Goal: Task Accomplishment & Management: Complete application form

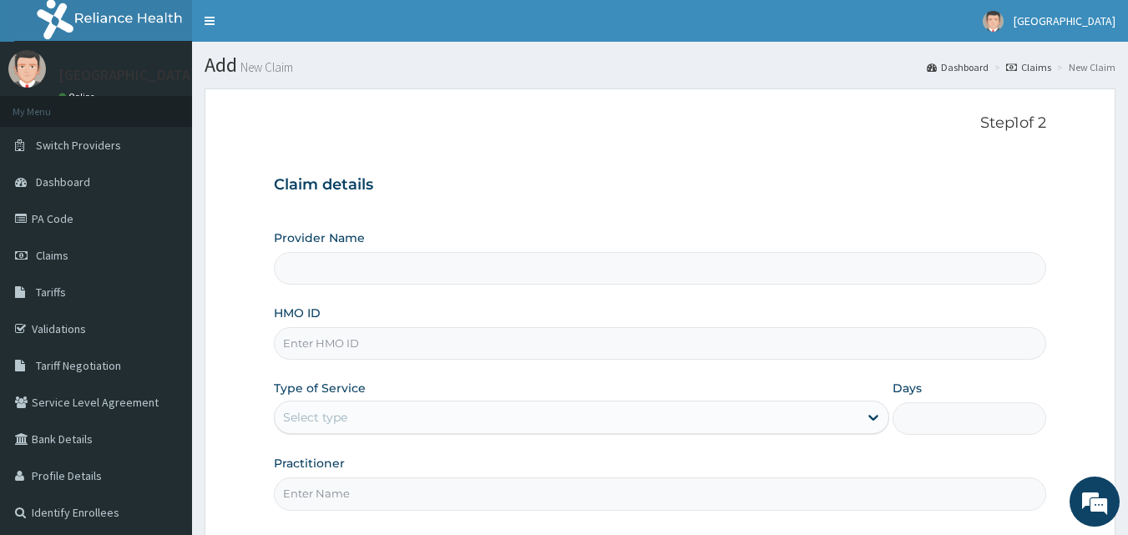
type input "Apex Health Specialist Hospital"
click at [545, 348] on input "HMO ID" at bounding box center [660, 343] width 773 height 33
type input "GPP/10014/B"
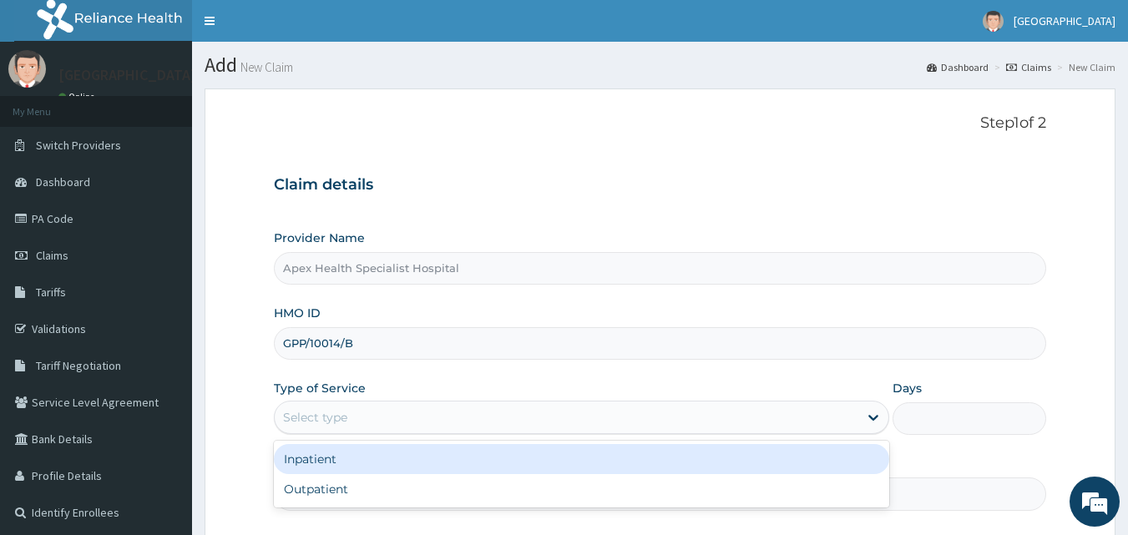
click at [416, 415] on div "Select type" at bounding box center [566, 417] width 583 height 27
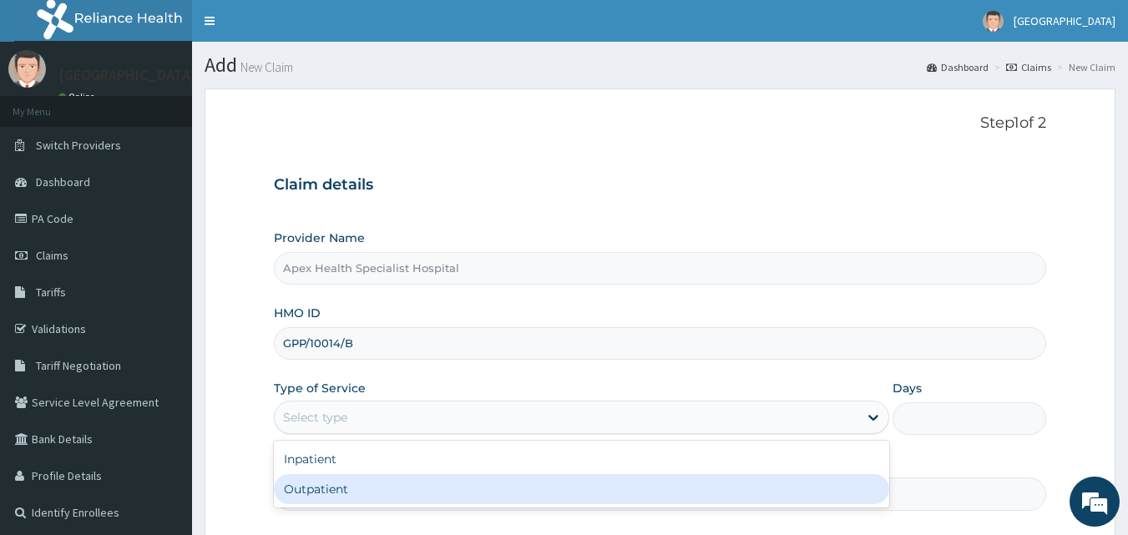
click at [387, 486] on div "Outpatient" at bounding box center [581, 489] width 615 height 30
type input "1"
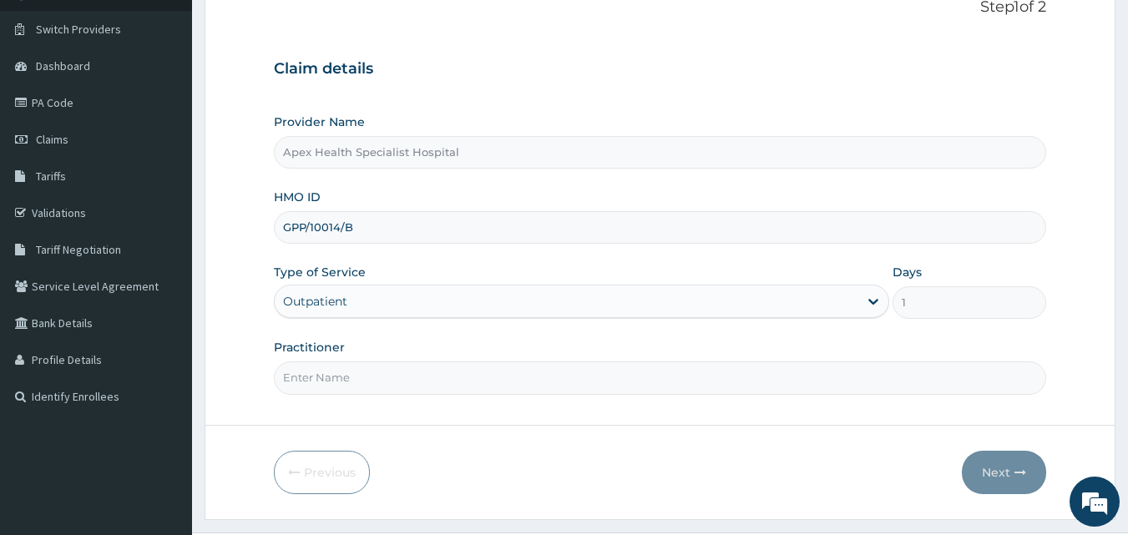
scroll to position [156, 0]
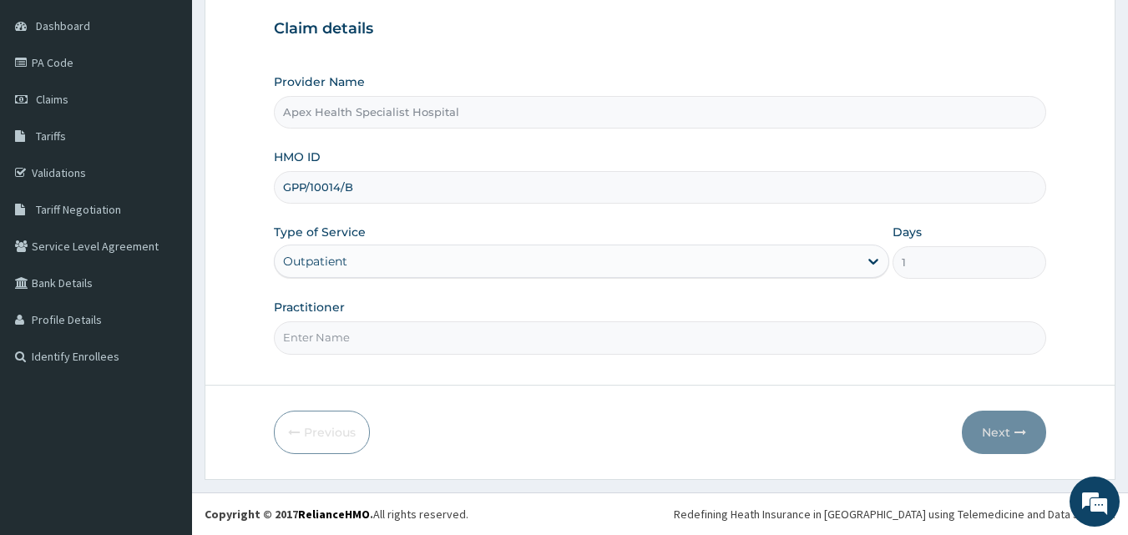
click at [452, 330] on input "Practitioner" at bounding box center [660, 337] width 773 height 33
type input "DR OKEKE"
click at [1007, 433] on button "Next" at bounding box center [1003, 432] width 84 height 43
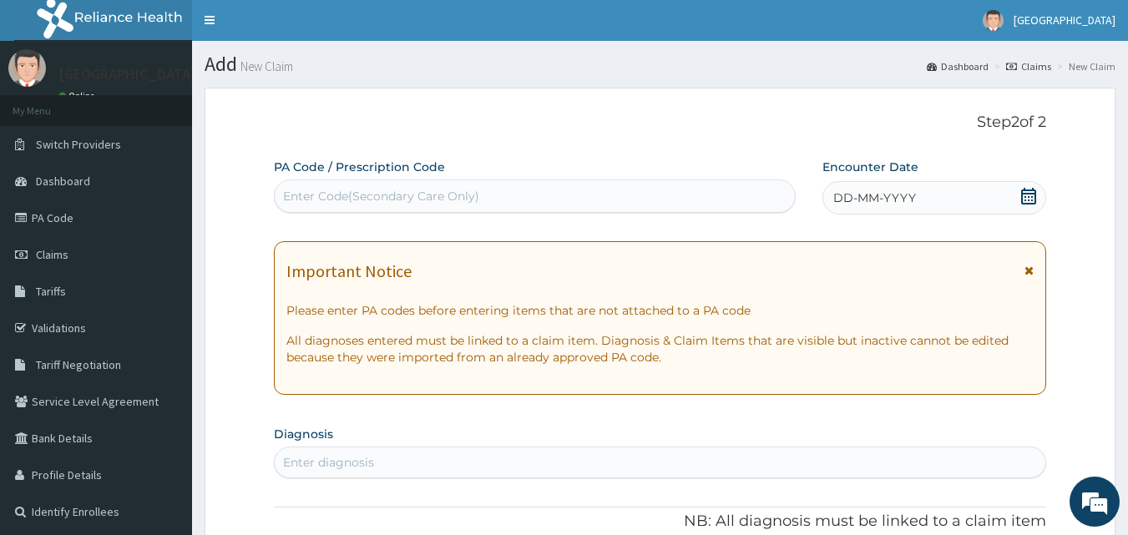
scroll to position [0, 0]
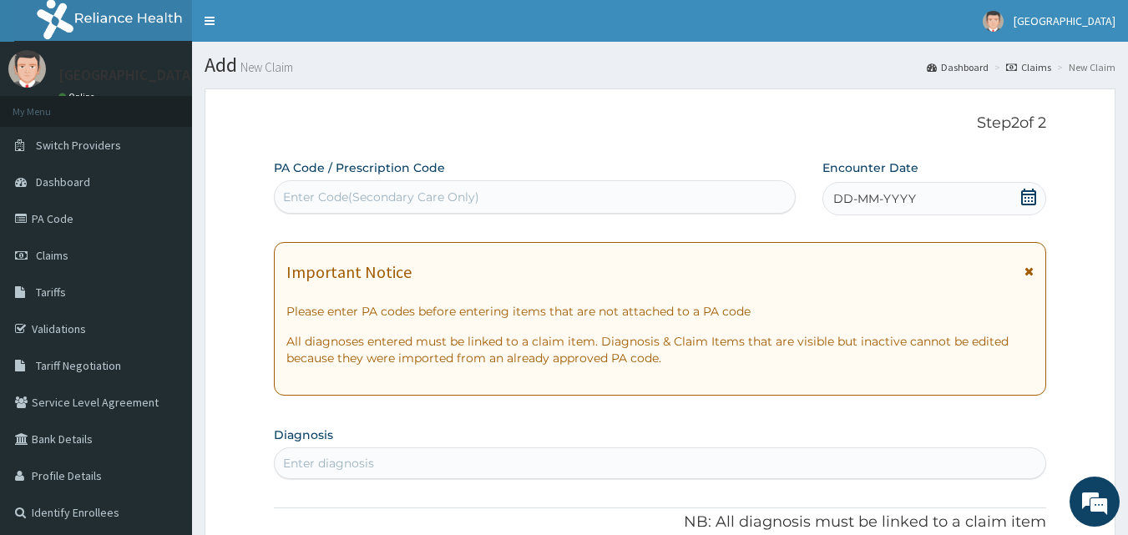
click at [1026, 190] on icon at bounding box center [1028, 197] width 15 height 17
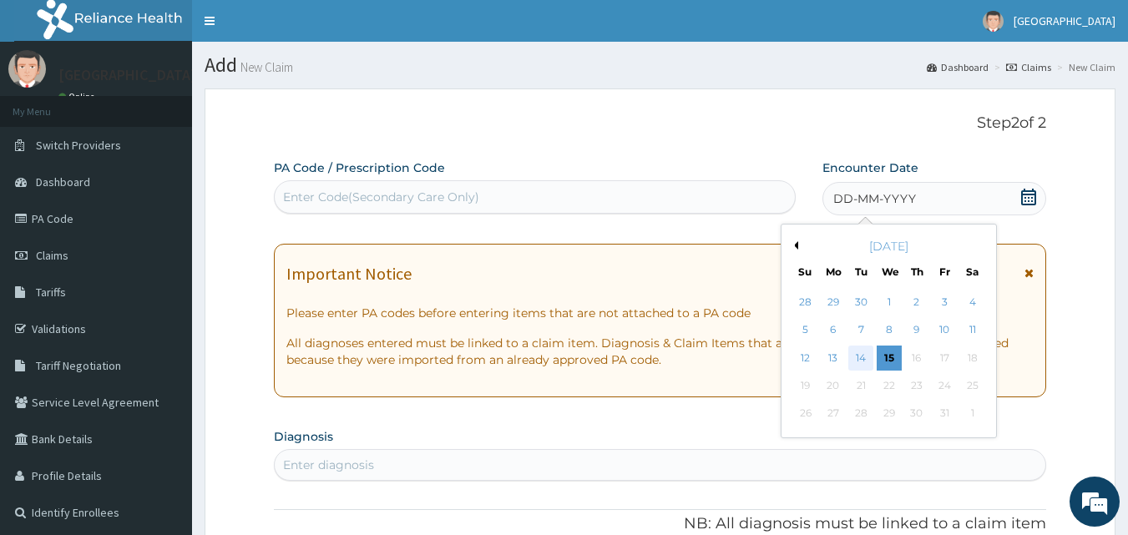
click at [865, 358] on div "14" at bounding box center [861, 358] width 25 height 25
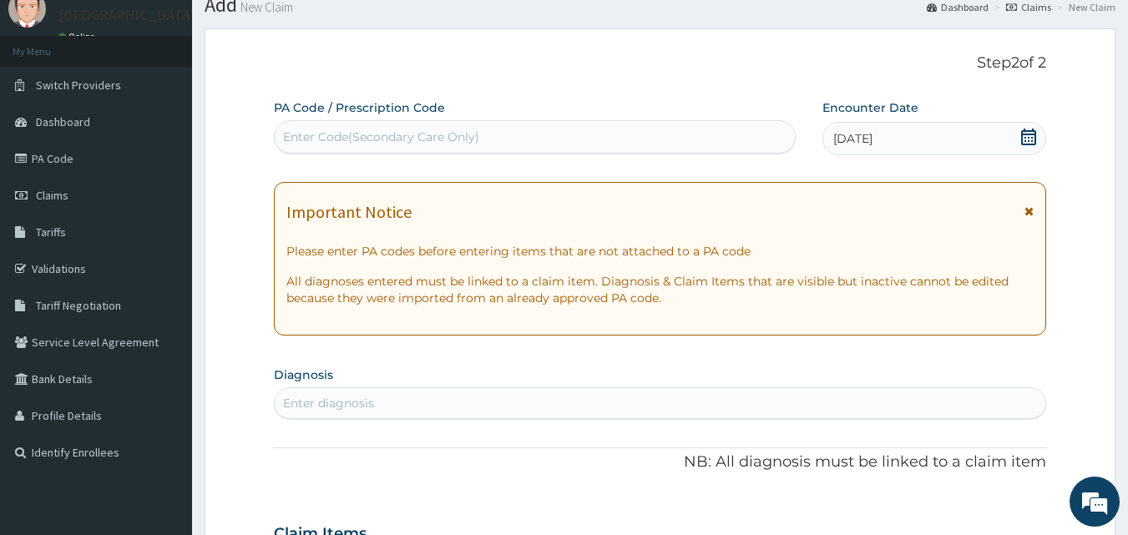
scroll to position [167, 0]
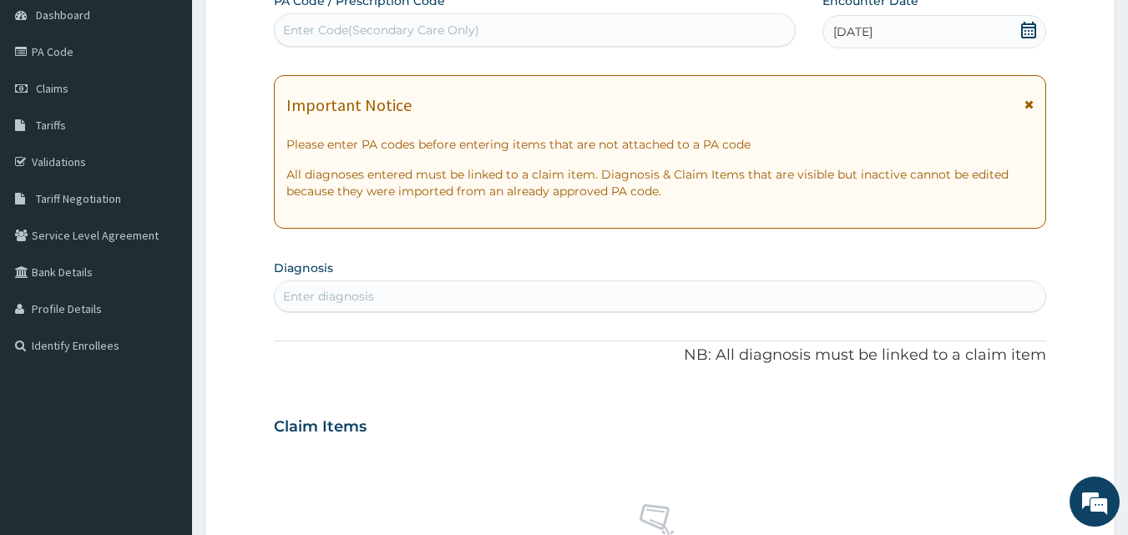
click at [548, 293] on div "Enter diagnosis" at bounding box center [660, 296] width 771 height 27
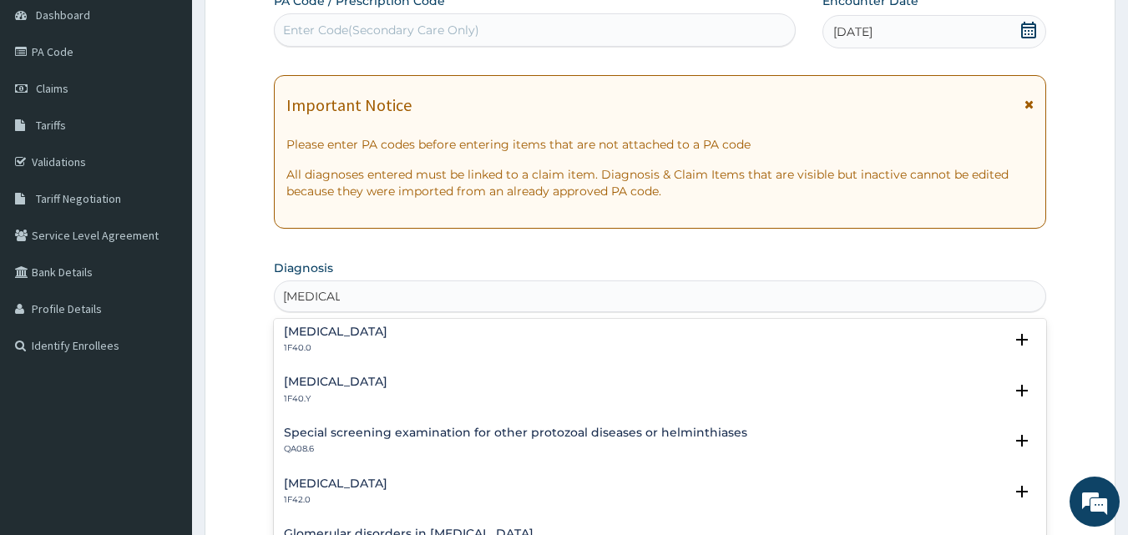
scroll to position [584, 0]
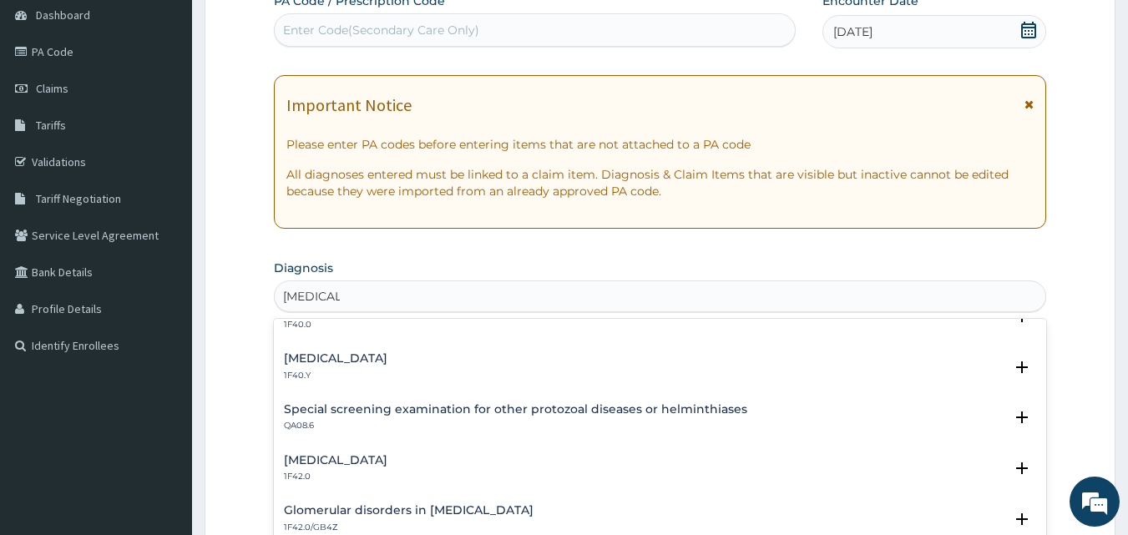
type input "MALARIA"
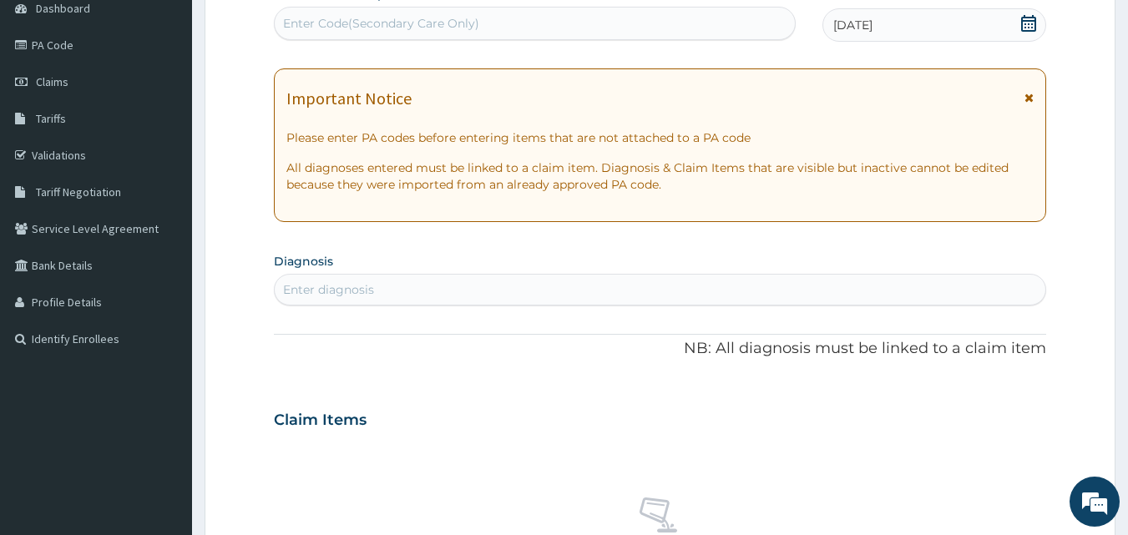
scroll to position [250, 0]
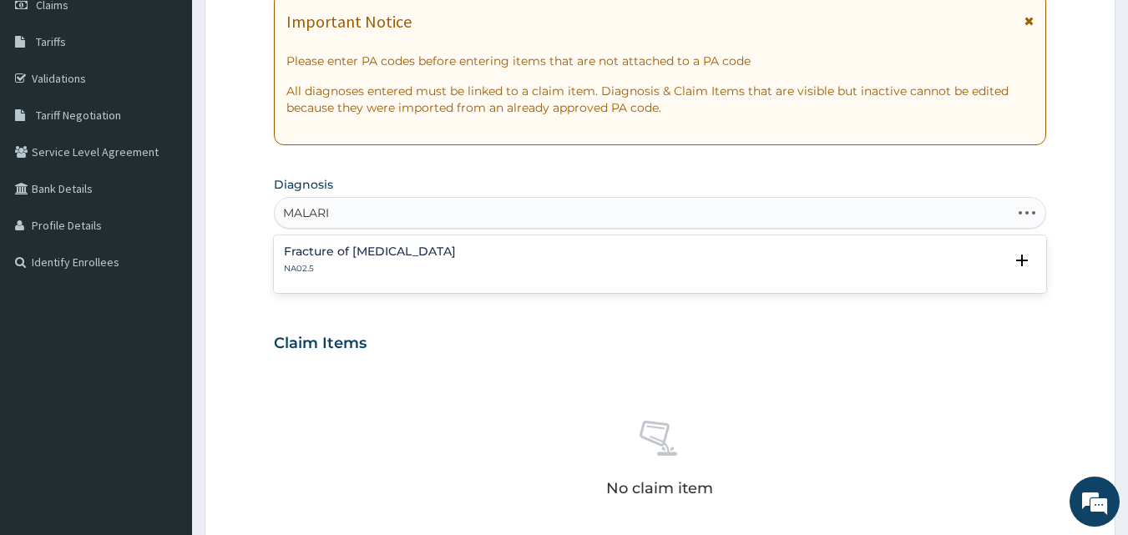
type input "MALARIA"
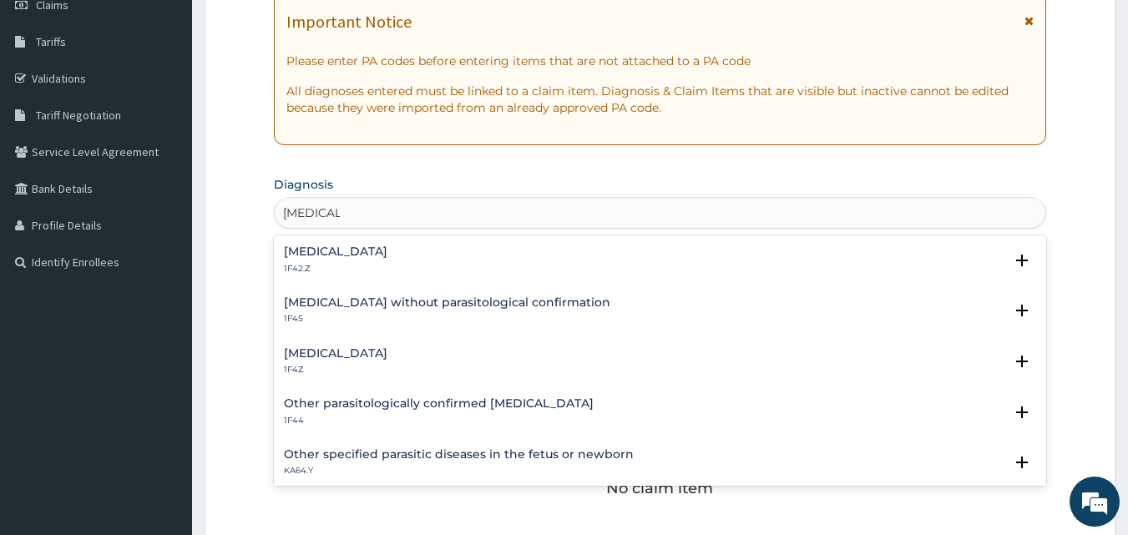
click at [384, 357] on h4 "Malaria, unspecified" at bounding box center [335, 353] width 103 height 13
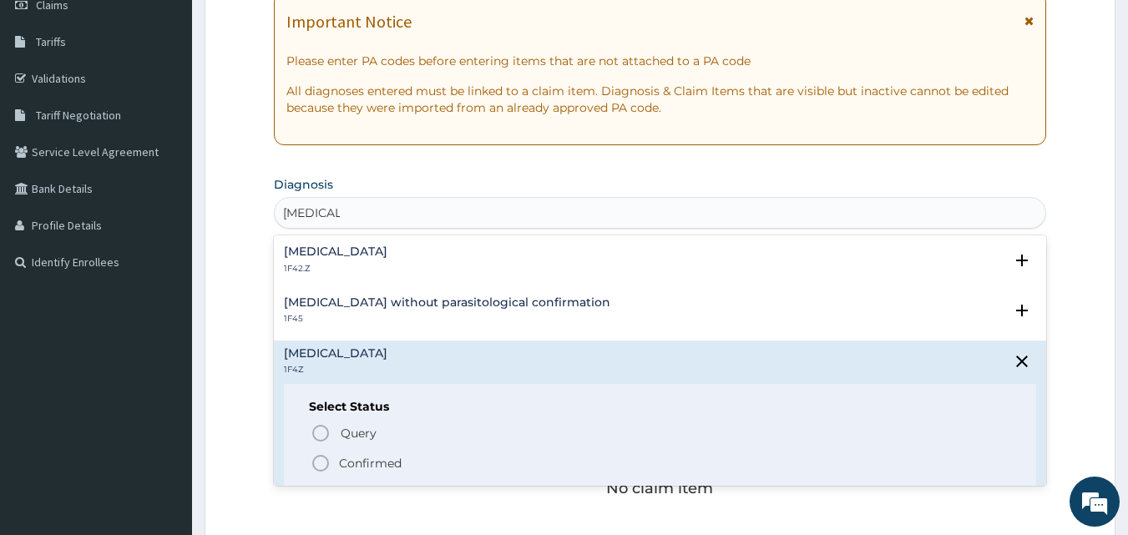
click at [376, 461] on p "Confirmed" at bounding box center [370, 463] width 63 height 17
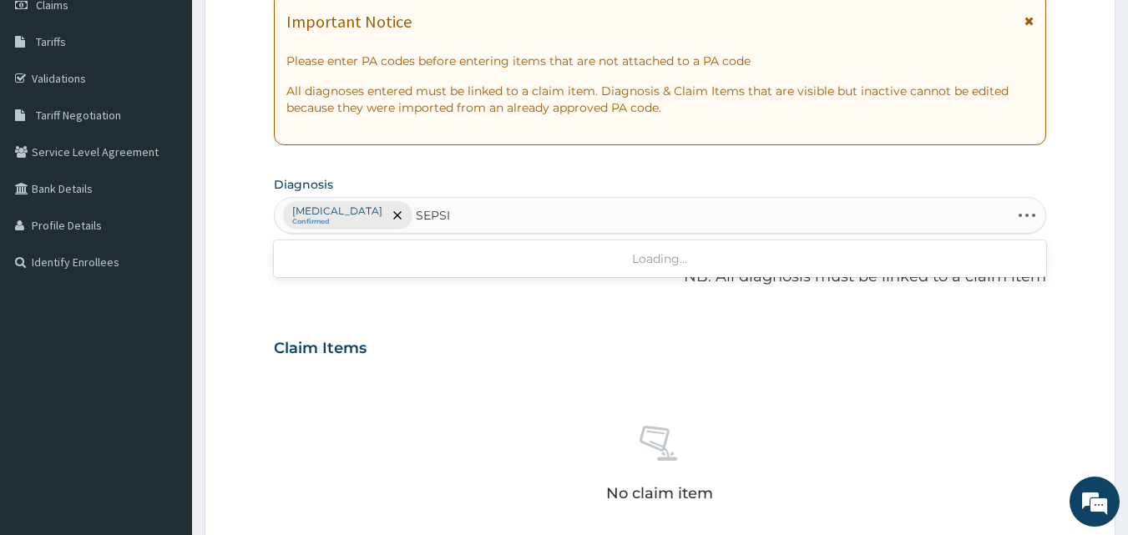
type input "SEPSIS"
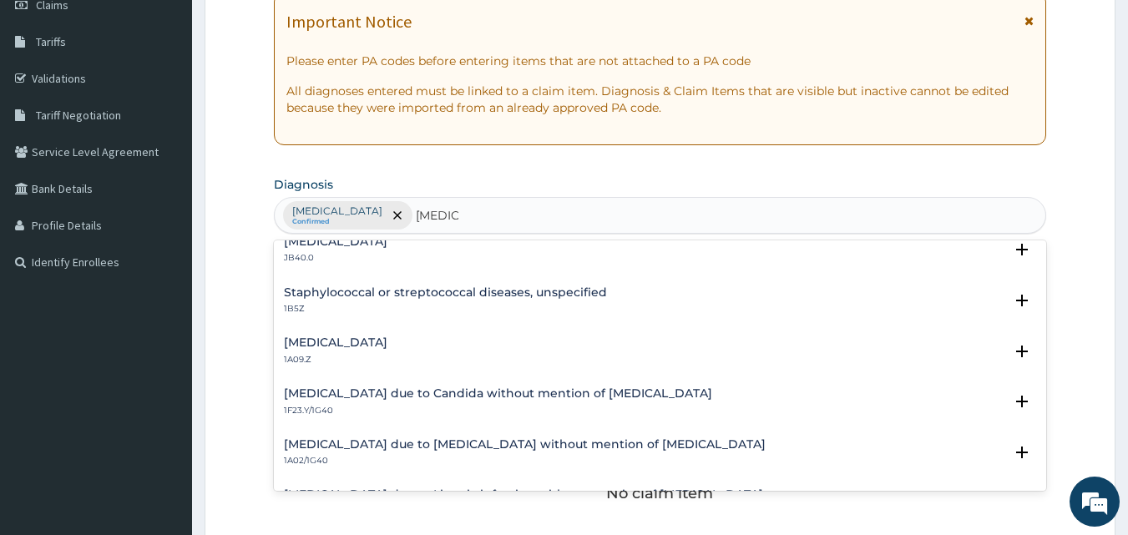
scroll to position [0, 0]
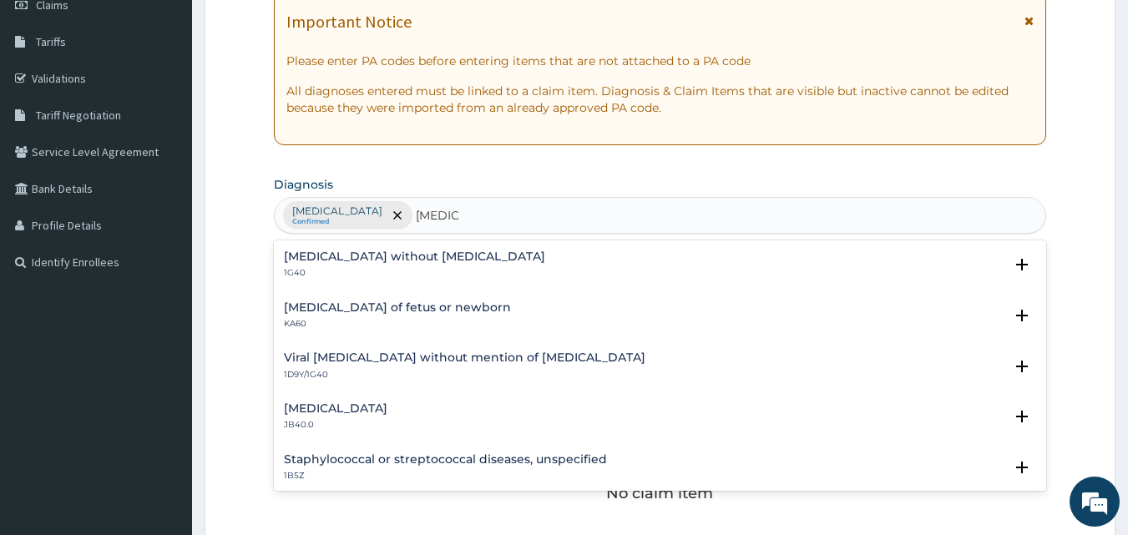
click at [411, 255] on h4 "Sepsis without septic shock" at bounding box center [414, 256] width 261 height 13
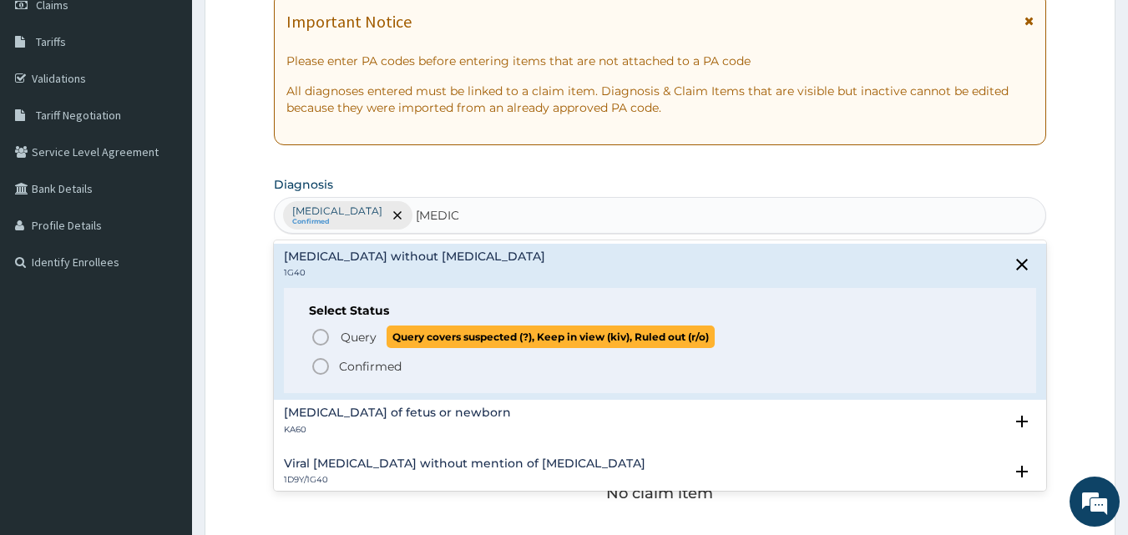
click at [366, 334] on span "Query" at bounding box center [359, 337] width 36 height 17
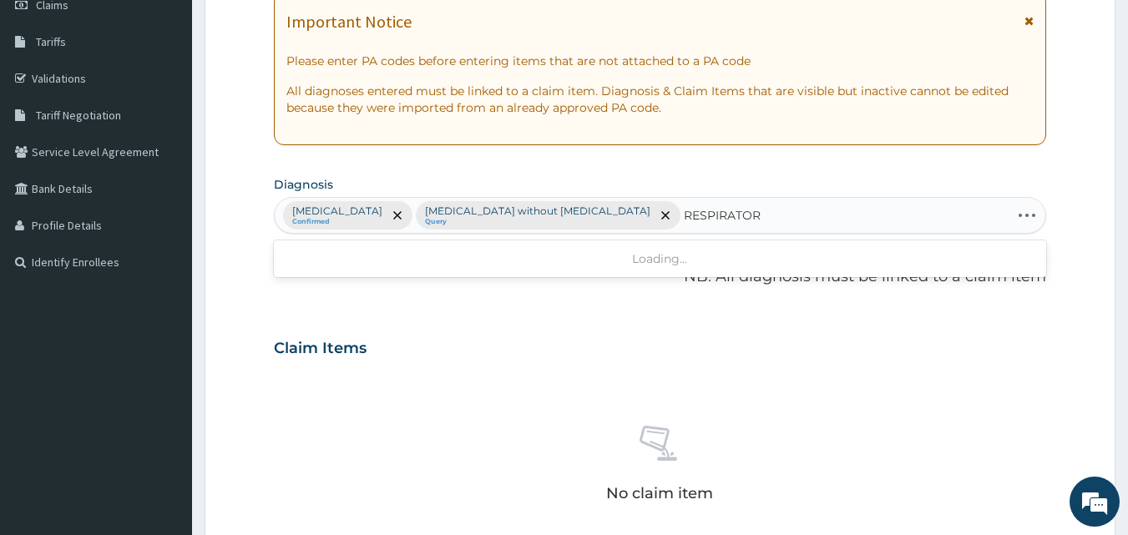
type input "RESPIRATORY"
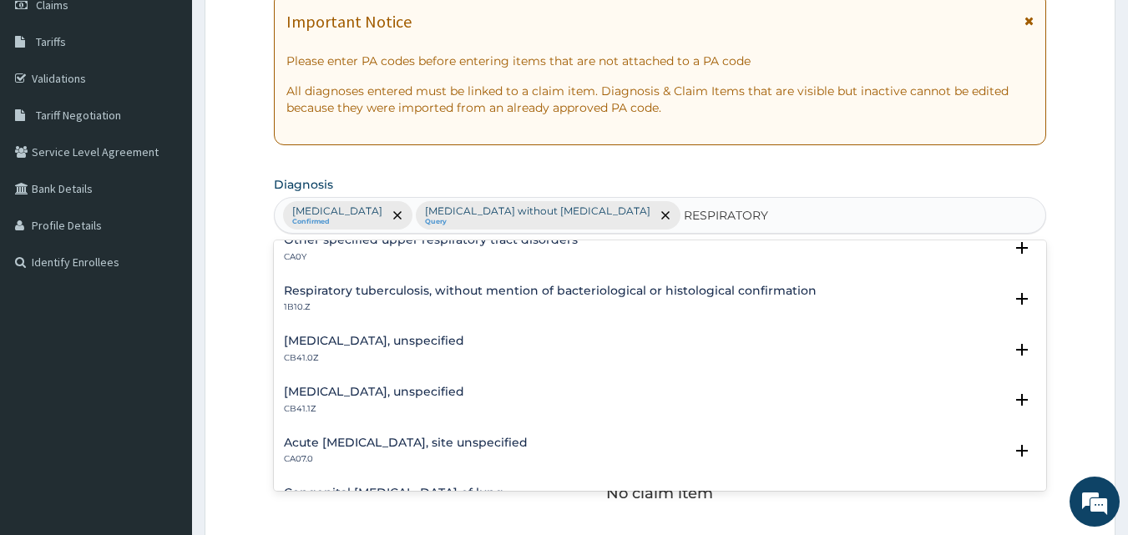
scroll to position [334, 0]
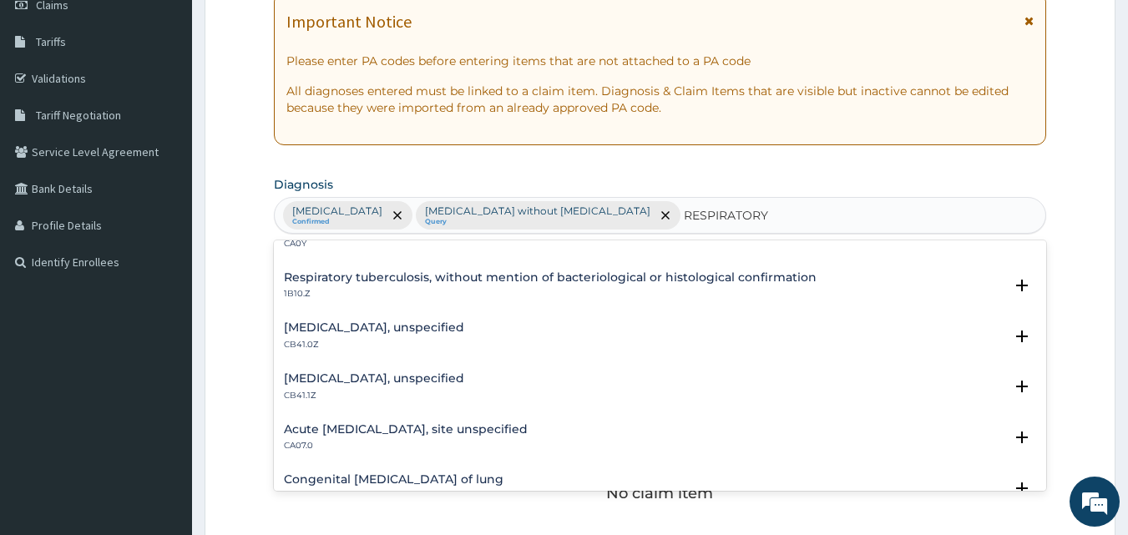
click at [402, 431] on h4 "Acute upper respiratory infection, site unspecified" at bounding box center [406, 429] width 244 height 13
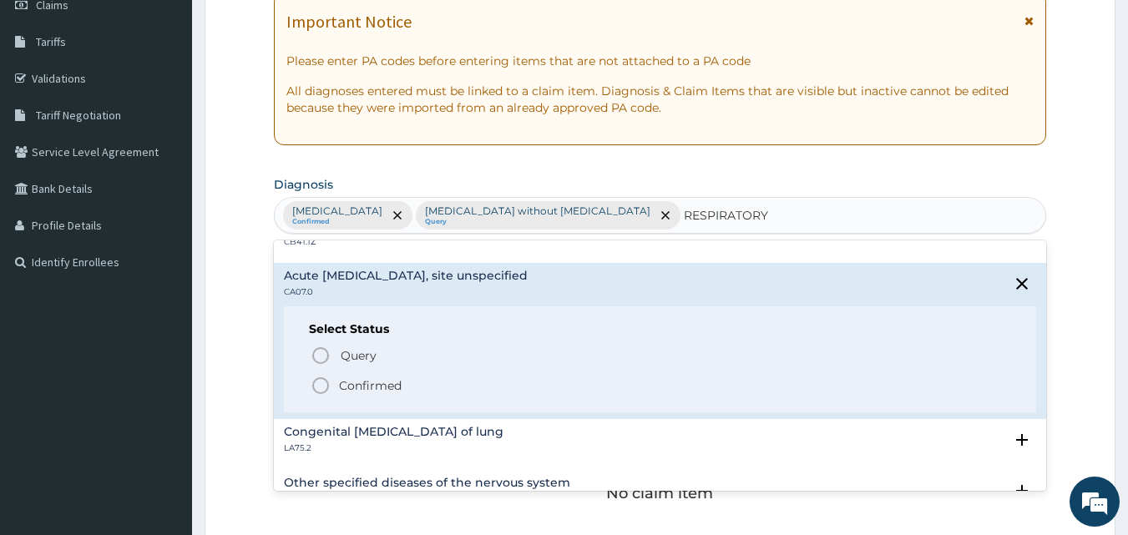
scroll to position [501, 0]
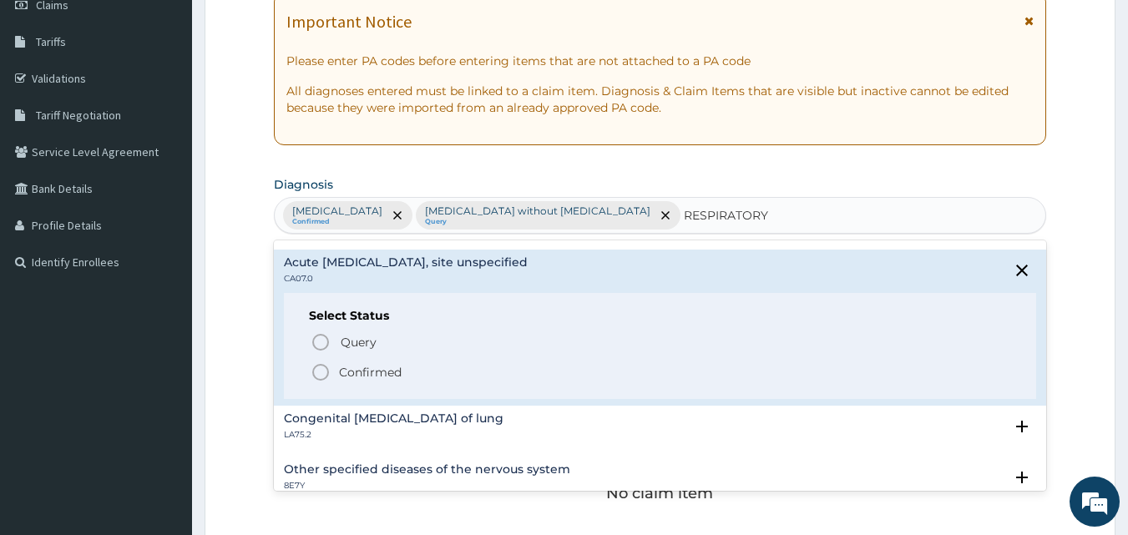
click at [356, 370] on p "Confirmed" at bounding box center [370, 372] width 63 height 17
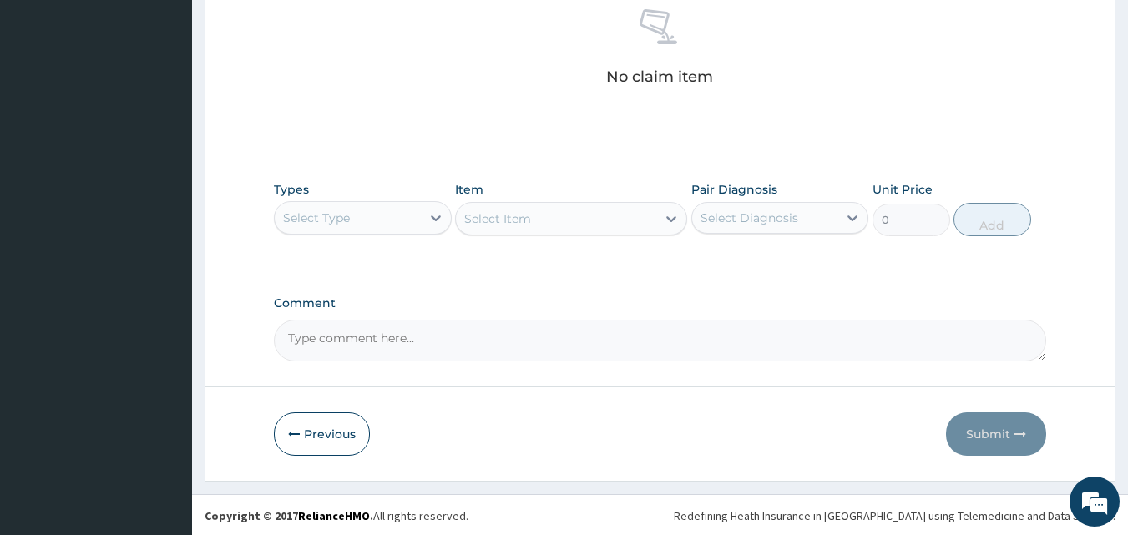
scroll to position [668, 0]
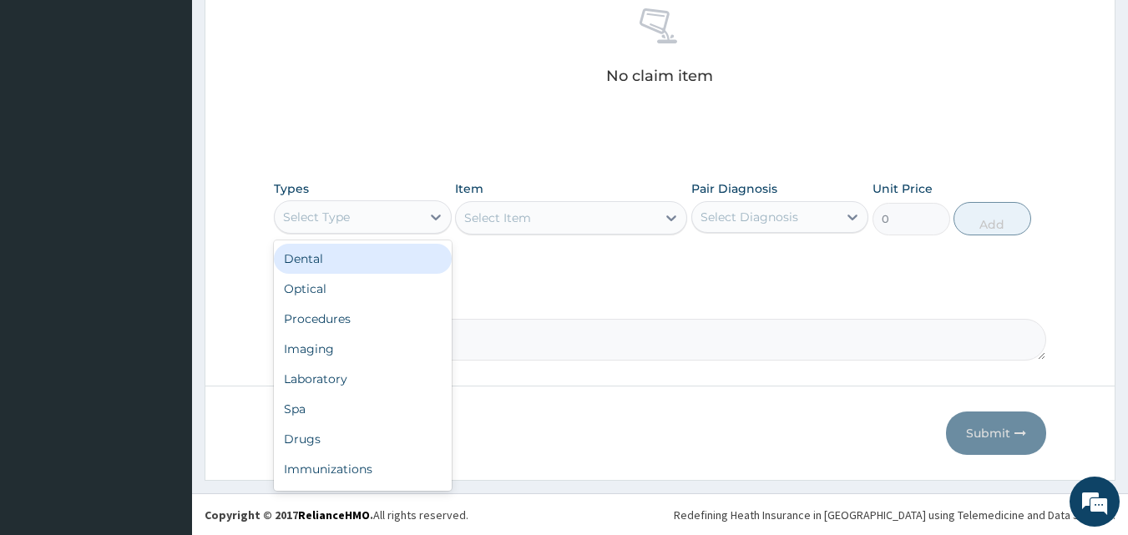
click at [385, 224] on div "Select Type" at bounding box center [348, 217] width 146 height 27
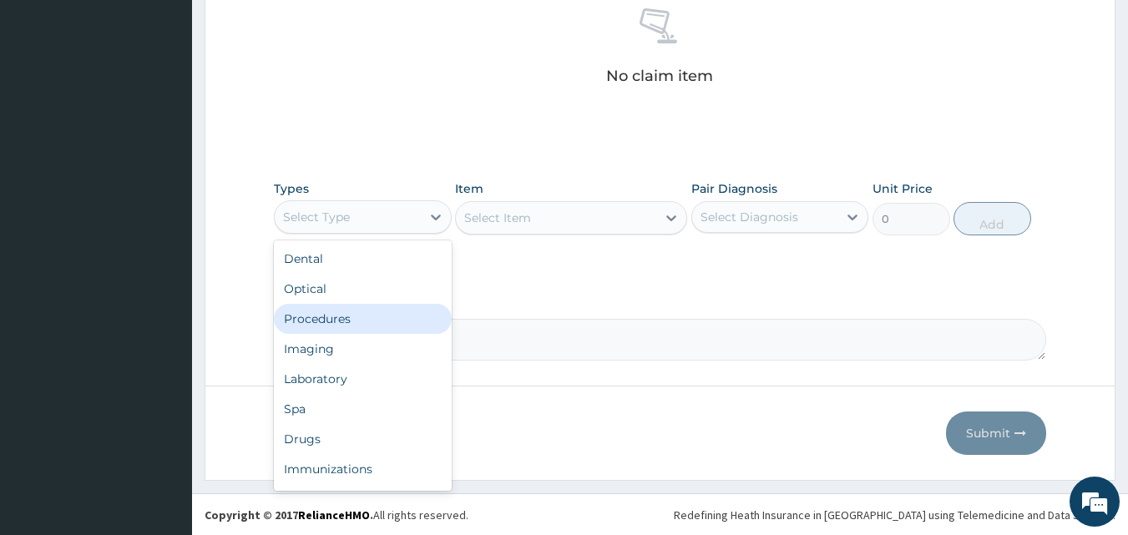
click at [377, 323] on div "Procedures" at bounding box center [363, 319] width 178 height 30
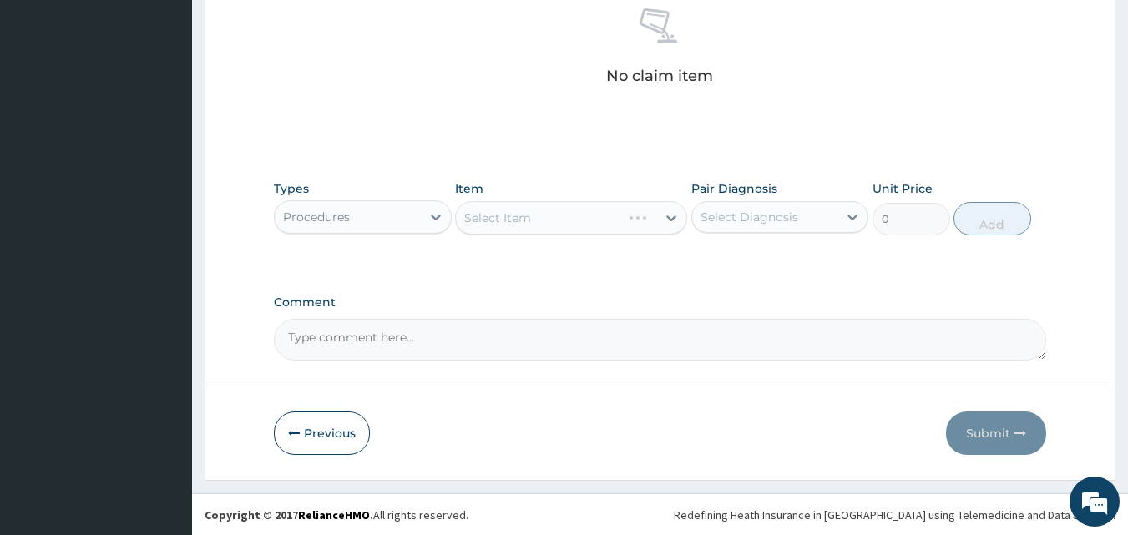
click at [576, 209] on div "Select Item" at bounding box center [571, 217] width 232 height 33
click at [564, 228] on div "Select Item" at bounding box center [556, 217] width 200 height 27
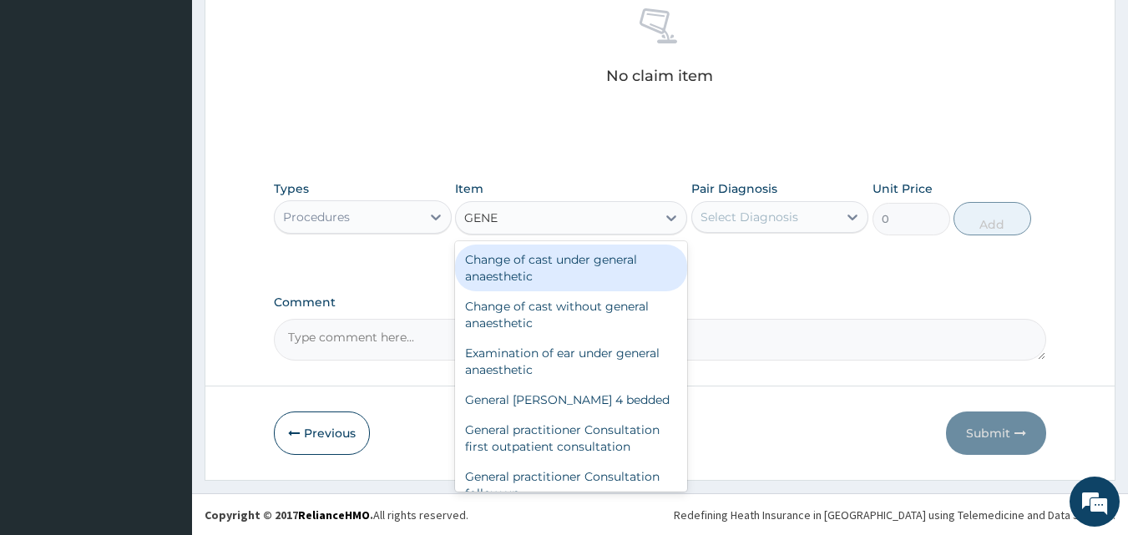
type input "GENER"
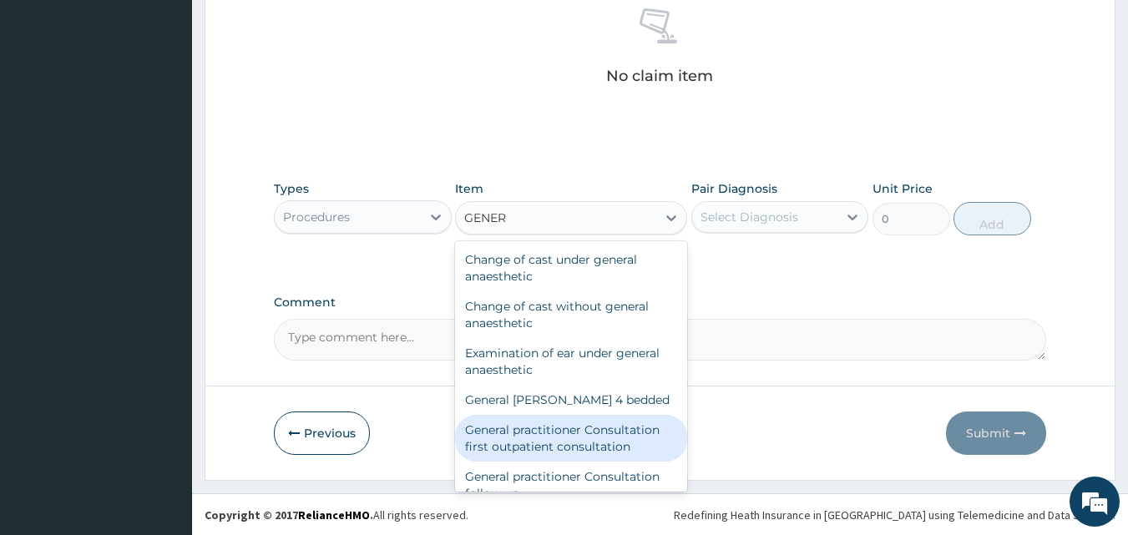
click at [581, 436] on div "General practitioner Consultation first outpatient consultation" at bounding box center [571, 438] width 232 height 47
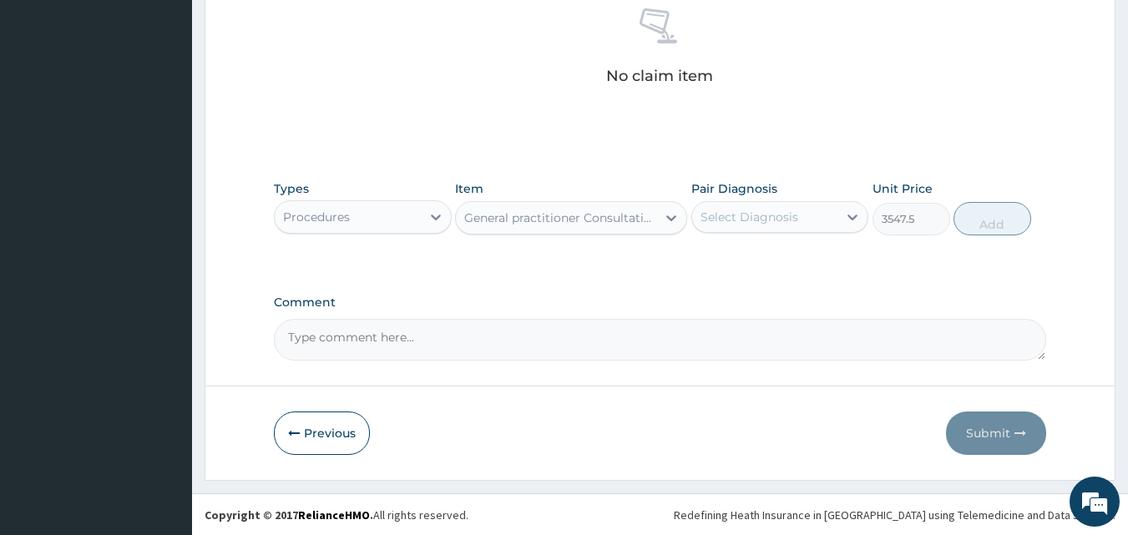
type input "3547.5"
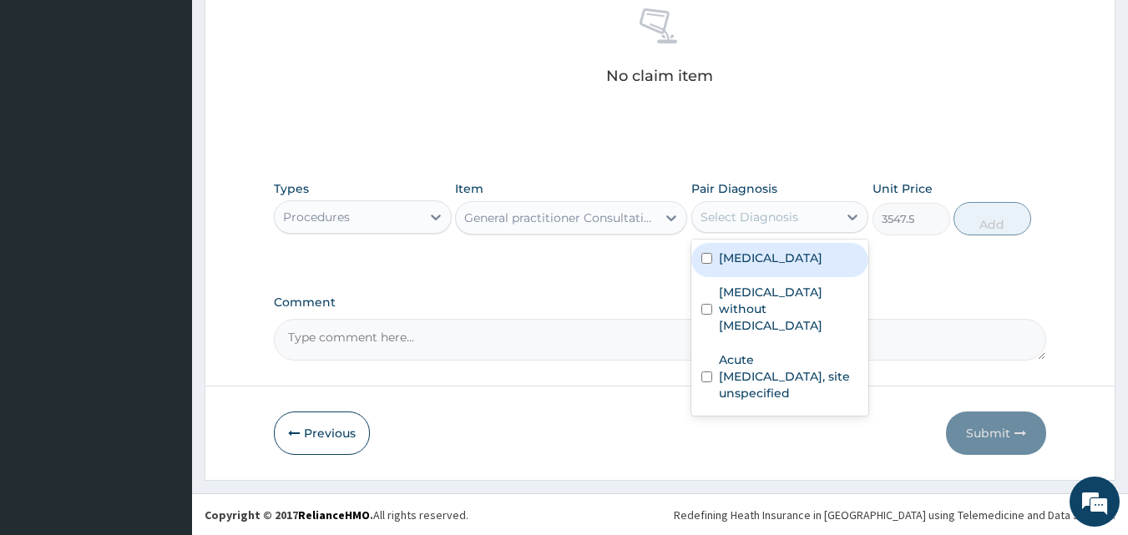
drag, startPoint x: 764, startPoint y: 214, endPoint x: 756, endPoint y: 229, distance: 16.5
click at [764, 214] on div "Select Diagnosis" at bounding box center [749, 217] width 98 height 17
click at [742, 254] on label "Malaria, unspecified" at bounding box center [770, 258] width 103 height 17
checkbox input "true"
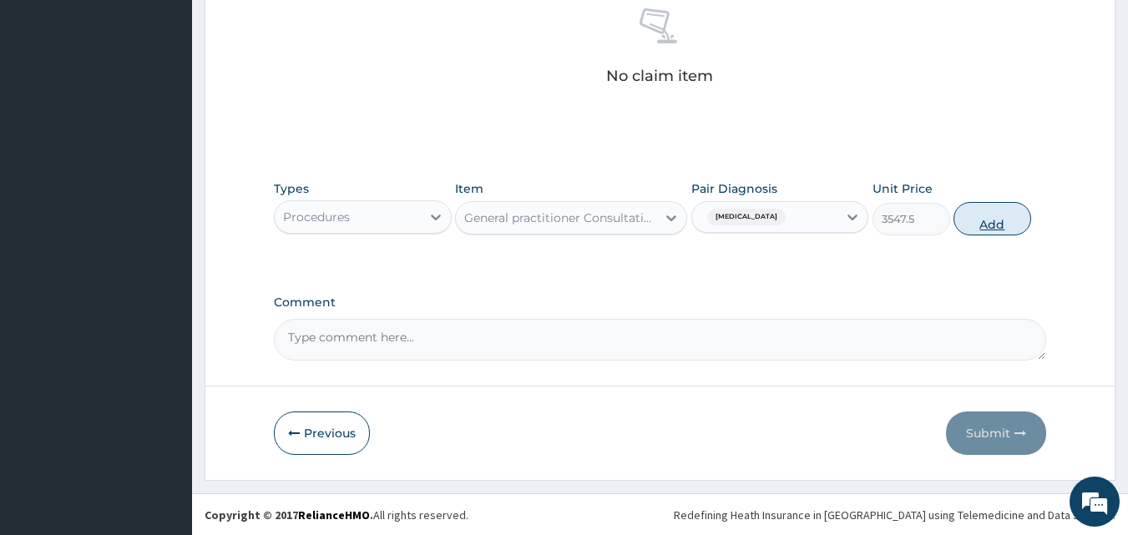
click at [992, 227] on button "Add" at bounding box center [992, 218] width 78 height 33
type input "0"
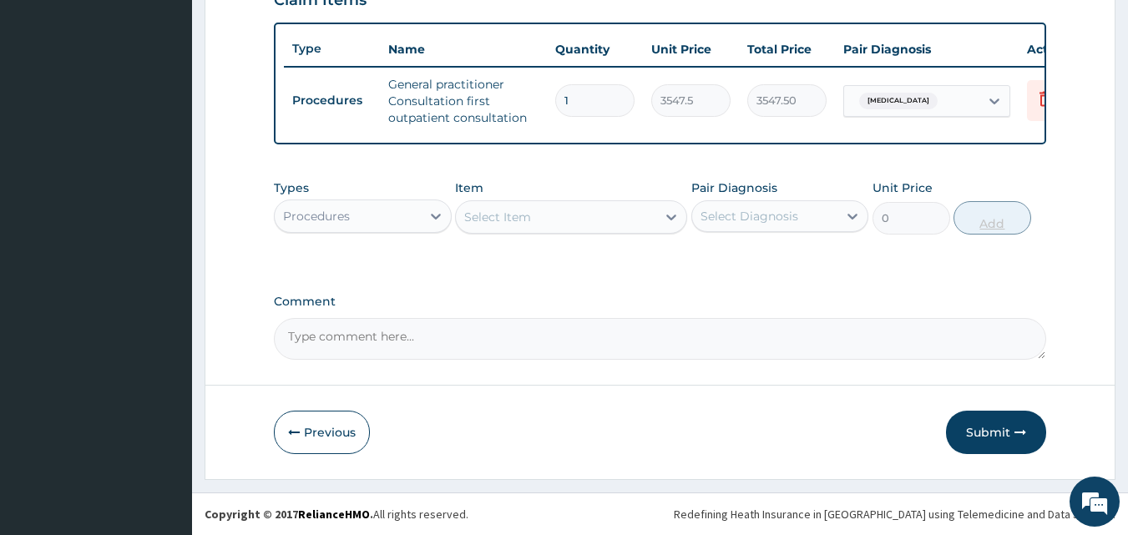
scroll to position [611, 0]
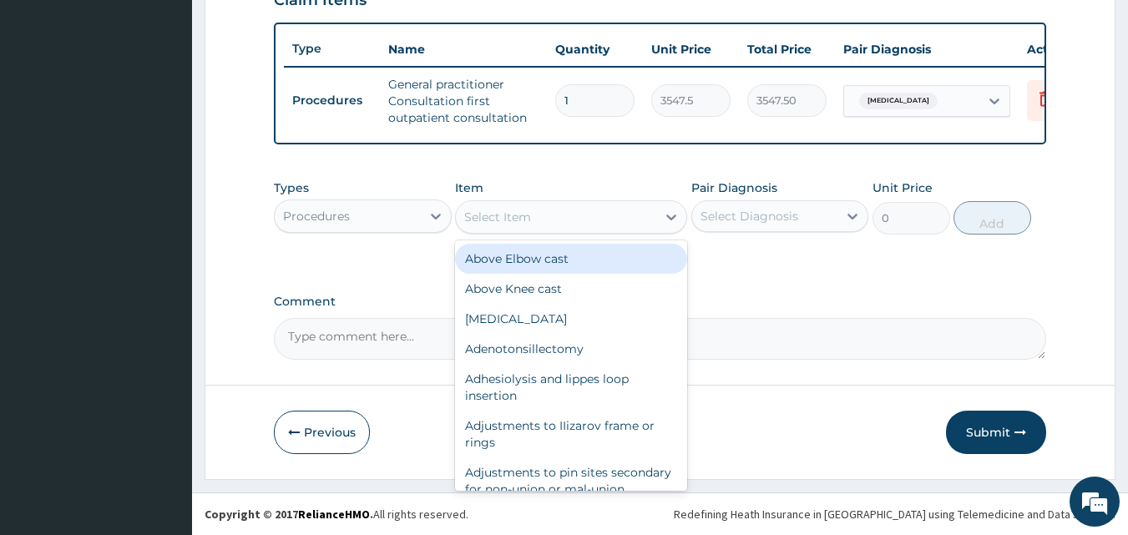
click at [532, 228] on div "Select Item" at bounding box center [556, 217] width 200 height 27
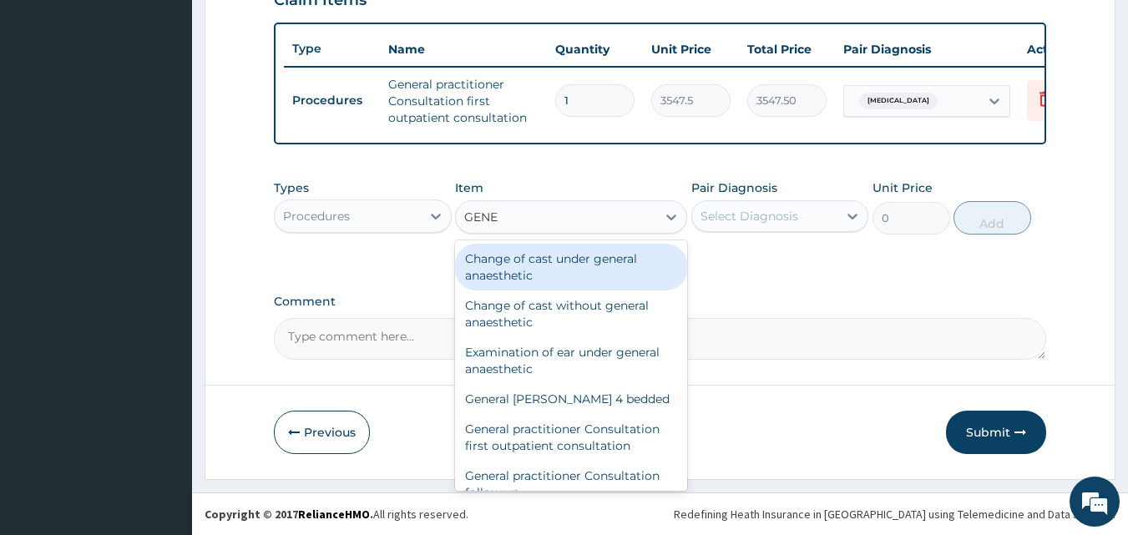
type input "GENER"
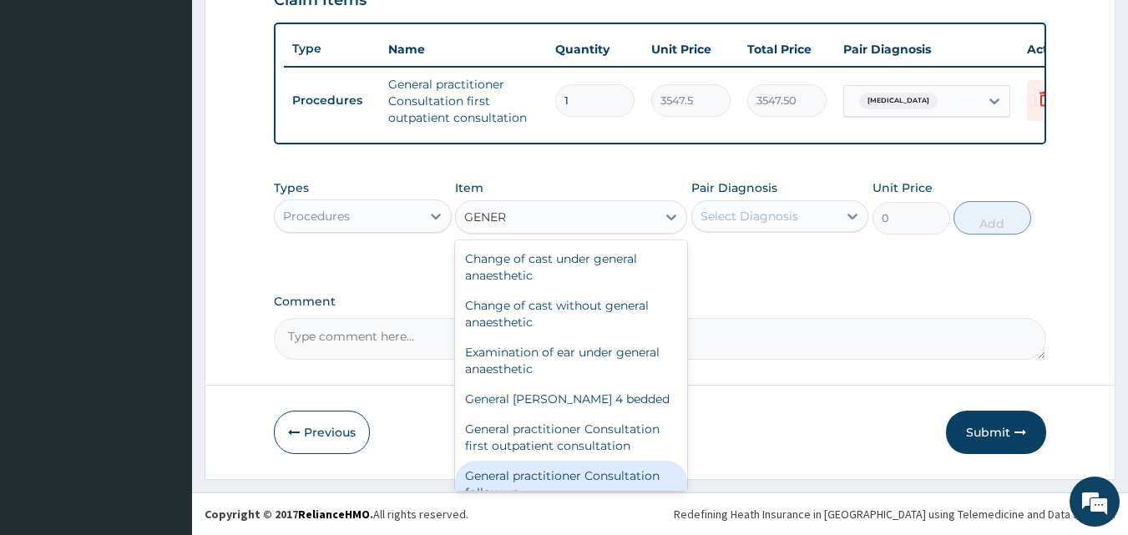
click at [559, 467] on div "General practitioner Consultation follow up" at bounding box center [571, 484] width 232 height 47
type input "2365"
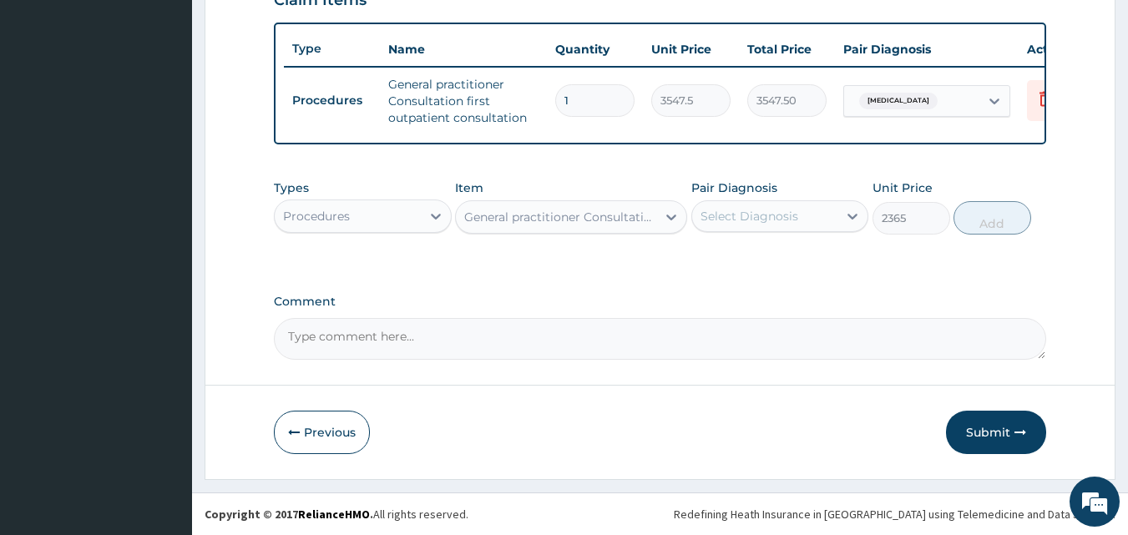
click at [774, 219] on div "Select Diagnosis" at bounding box center [749, 216] width 98 height 17
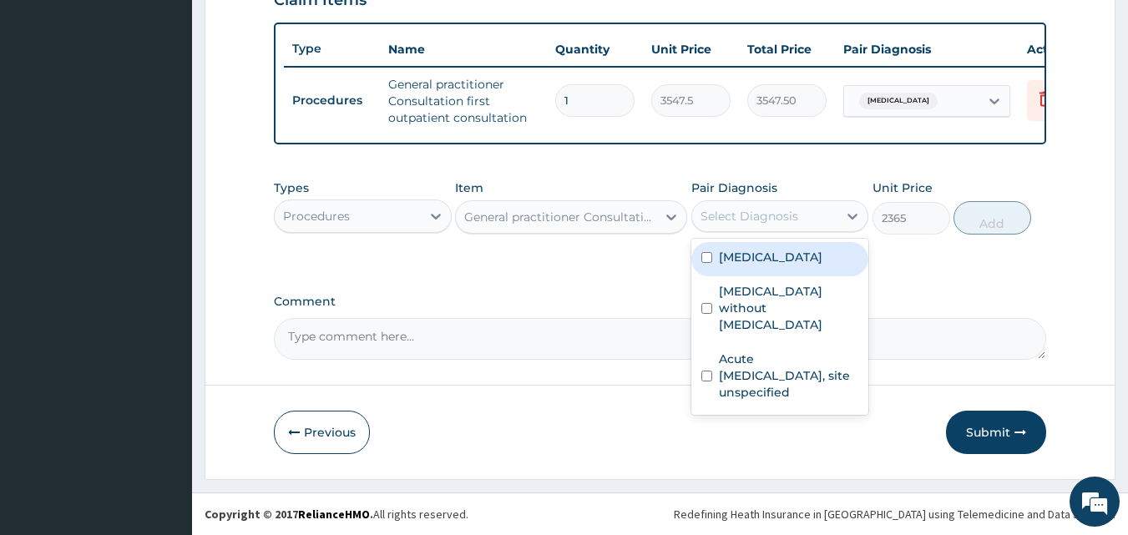
click at [751, 270] on div "Malaria, unspecified" at bounding box center [780, 259] width 178 height 34
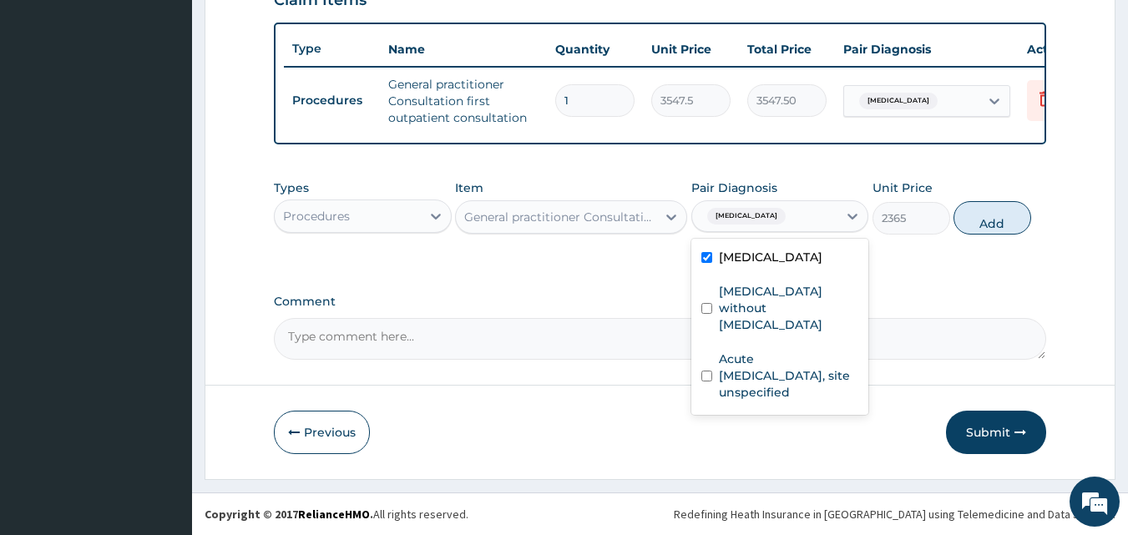
click at [801, 255] on label "Malaria, unspecified" at bounding box center [770, 257] width 103 height 17
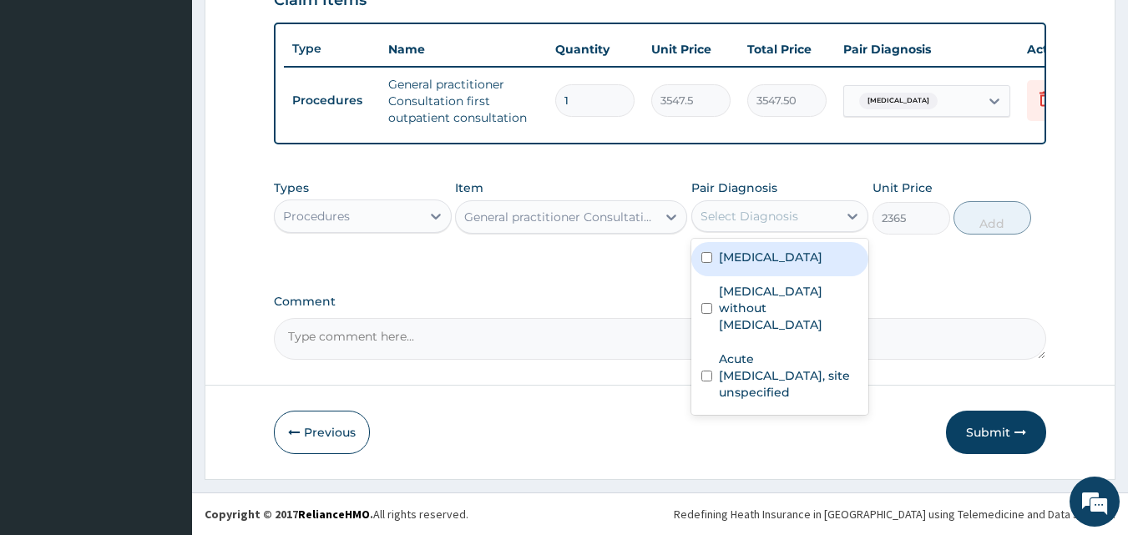
click at [802, 256] on label "Malaria, unspecified" at bounding box center [770, 257] width 103 height 17
checkbox input "true"
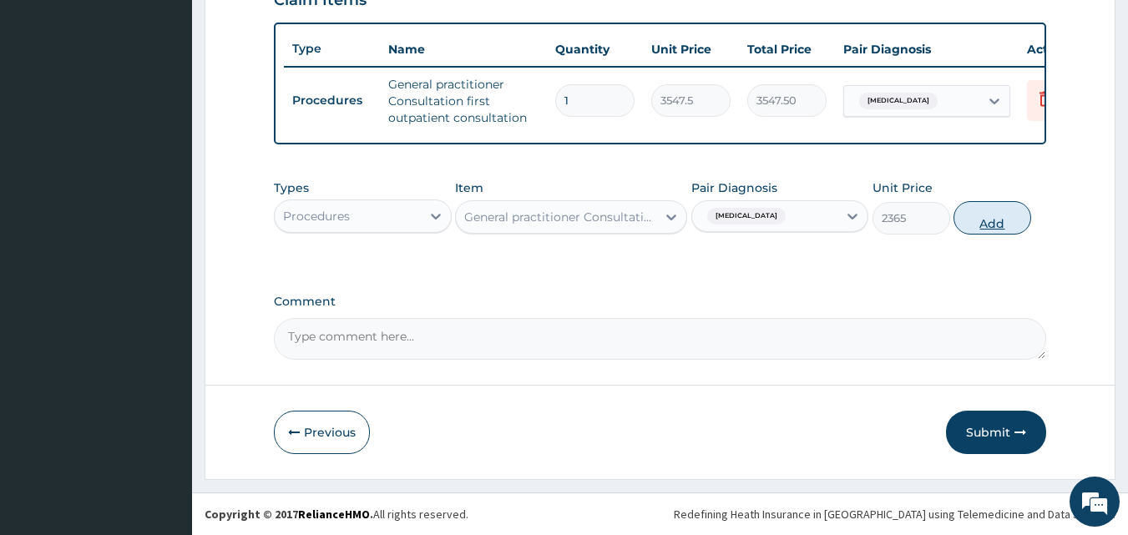
click at [986, 218] on button "Add" at bounding box center [992, 217] width 78 height 33
type input "0"
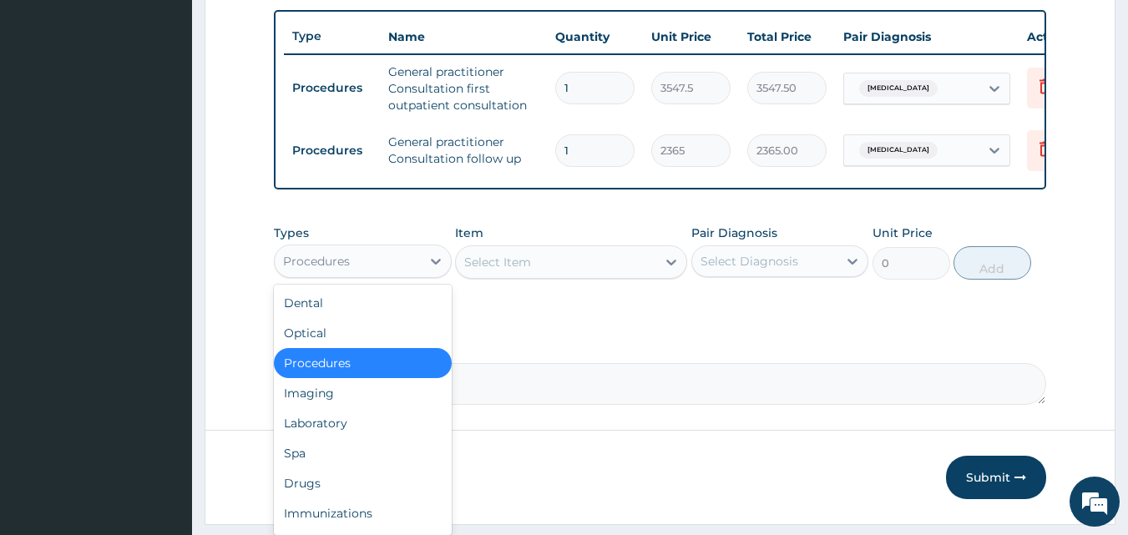
click at [379, 270] on div "Procedures" at bounding box center [348, 261] width 146 height 27
click at [342, 438] on div "Laboratory" at bounding box center [363, 423] width 178 height 30
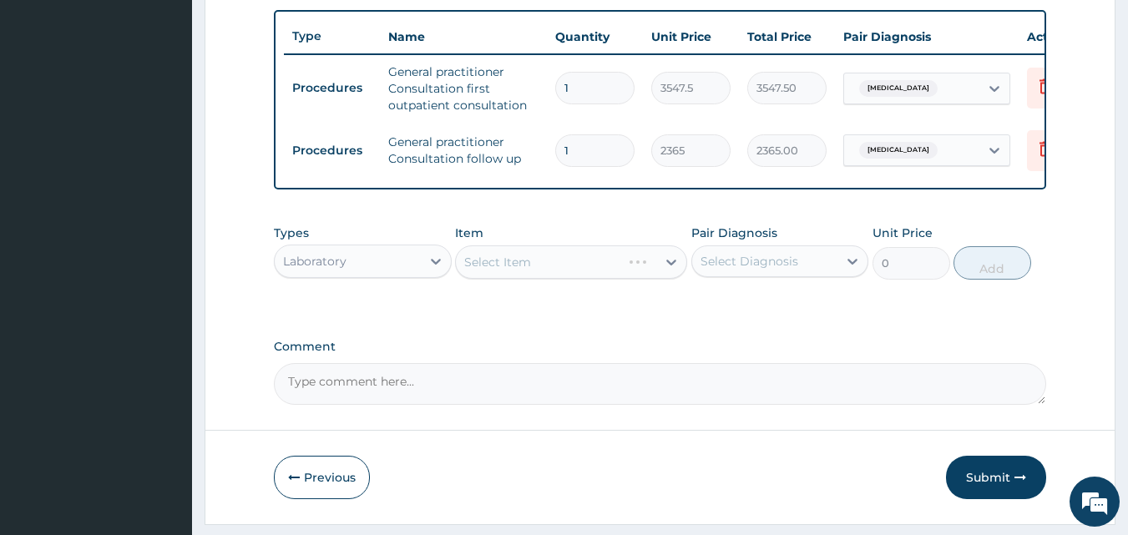
click at [537, 277] on div "Select Item" at bounding box center [571, 261] width 232 height 33
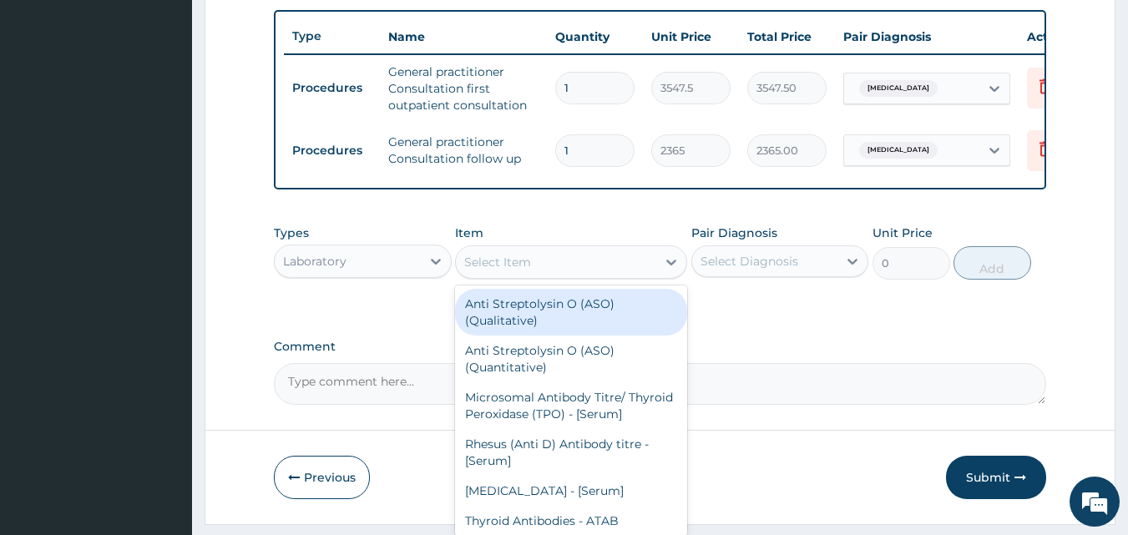
click at [482, 270] on div "Select Item" at bounding box center [497, 262] width 67 height 17
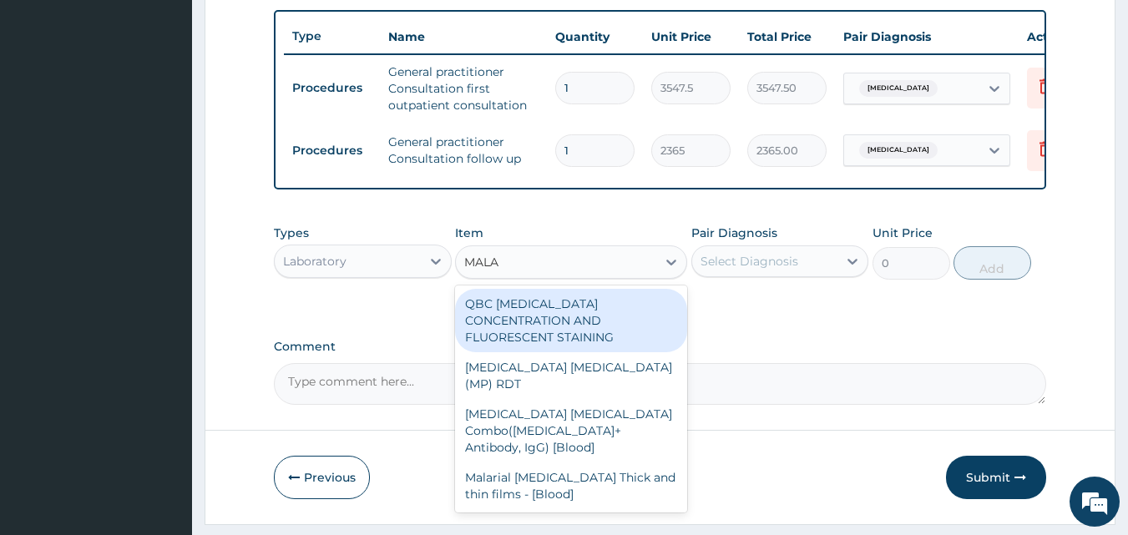
type input "MALAR"
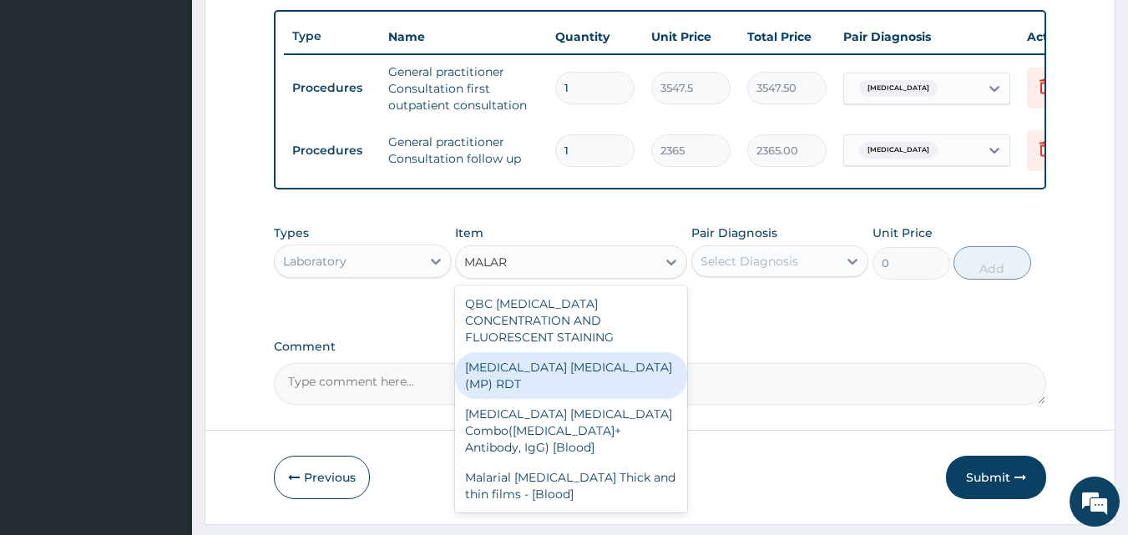
click at [556, 371] on div "[MEDICAL_DATA] [MEDICAL_DATA] (MP) RDT" at bounding box center [571, 375] width 232 height 47
type input "1612.5"
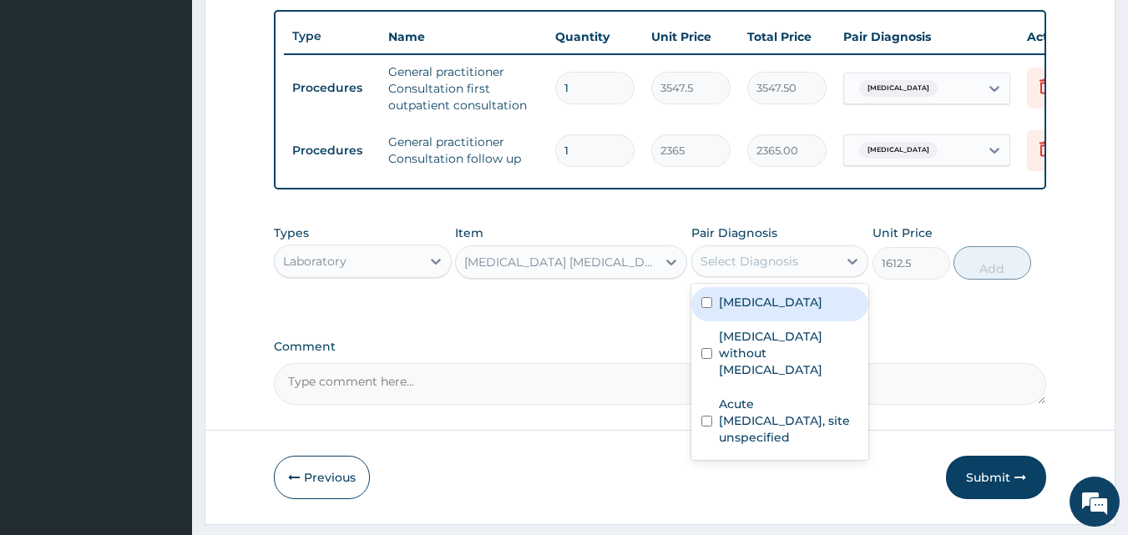
click at [719, 270] on div "Select Diagnosis" at bounding box center [749, 261] width 98 height 17
click at [706, 321] on div "Malaria, unspecified" at bounding box center [780, 304] width 178 height 34
checkbox input "true"
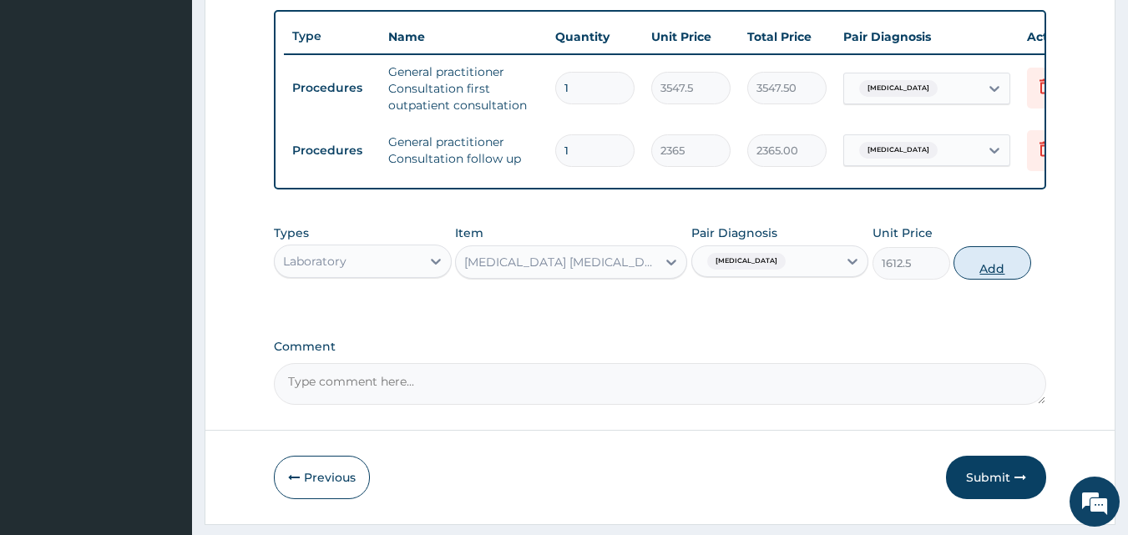
click at [987, 280] on button "Add" at bounding box center [992, 262] width 78 height 33
type input "0"
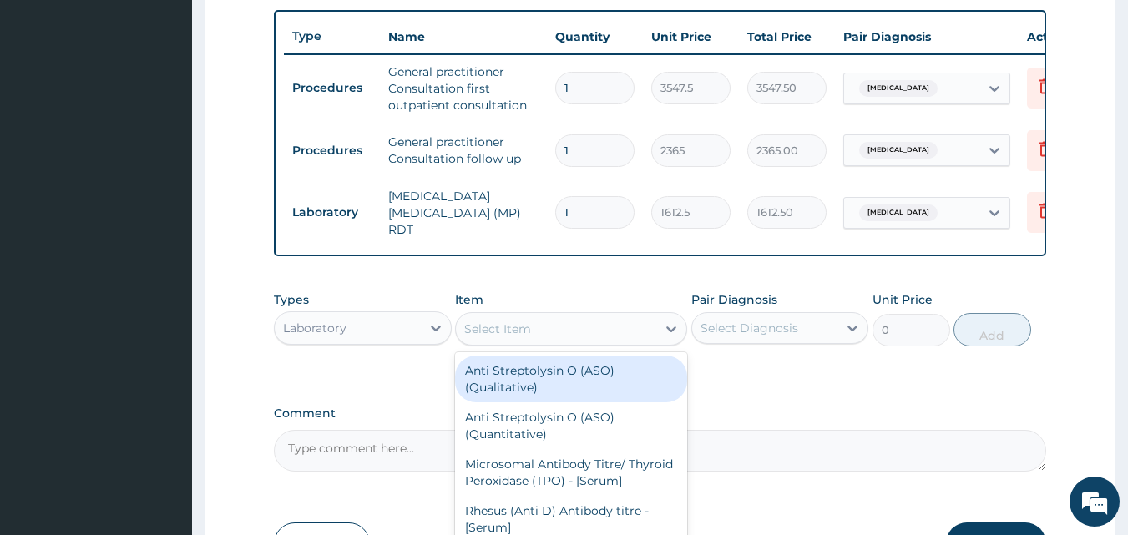
click at [514, 332] on div "Select Item" at bounding box center [497, 328] width 67 height 17
type input "FBC"
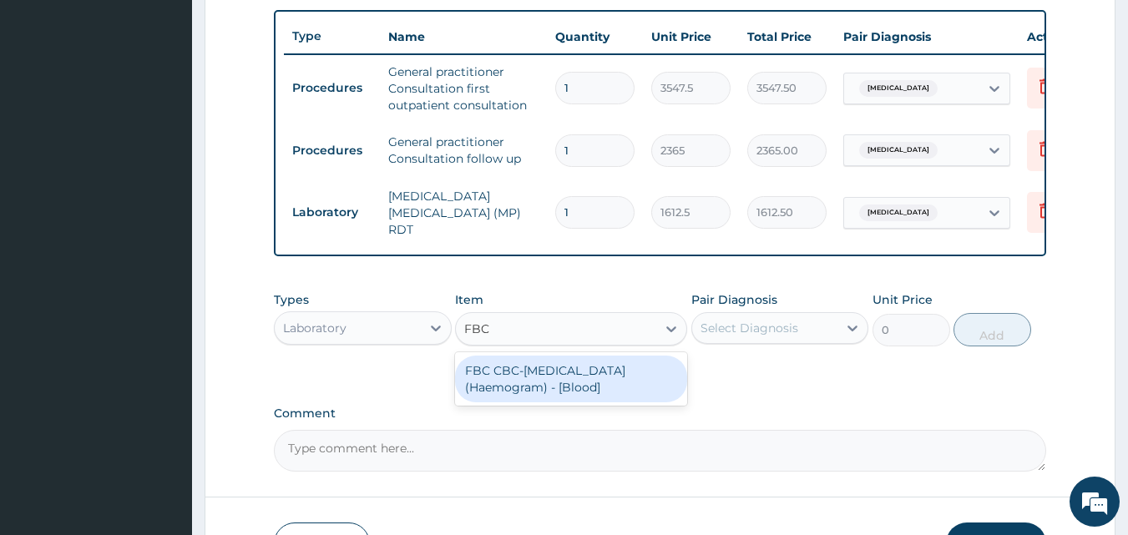
click at [580, 380] on div "FBC CBC-[MEDICAL_DATA] (Haemogram) - [Blood]" at bounding box center [571, 379] width 232 height 47
type input "4300"
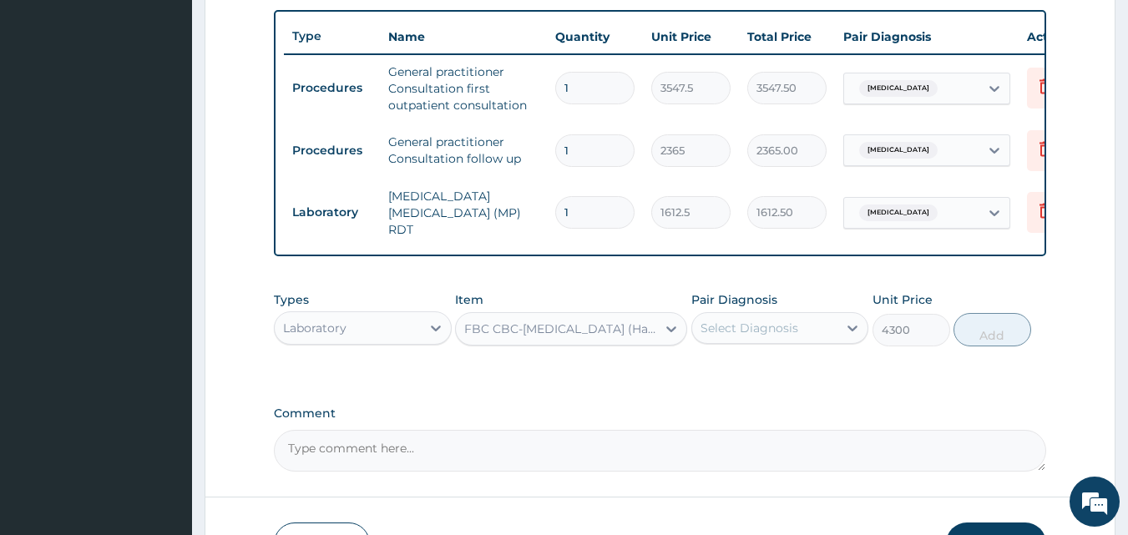
click at [736, 336] on div "Select Diagnosis" at bounding box center [749, 328] width 98 height 17
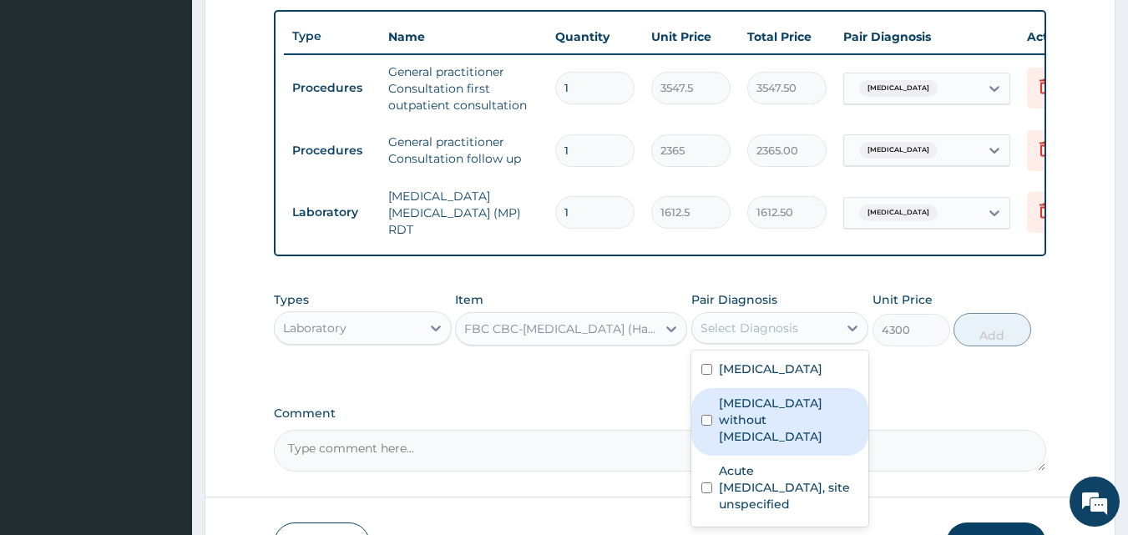
click at [730, 419] on label "Sepsis without septic shock" at bounding box center [789, 420] width 140 height 50
checkbox input "true"
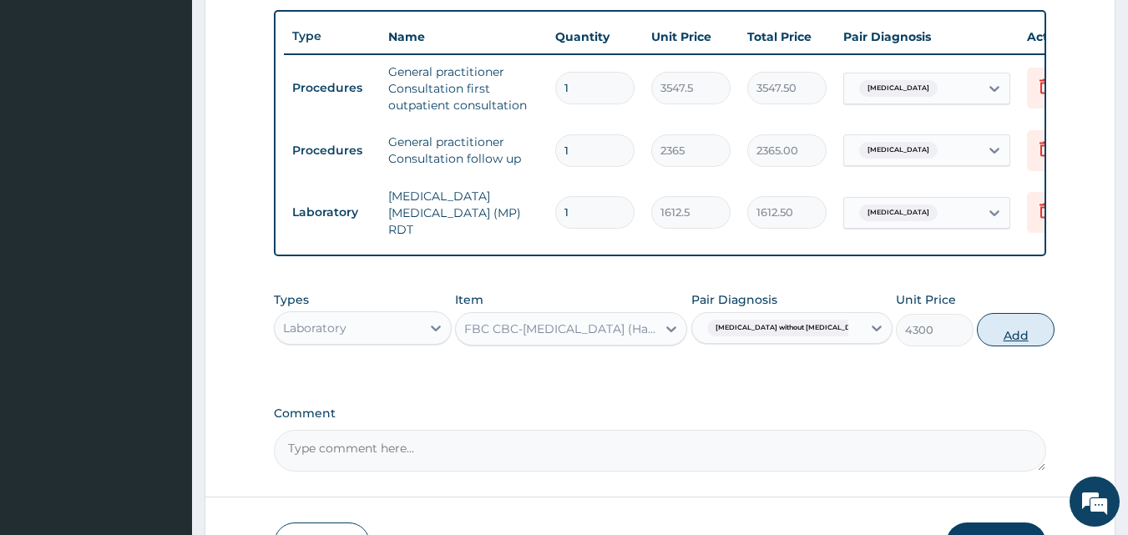
click at [984, 335] on button "Add" at bounding box center [1015, 329] width 78 height 33
type input "0"
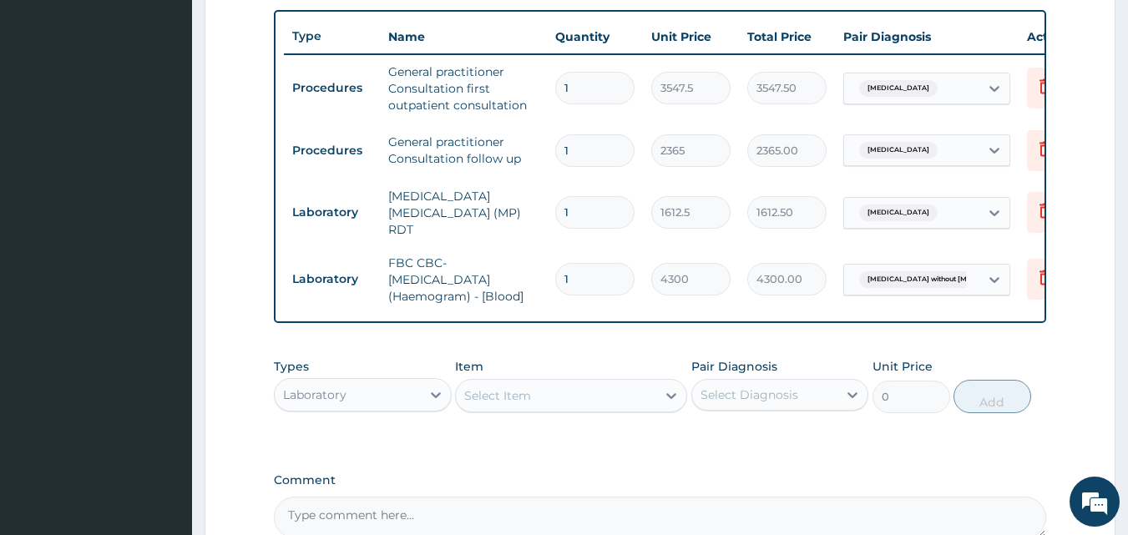
type input "0"
type input "0.00"
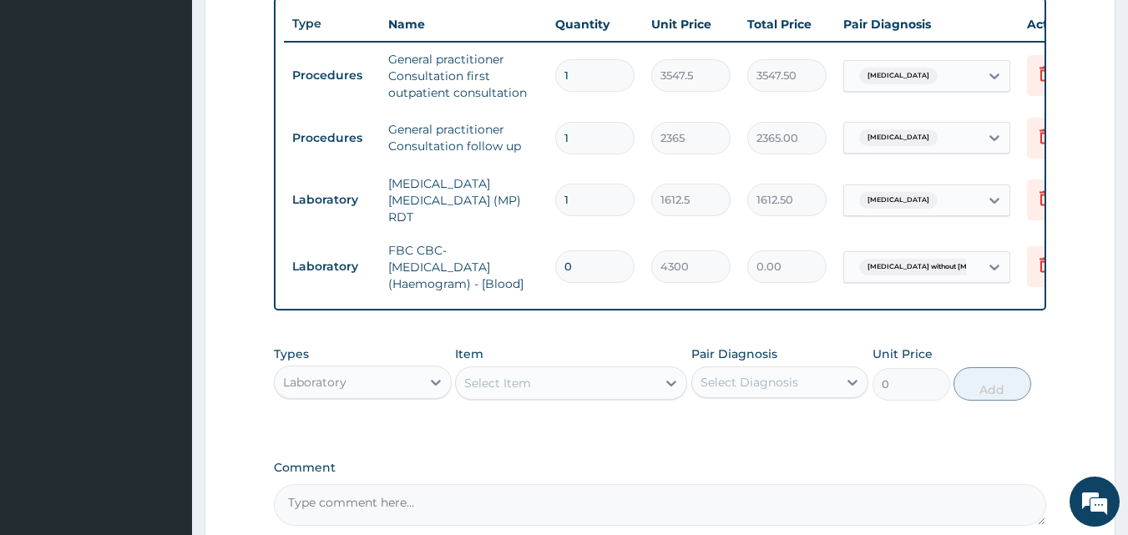
scroll to position [694, 0]
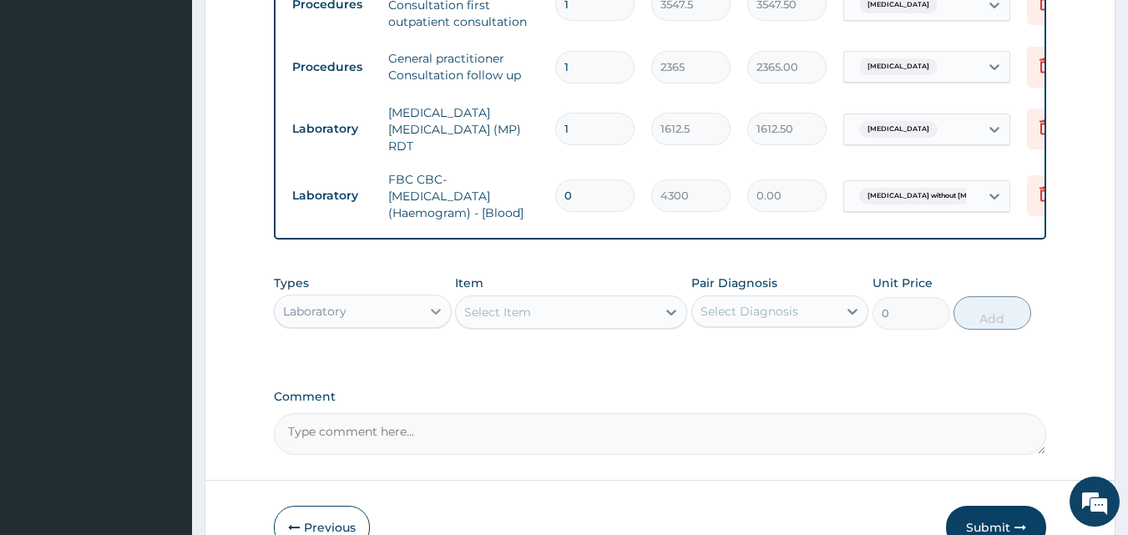
type input "0"
click at [427, 316] on icon at bounding box center [435, 311] width 17 height 17
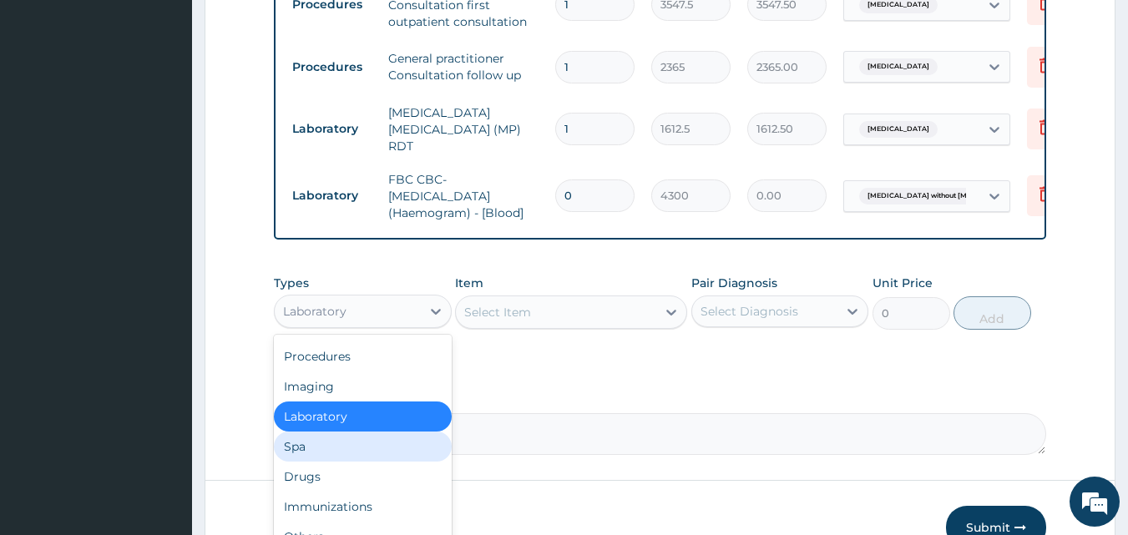
scroll to position [778, 0]
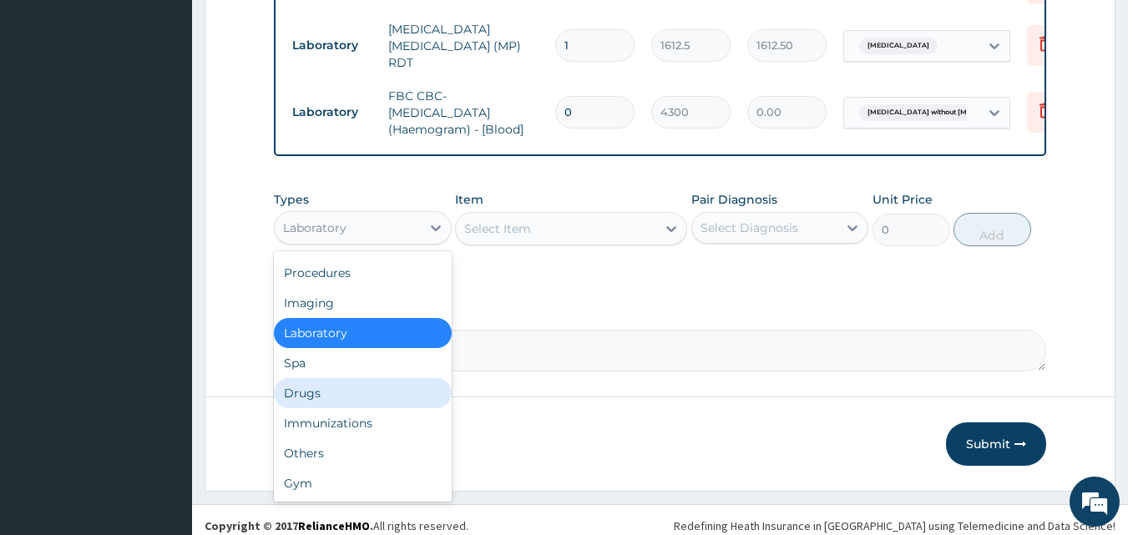
drag, startPoint x: 355, startPoint y: 395, endPoint x: 368, endPoint y: 390, distance: 14.3
click at [354, 394] on div "Drugs" at bounding box center [363, 393] width 178 height 30
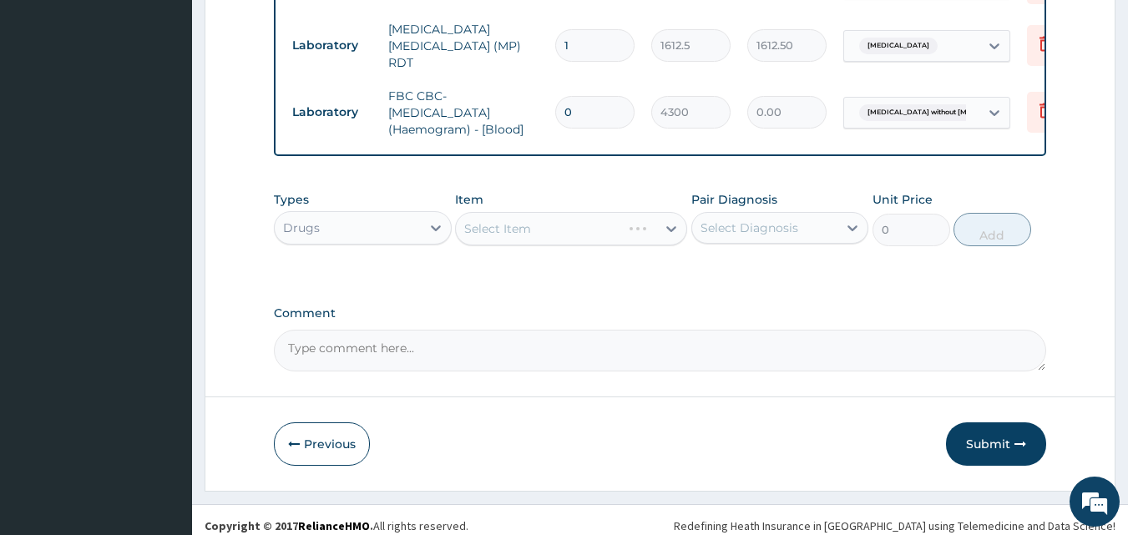
click at [563, 238] on div "Select Item" at bounding box center [571, 228] width 232 height 33
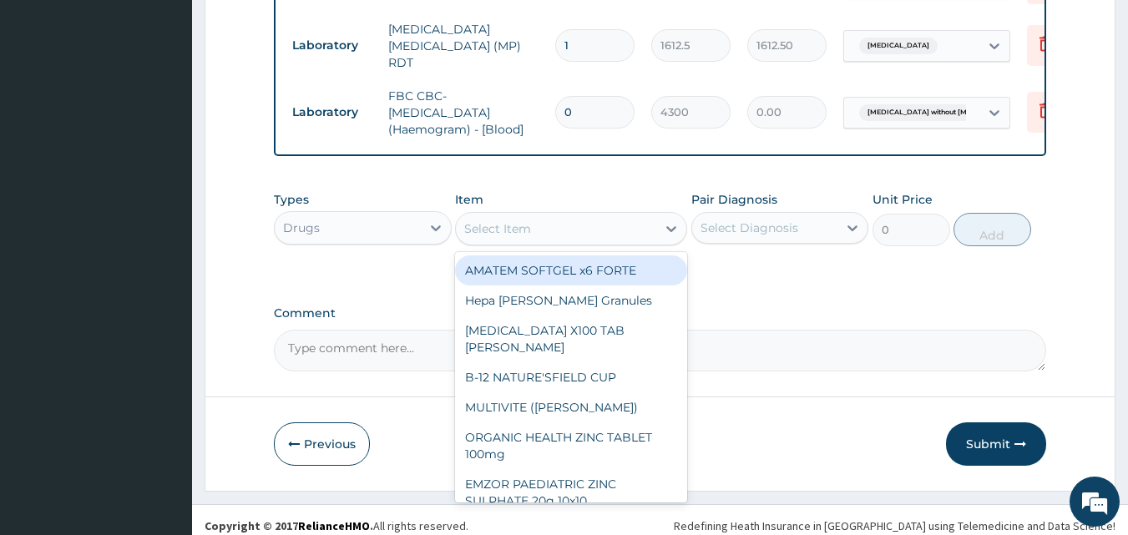
click at [563, 232] on div "Select Item" at bounding box center [556, 228] width 200 height 27
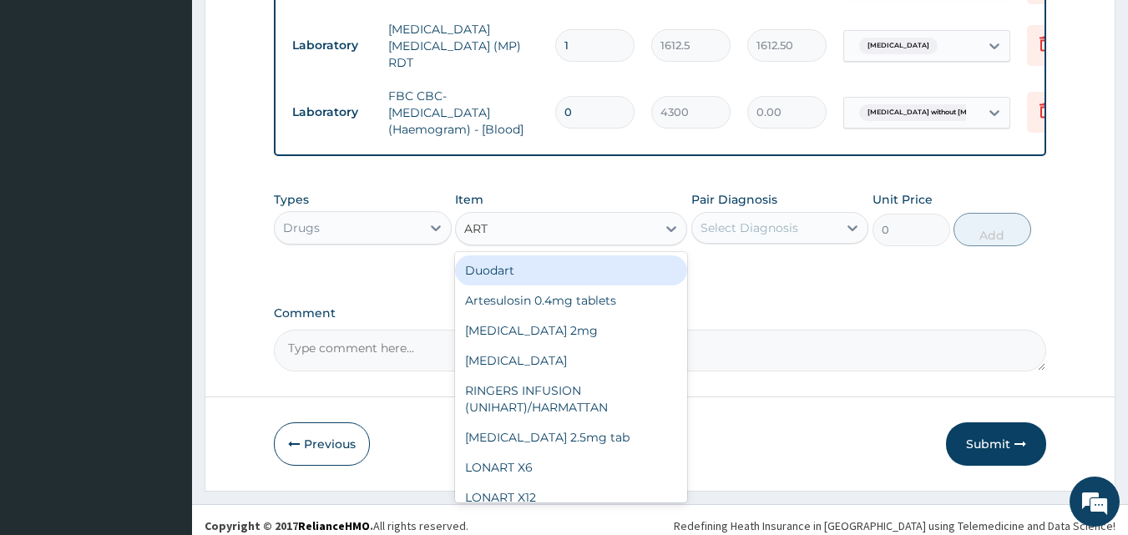
type input "ARTE"
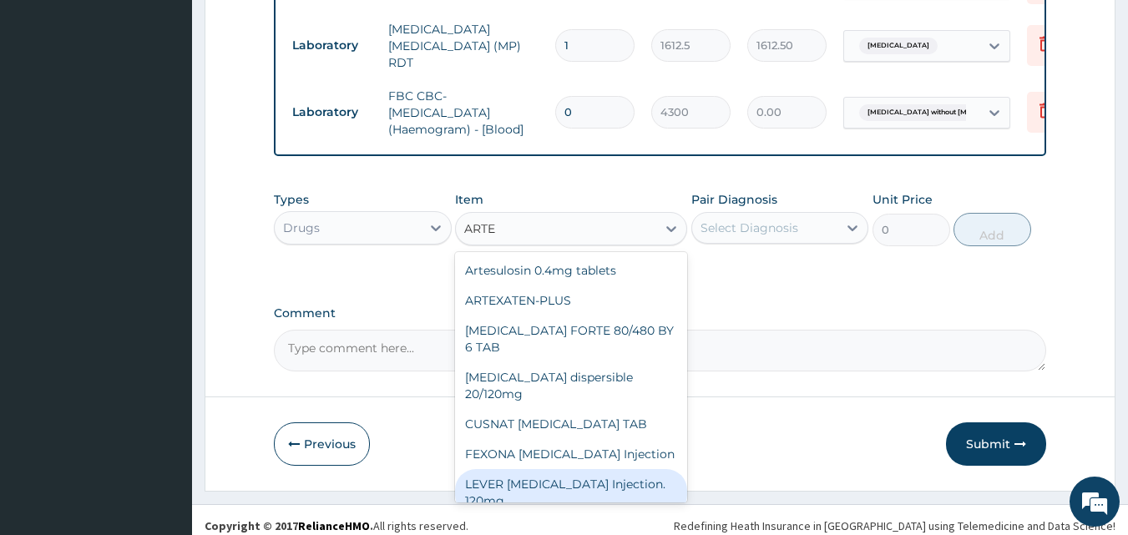
click at [573, 469] on div "LEVER ARTESUNATE Injection. 120mg" at bounding box center [571, 492] width 232 height 47
type input "2365"
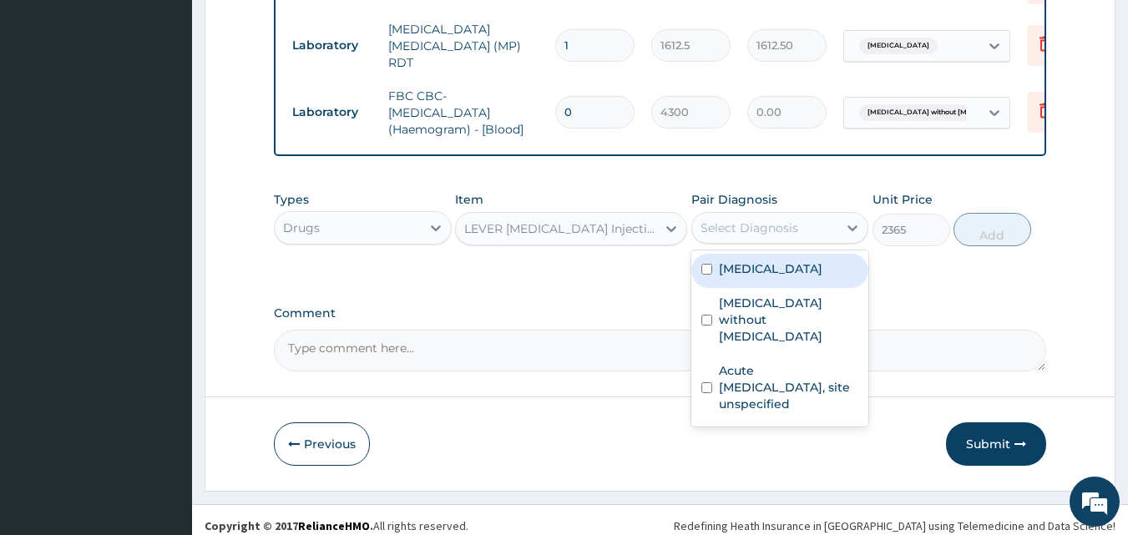
click at [809, 234] on div "Select Diagnosis" at bounding box center [765, 227] width 146 height 27
drag, startPoint x: 745, startPoint y: 275, endPoint x: 754, endPoint y: 262, distance: 15.0
click at [744, 275] on label "Malaria, unspecified" at bounding box center [770, 268] width 103 height 17
checkbox input "true"
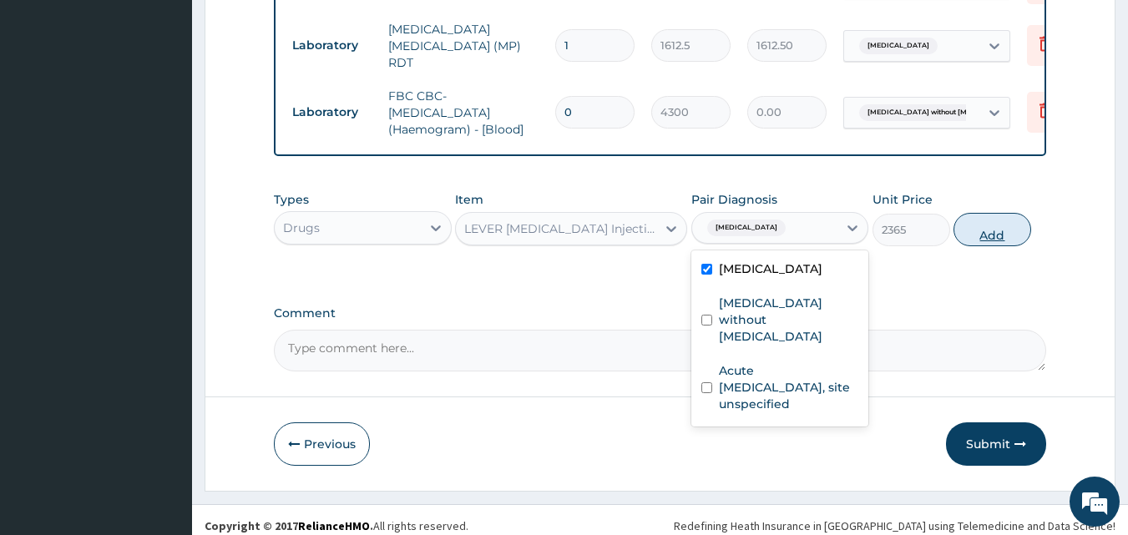
click at [991, 242] on button "Add" at bounding box center [992, 229] width 78 height 33
type input "0"
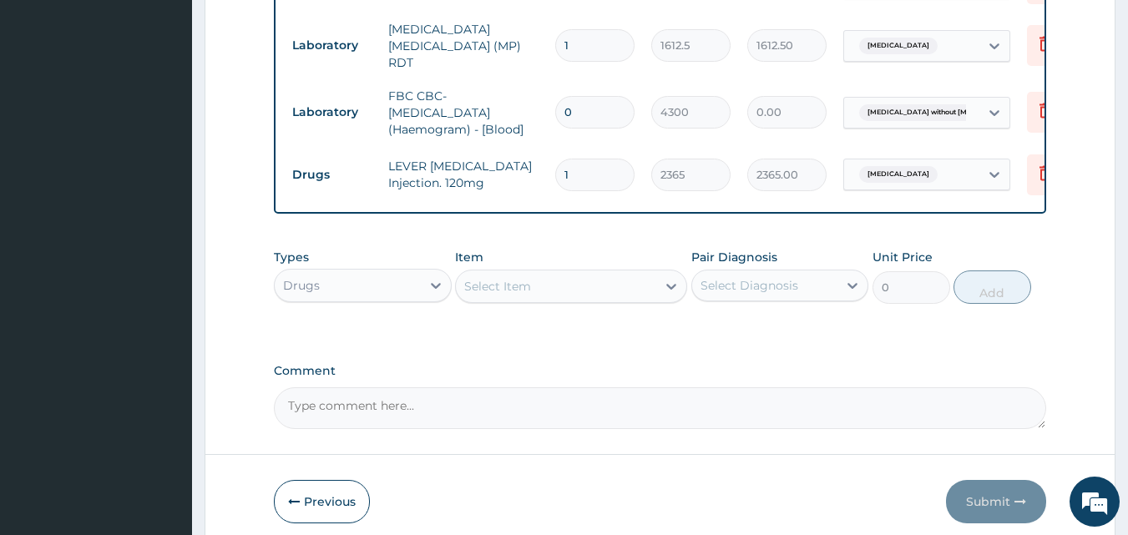
type input "0.00"
type input "3"
type input "7095.00"
type input "3"
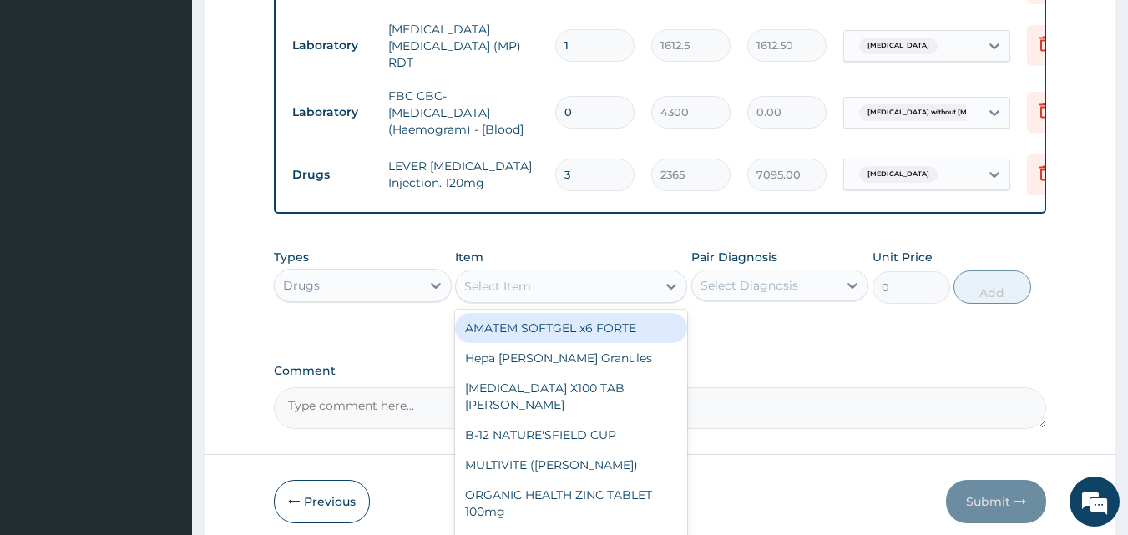
click at [498, 290] on div "Select Item" at bounding box center [497, 286] width 67 height 17
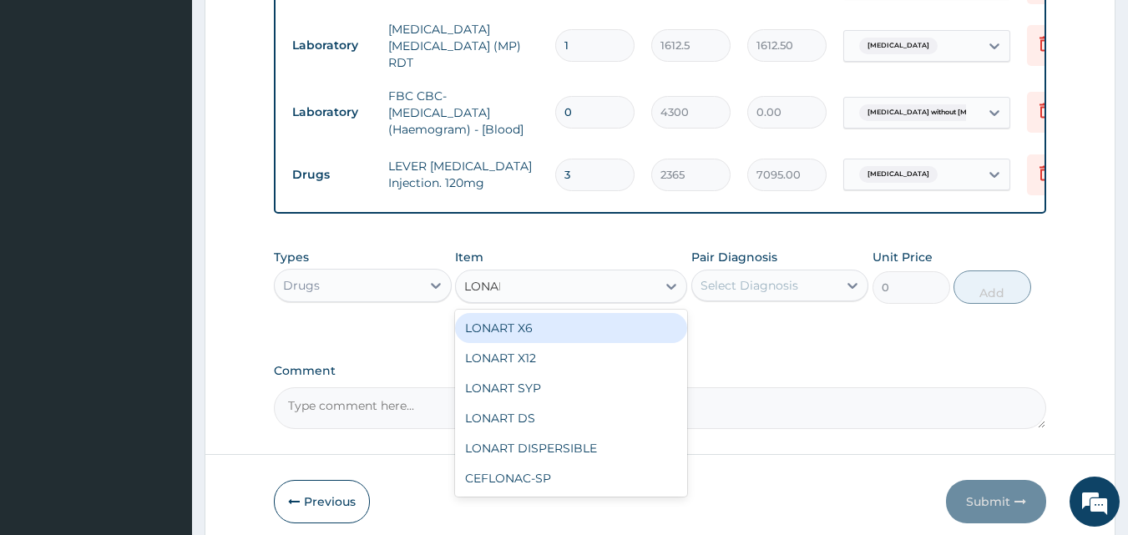
type input "LONART"
click at [512, 339] on div "LONART X6" at bounding box center [571, 328] width 232 height 30
type input "473"
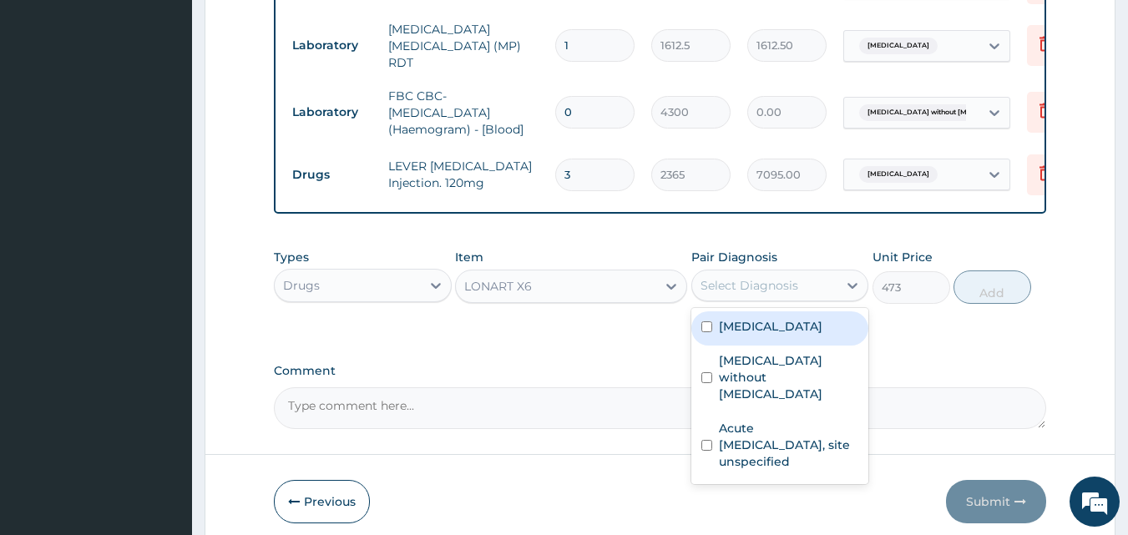
click at [782, 288] on div "Select Diagnosis" at bounding box center [749, 285] width 98 height 17
drag, startPoint x: 752, startPoint y: 338, endPoint x: 838, endPoint y: 326, distance: 86.8
click at [753, 338] on div "Malaria, unspecified" at bounding box center [780, 328] width 178 height 34
checkbox input "true"
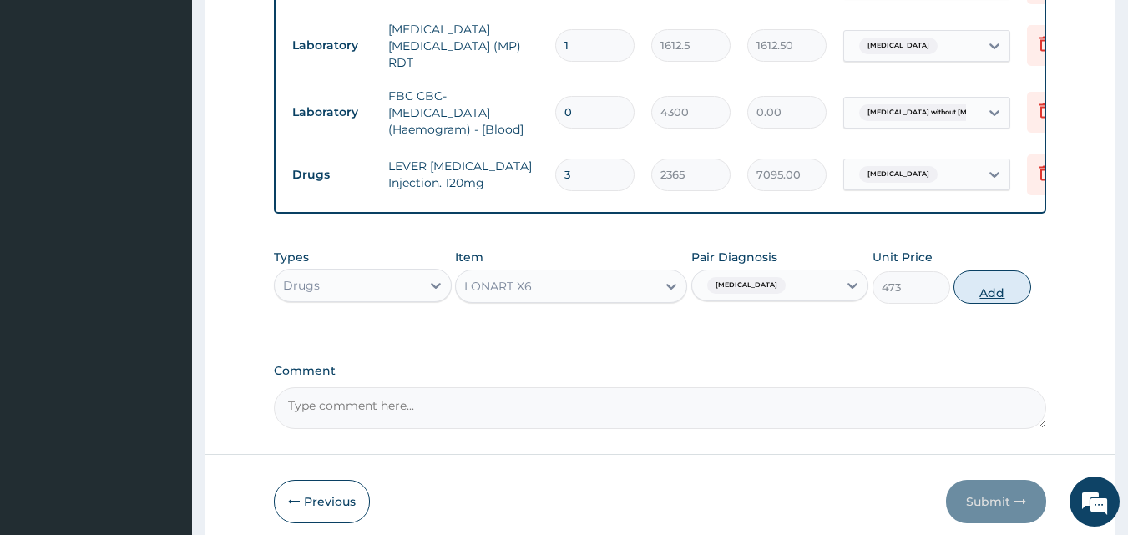
click at [990, 295] on button "Add" at bounding box center [992, 286] width 78 height 33
type input "0"
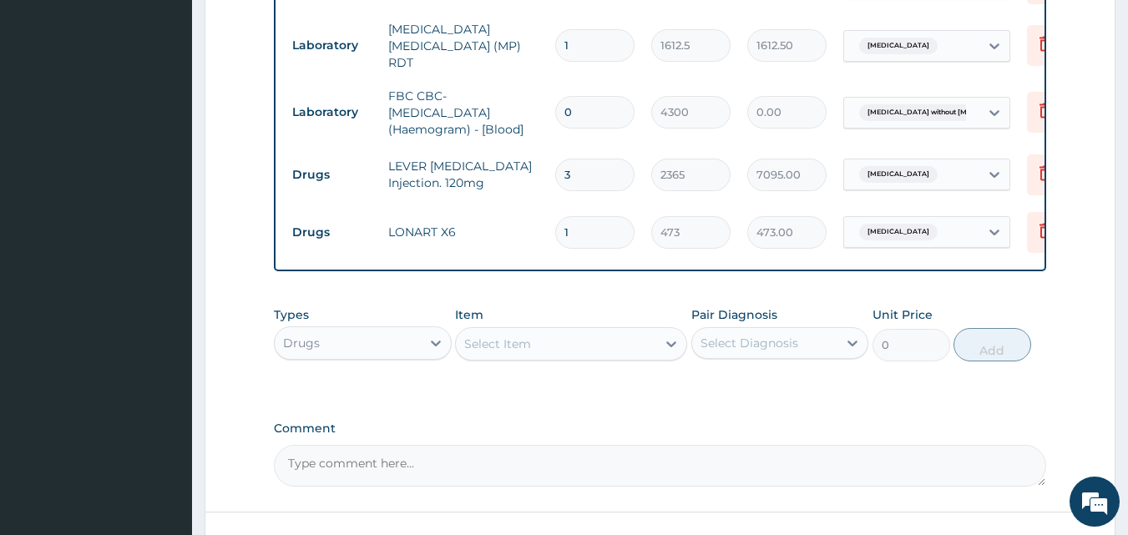
click at [589, 226] on input "1" at bounding box center [594, 232] width 79 height 33
type input "0.00"
type input "6"
type input "2838.00"
type input "6"
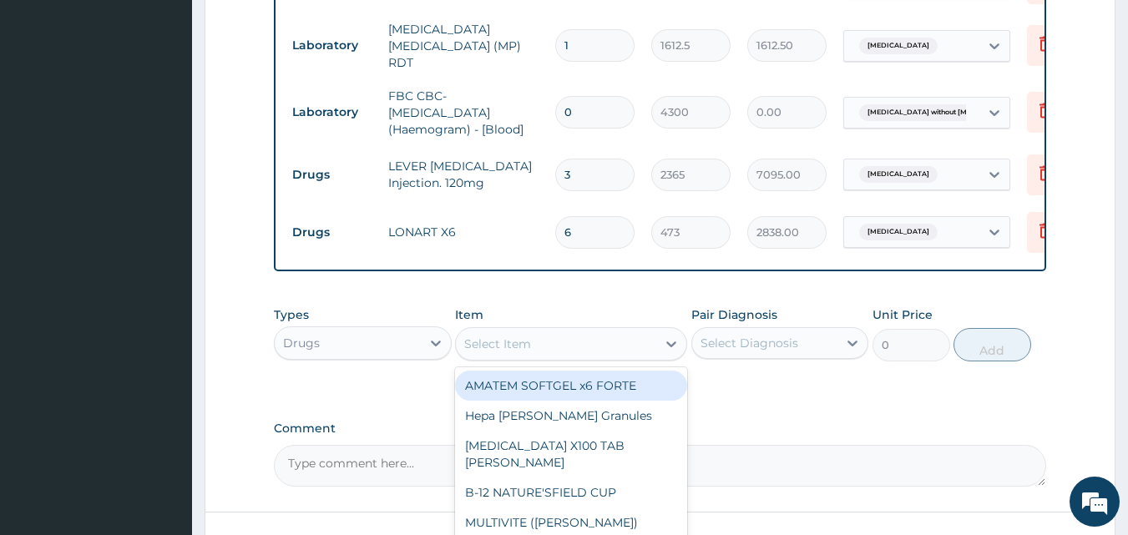
click at [499, 349] on div "Select Item" at bounding box center [497, 344] width 67 height 17
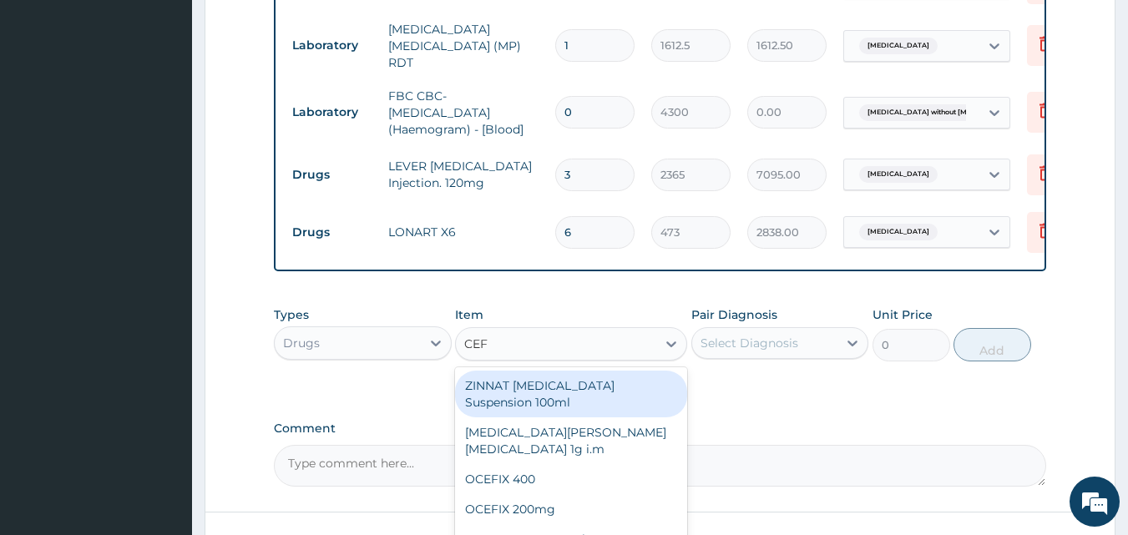
type input "CEFU"
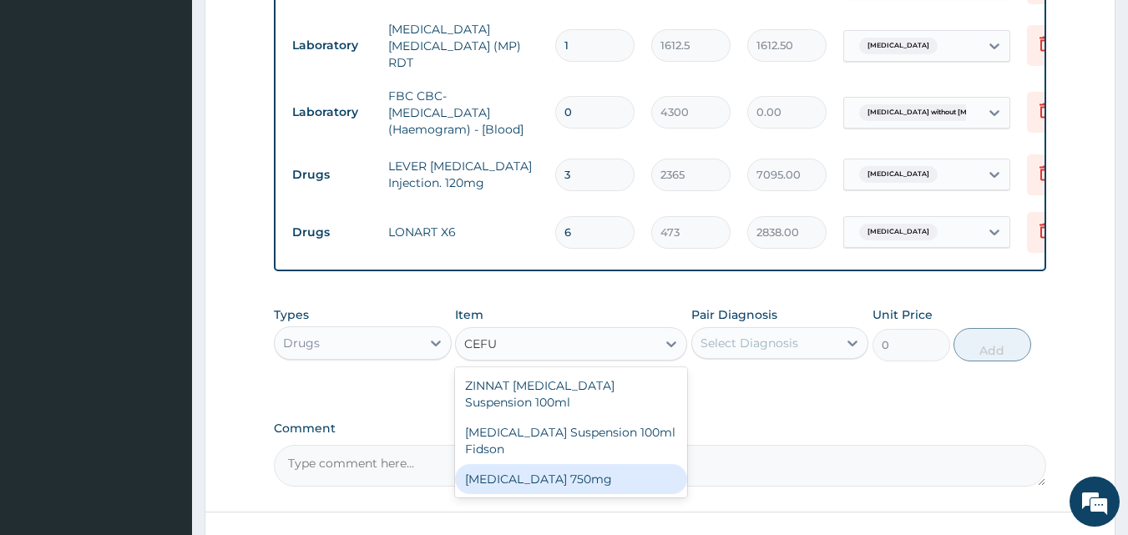
click at [550, 482] on div "Cefuroxime 750mg" at bounding box center [571, 479] width 232 height 30
type input "1773.75"
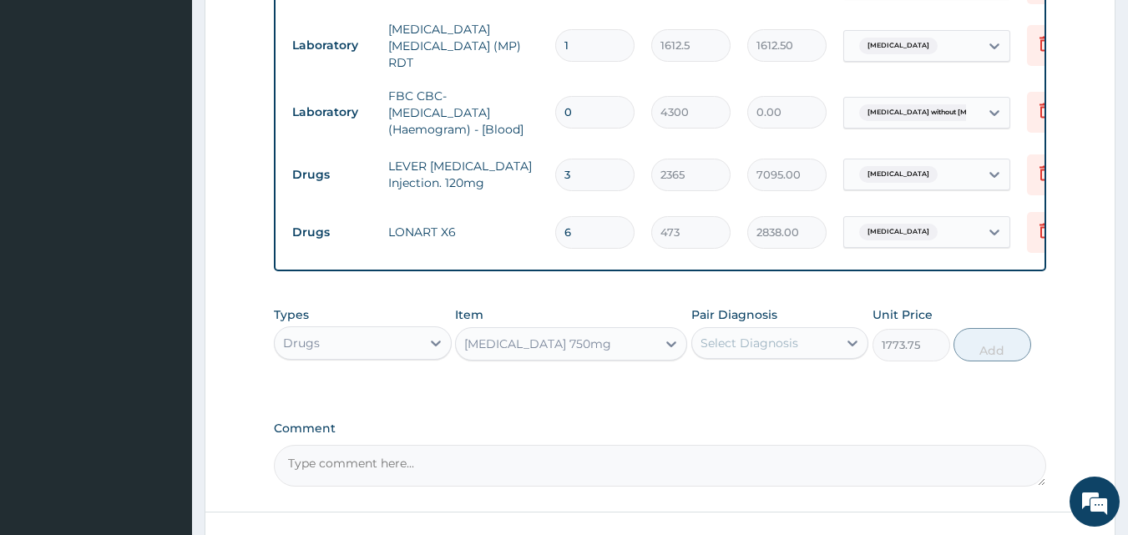
click at [756, 345] on div "Select Diagnosis" at bounding box center [749, 343] width 98 height 17
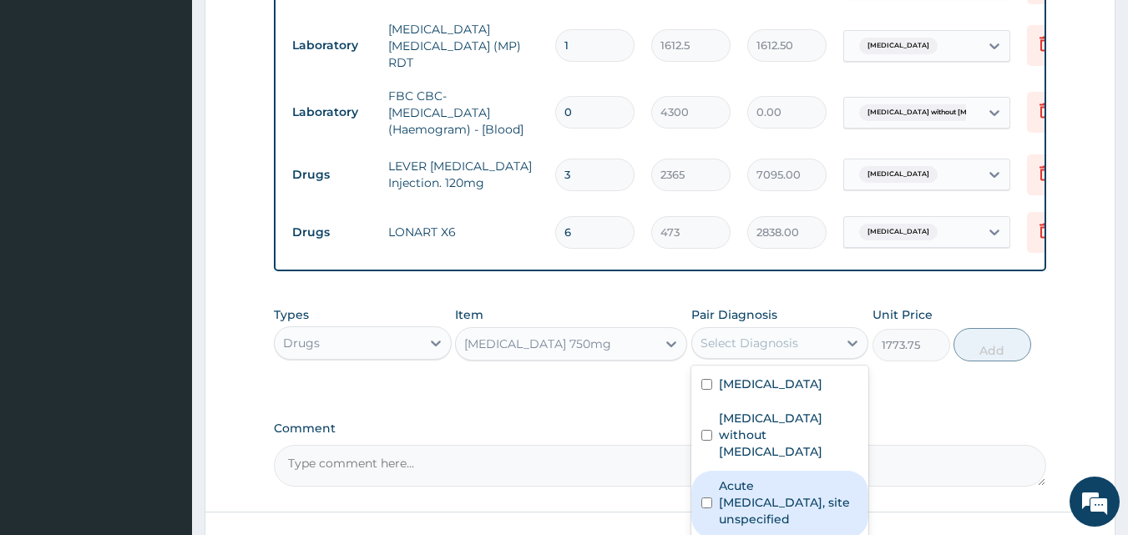
click at [757, 477] on label "Acute upper respiratory infection, site unspecified" at bounding box center [789, 502] width 140 height 50
checkbox input "true"
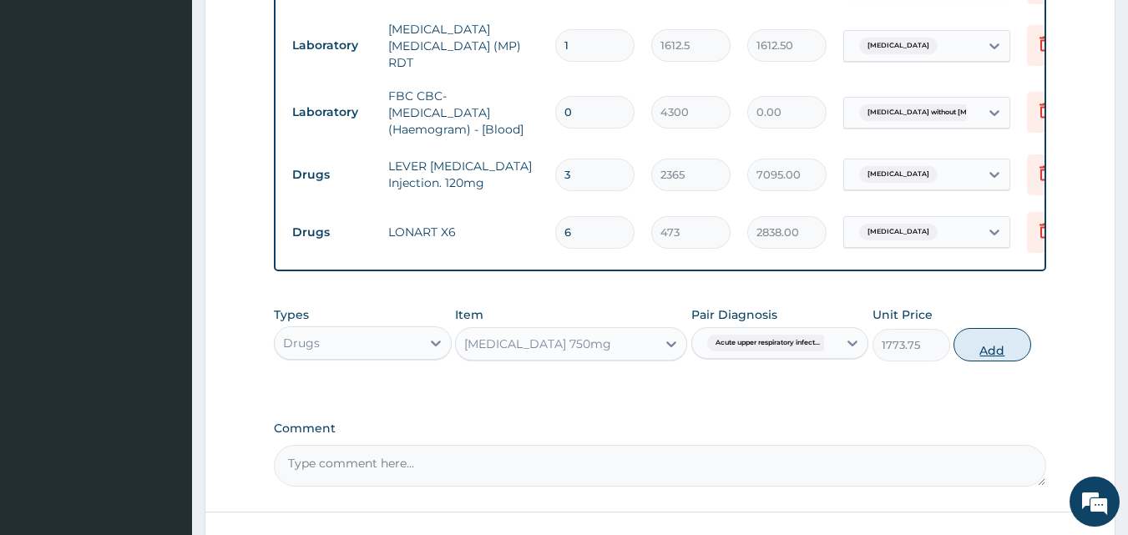
click at [985, 352] on button "Add" at bounding box center [992, 344] width 78 height 33
type input "0"
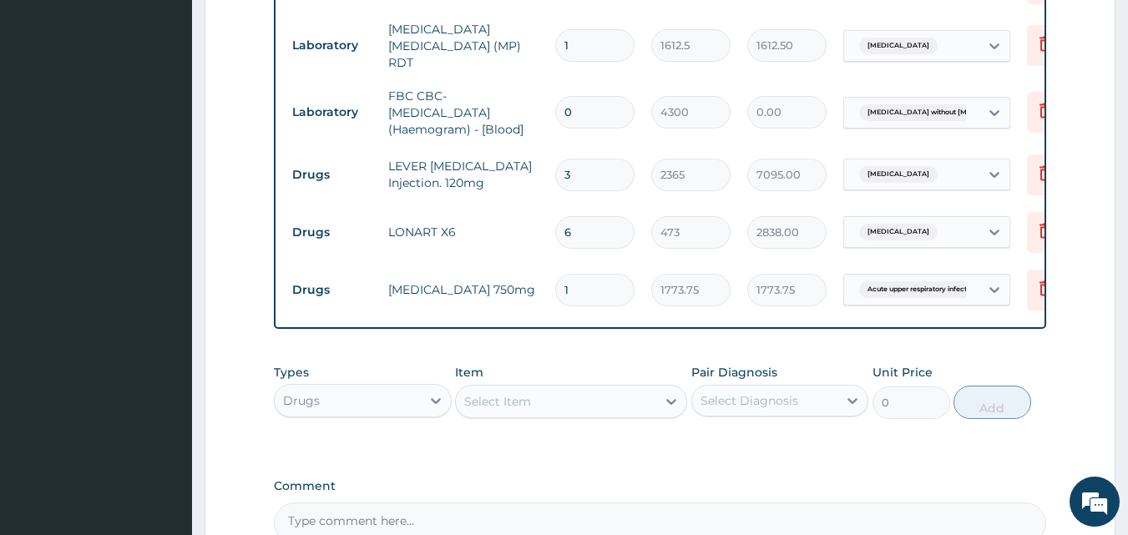
type input "10"
type input "17737.50"
type input "10"
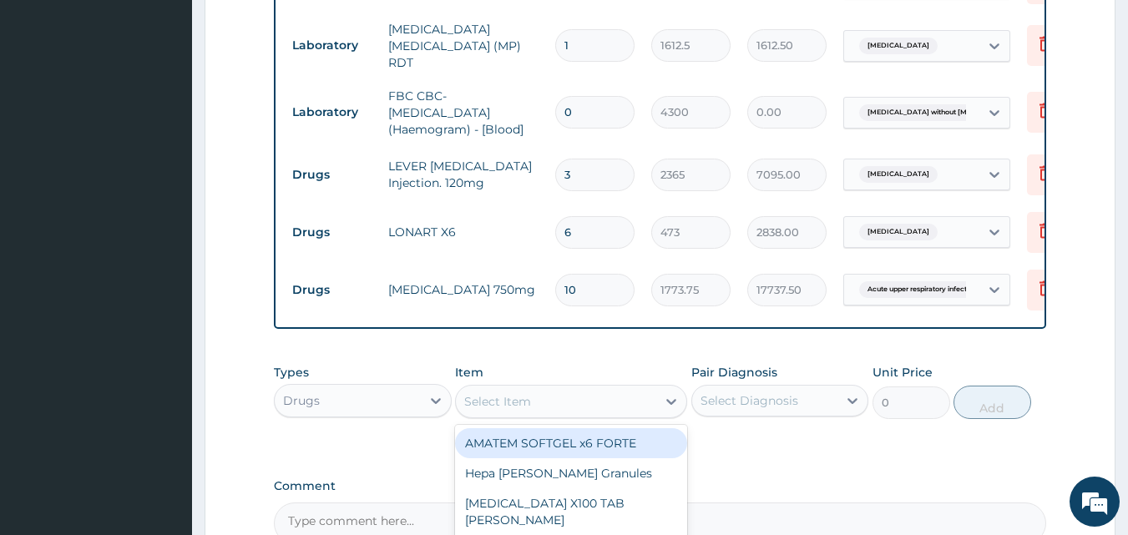
click at [580, 412] on div "Select Item" at bounding box center [556, 401] width 200 height 27
type input "PARACE"
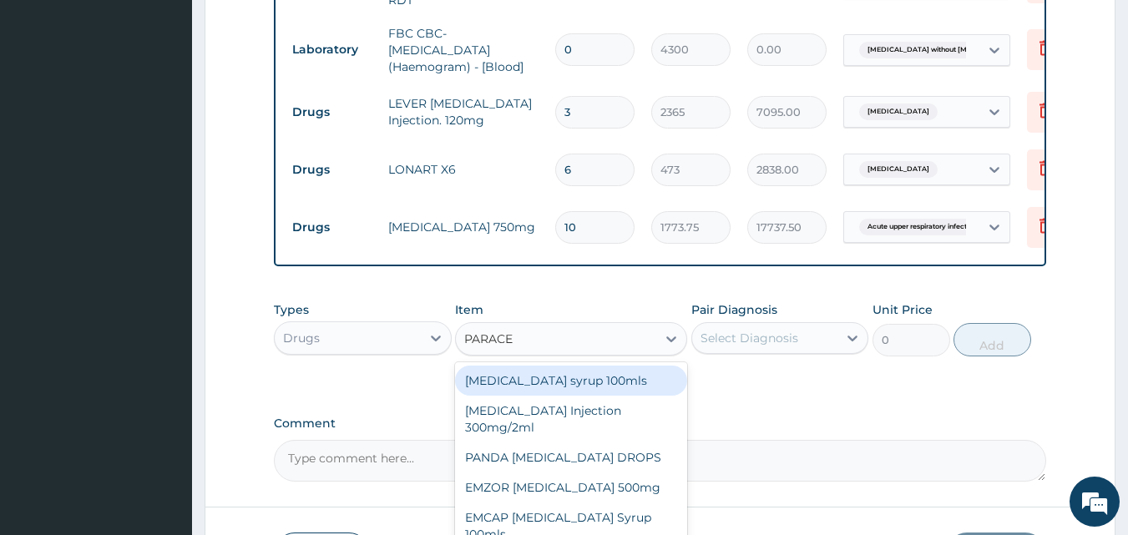
scroll to position [966, 0]
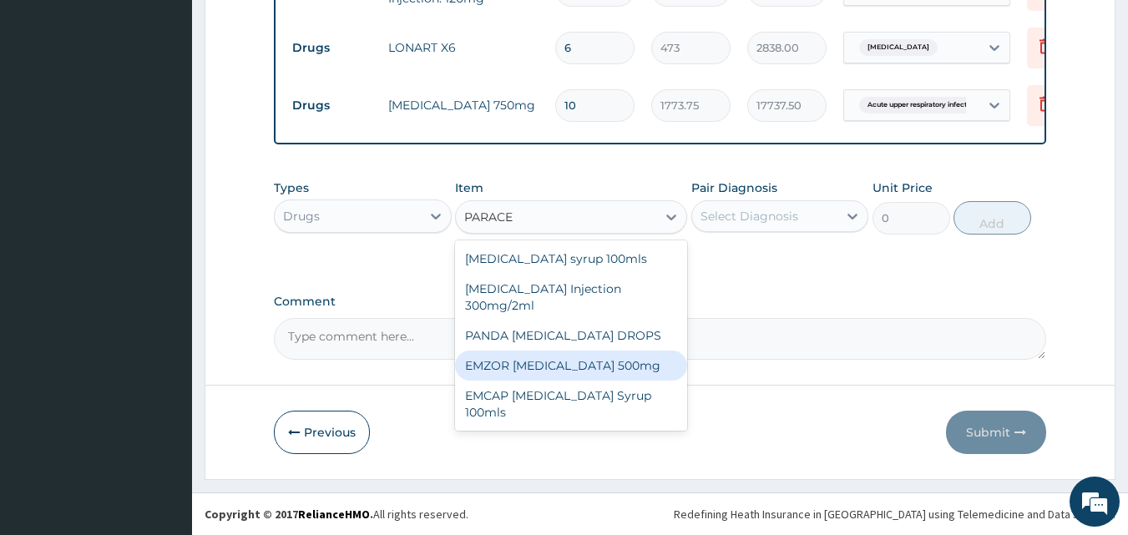
click at [569, 371] on div "EMZOR [MEDICAL_DATA] 500mg" at bounding box center [571, 366] width 232 height 30
type input "23.65"
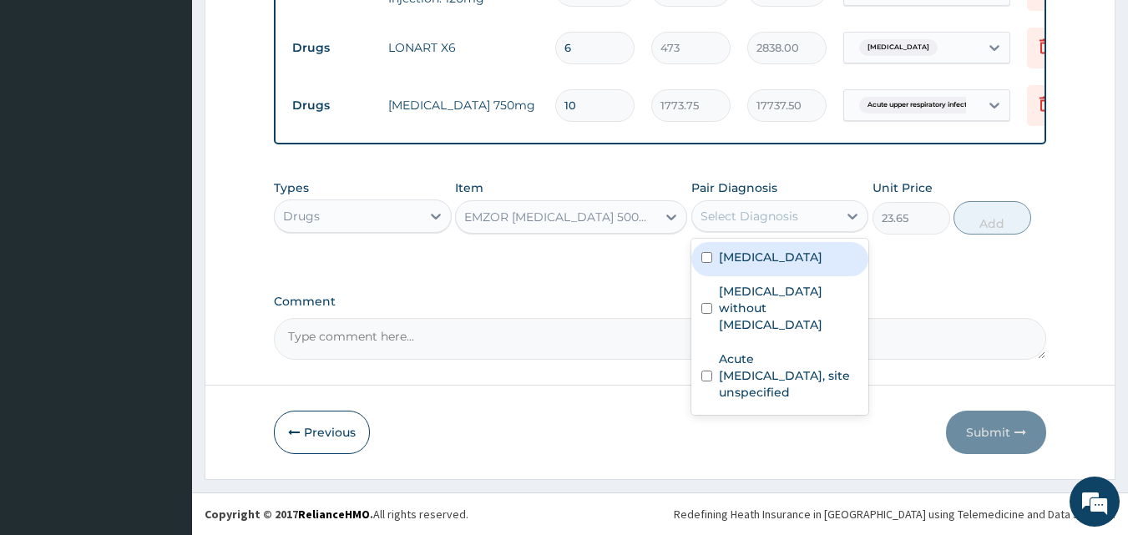
click at [734, 212] on div "Select Diagnosis" at bounding box center [749, 216] width 98 height 17
click at [747, 258] on label "Malaria, unspecified" at bounding box center [770, 257] width 103 height 17
checkbox input "true"
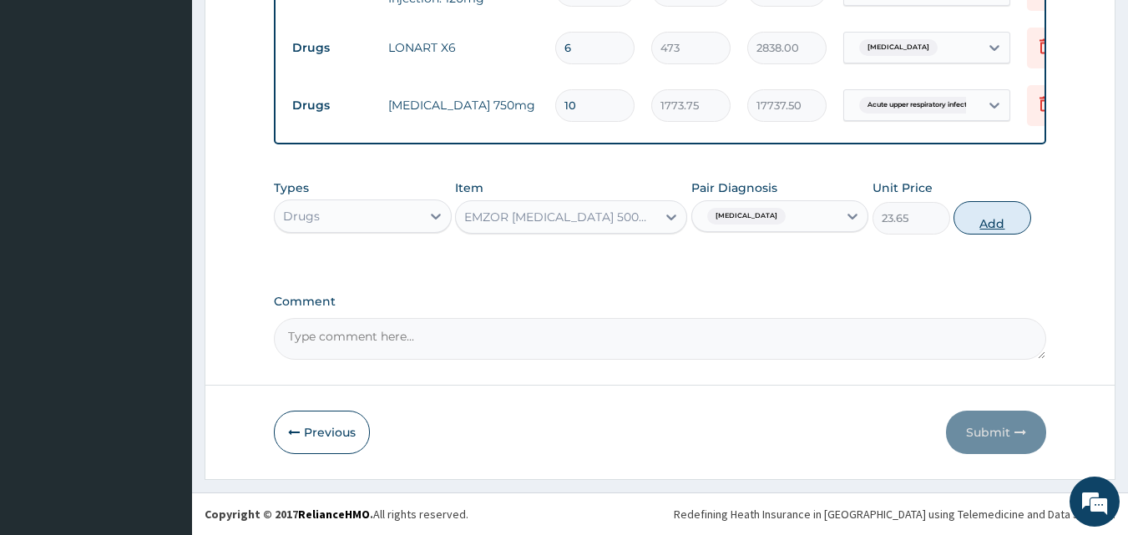
click at [997, 223] on button "Add" at bounding box center [992, 217] width 78 height 33
type input "0"
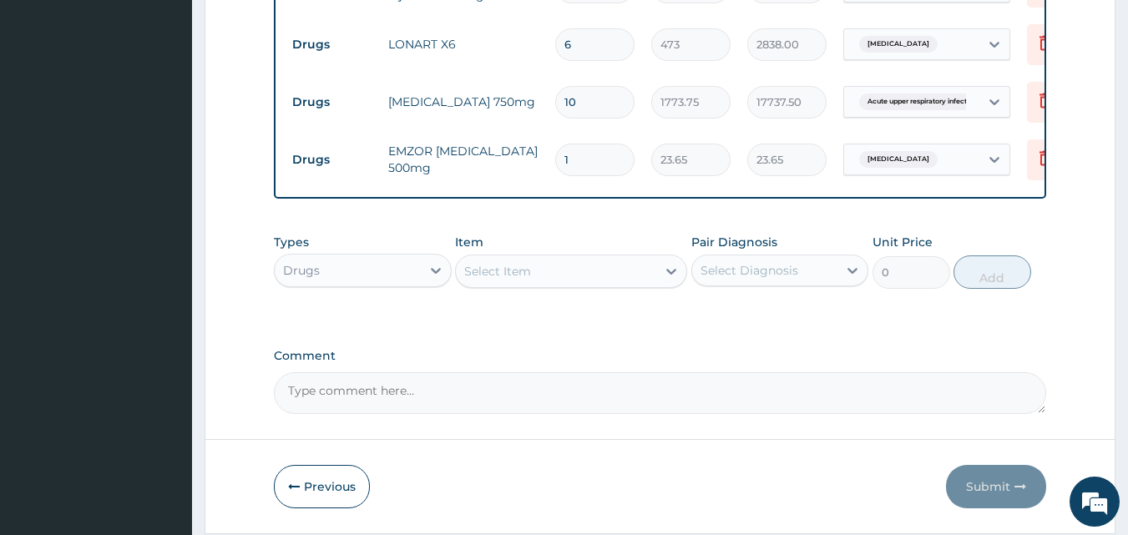
type input "18"
type input "425.70"
type input "18"
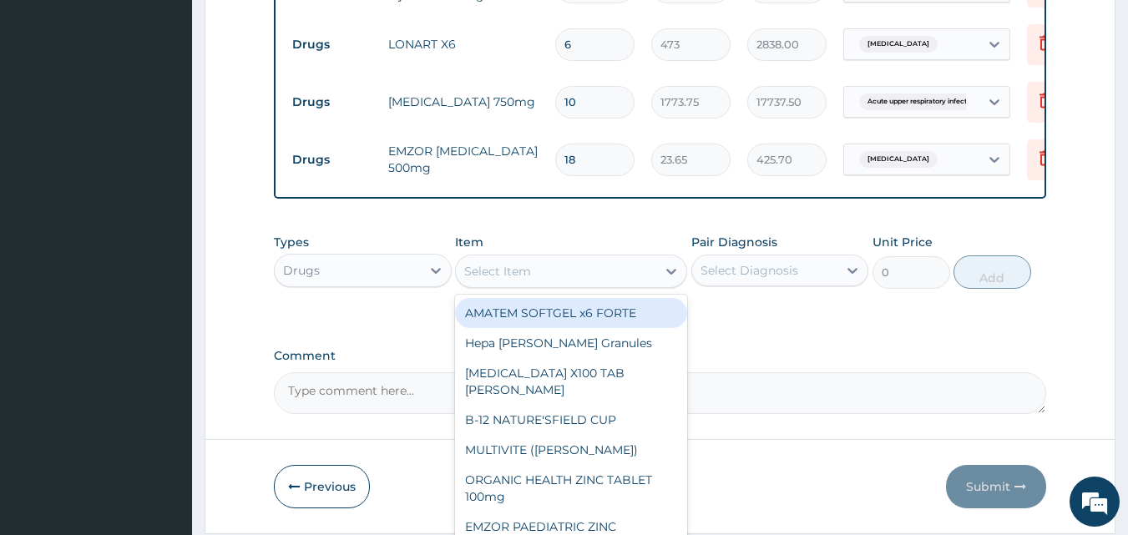
click at [478, 279] on div "Select Item" at bounding box center [497, 271] width 67 height 17
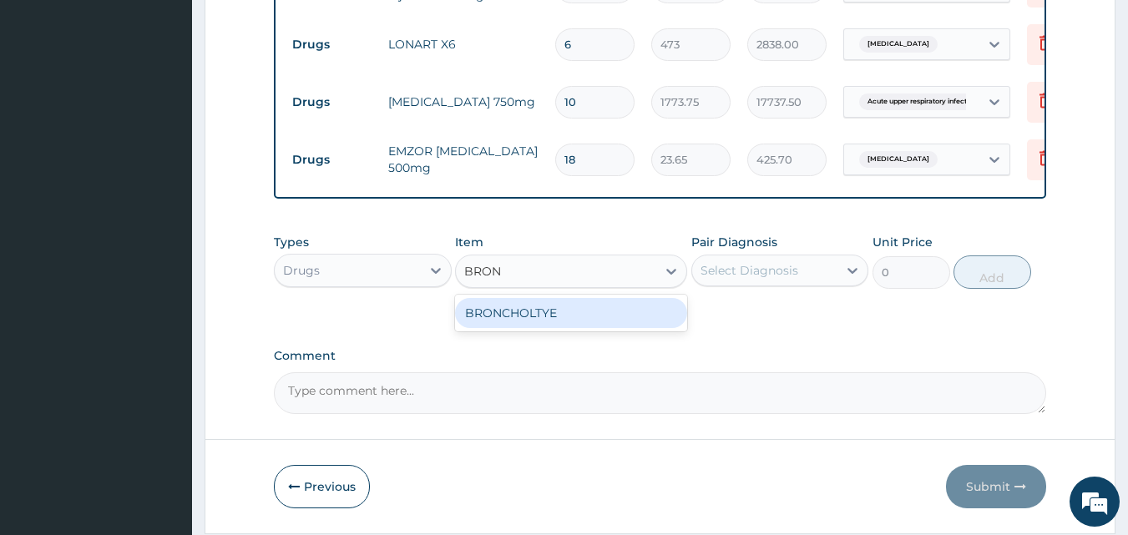
type input "BRONC"
click at [567, 322] on div "BRONCHOLTYE" at bounding box center [571, 313] width 232 height 30
type input "1773.75"
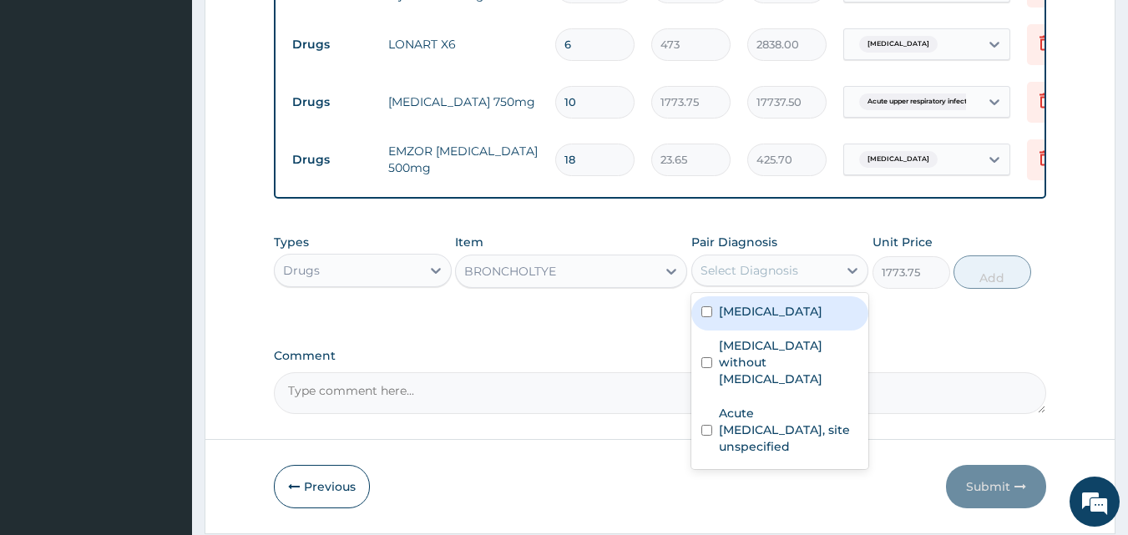
click at [714, 271] on div "Select Diagnosis" at bounding box center [749, 270] width 98 height 17
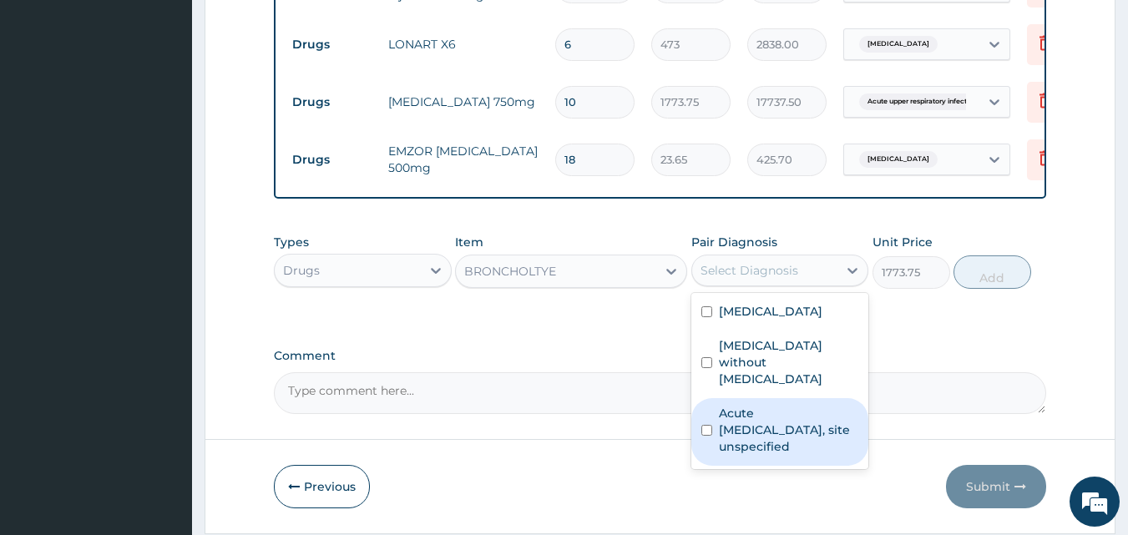
click at [741, 421] on label "Acute upper respiratory infection, site unspecified" at bounding box center [789, 430] width 140 height 50
checkbox input "true"
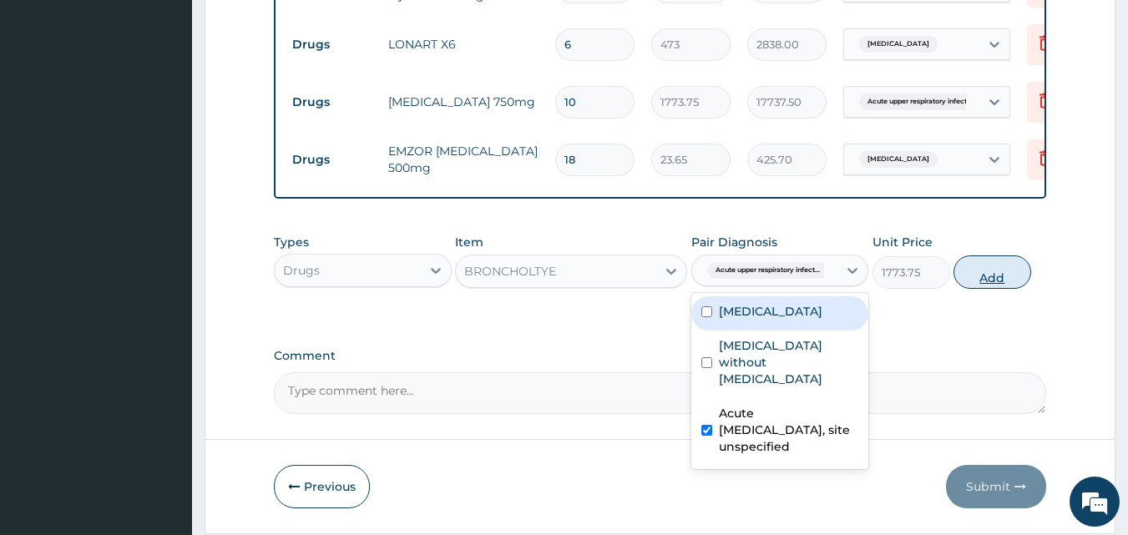
click at [987, 279] on button "Add" at bounding box center [992, 271] width 78 height 33
type input "0"
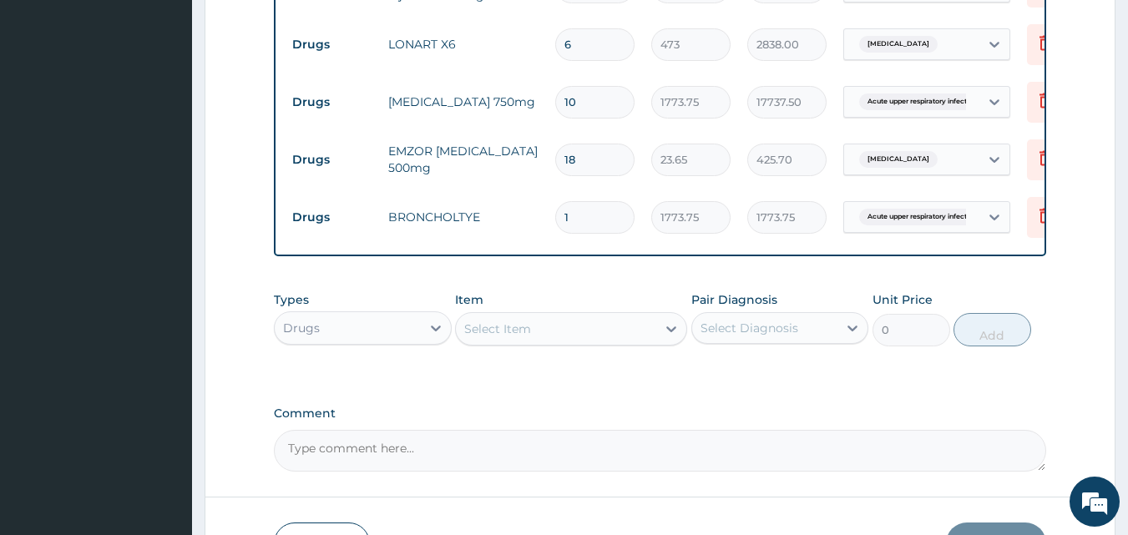
click at [537, 340] on div "Select Item" at bounding box center [556, 328] width 200 height 27
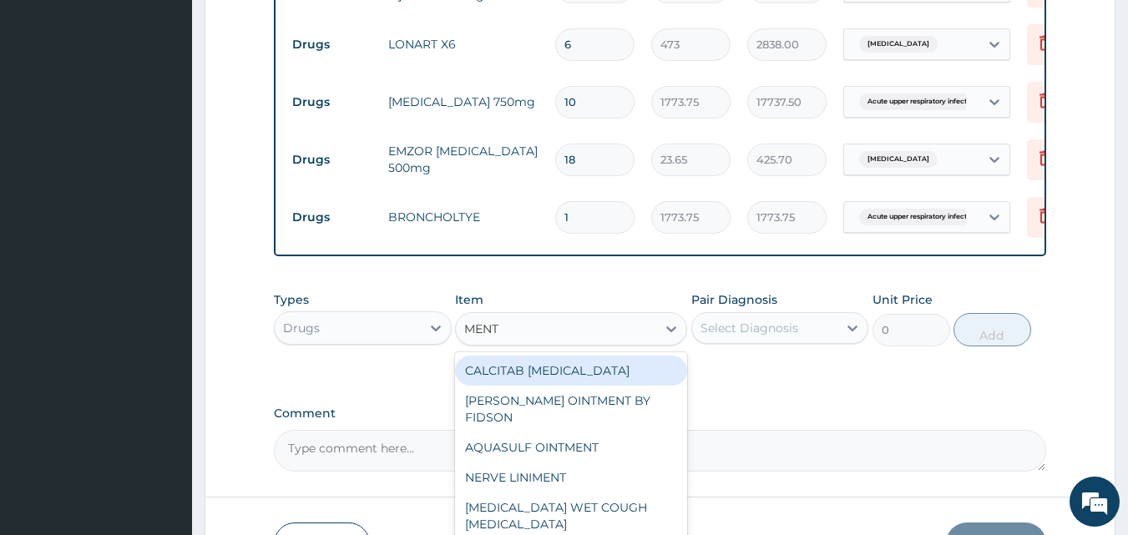
type input "MENTH"
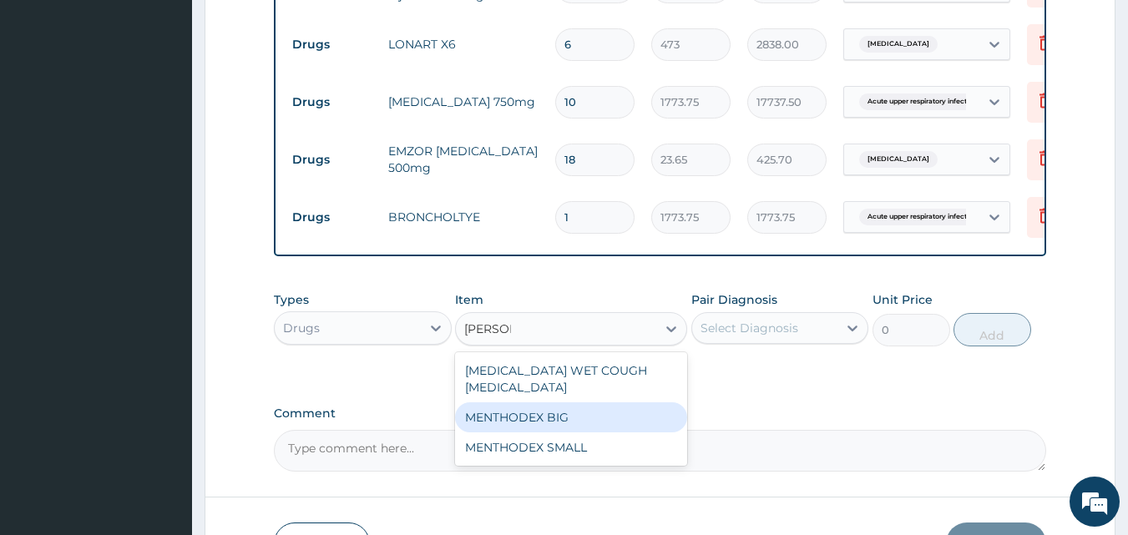
click at [563, 406] on div "MENTHODEX BIG" at bounding box center [571, 417] width 232 height 30
type input "4138.75"
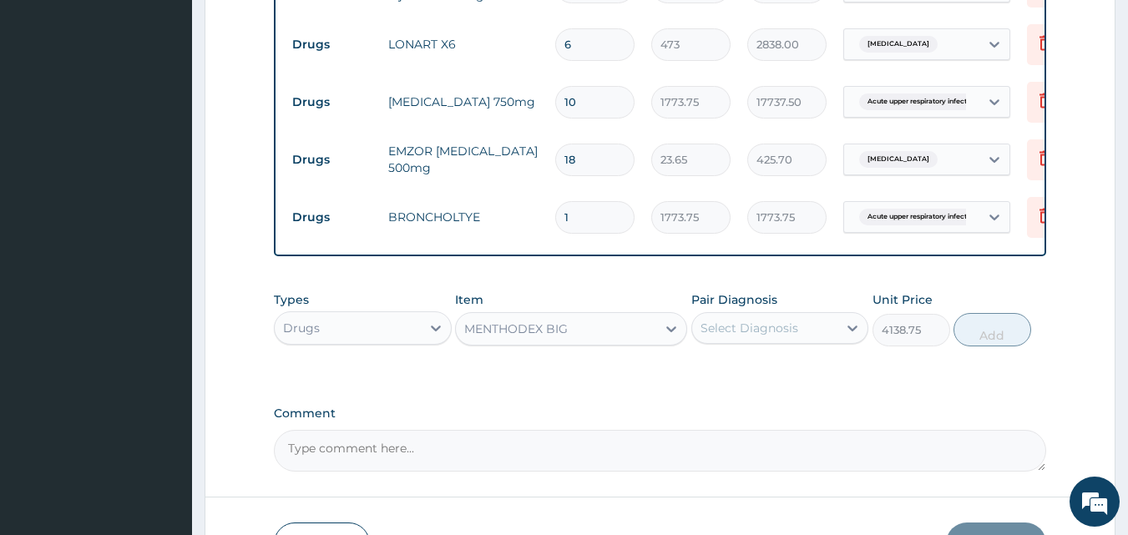
click at [746, 336] on div "Select Diagnosis" at bounding box center [749, 328] width 98 height 17
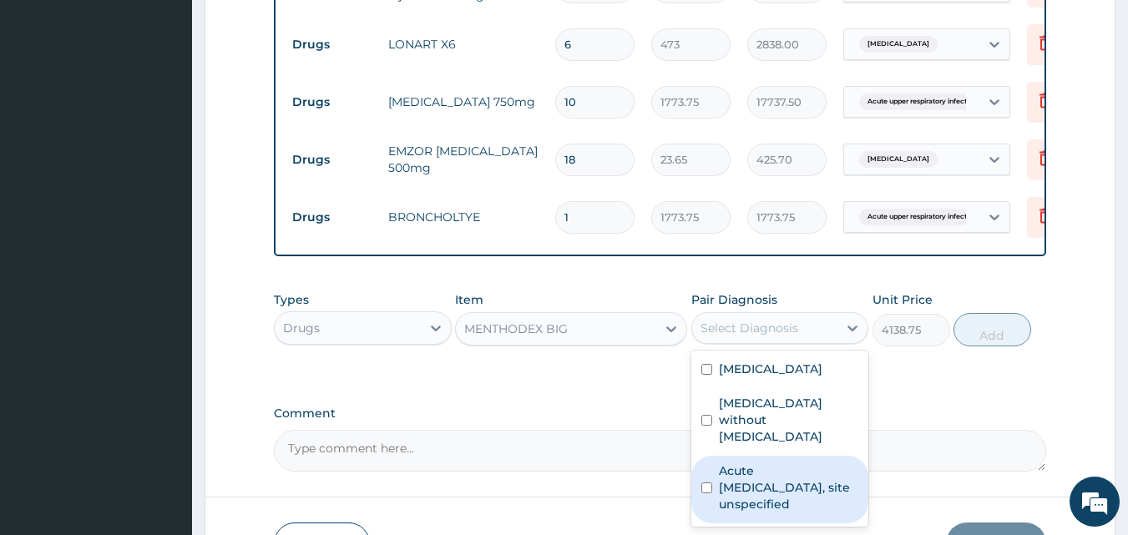
click at [750, 482] on label "Acute upper respiratory infection, site unspecified" at bounding box center [789, 487] width 140 height 50
checkbox input "true"
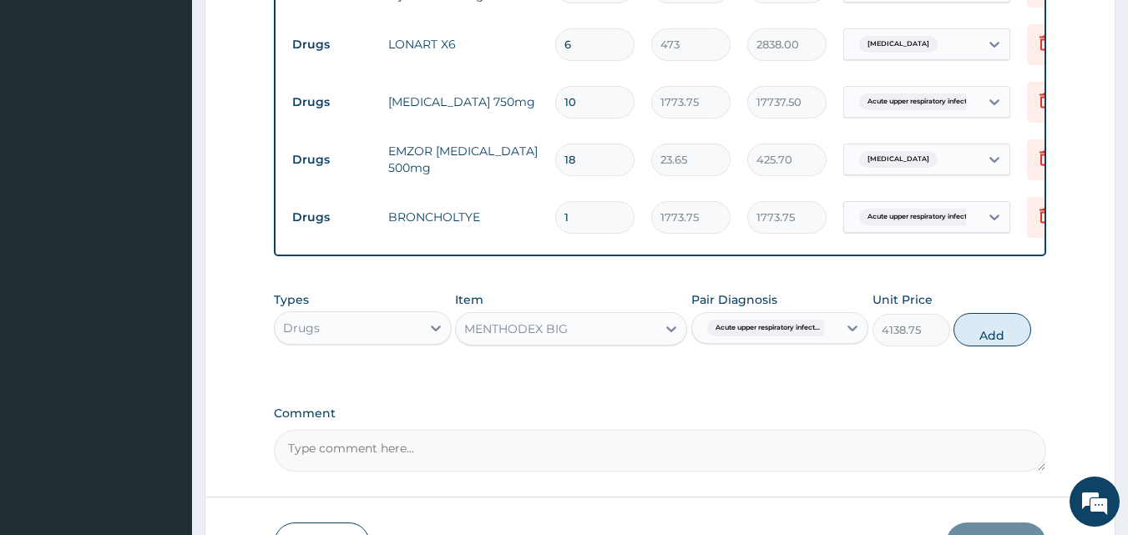
click at [996, 334] on button "Add" at bounding box center [992, 329] width 78 height 33
type input "0"
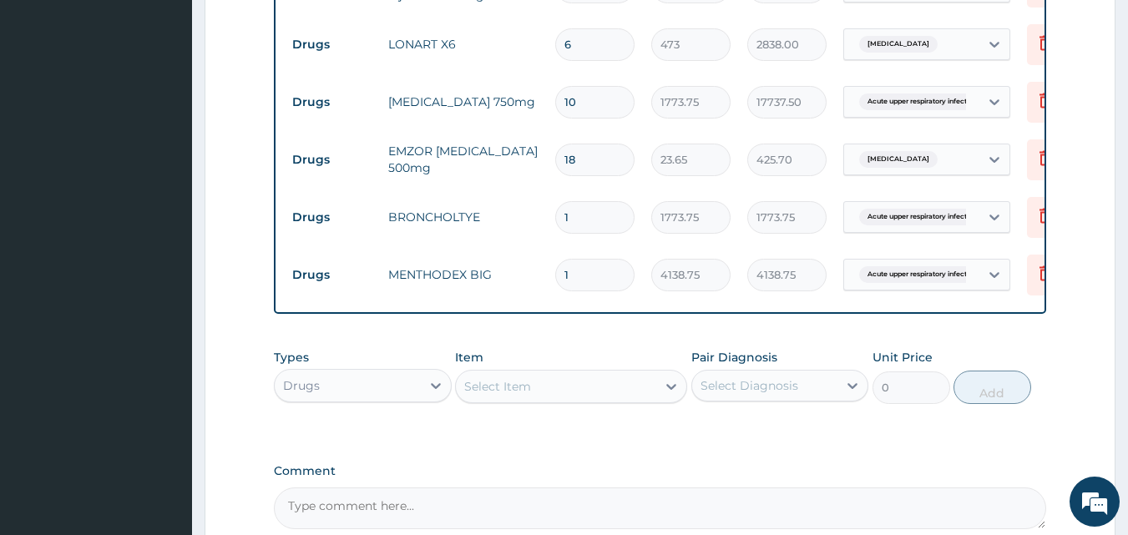
scroll to position [0, 65]
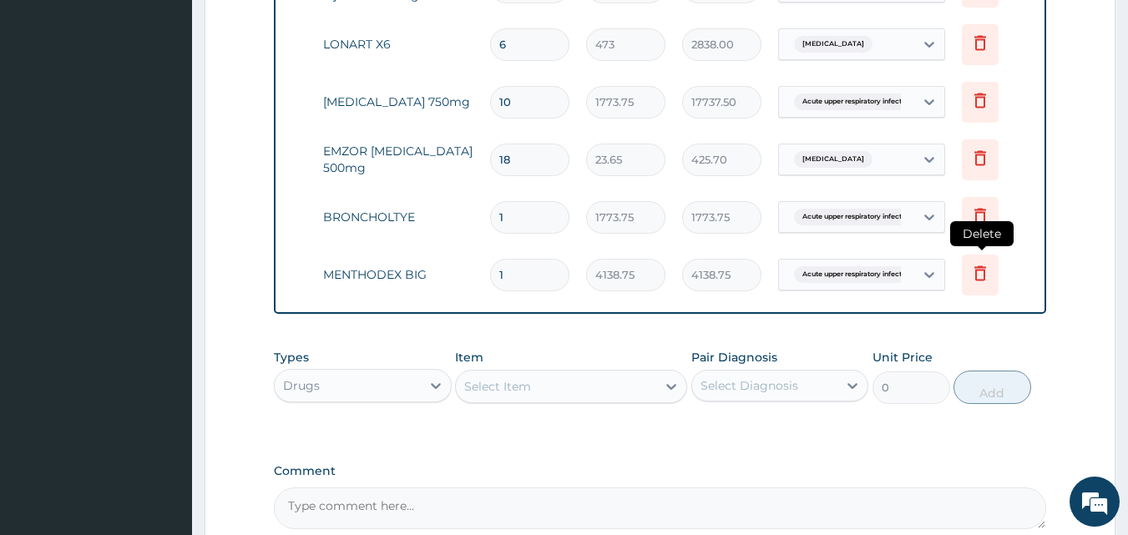
click at [983, 221] on span "Delete" at bounding box center [981, 233] width 63 height 25
click at [985, 208] on icon at bounding box center [980, 215] width 20 height 20
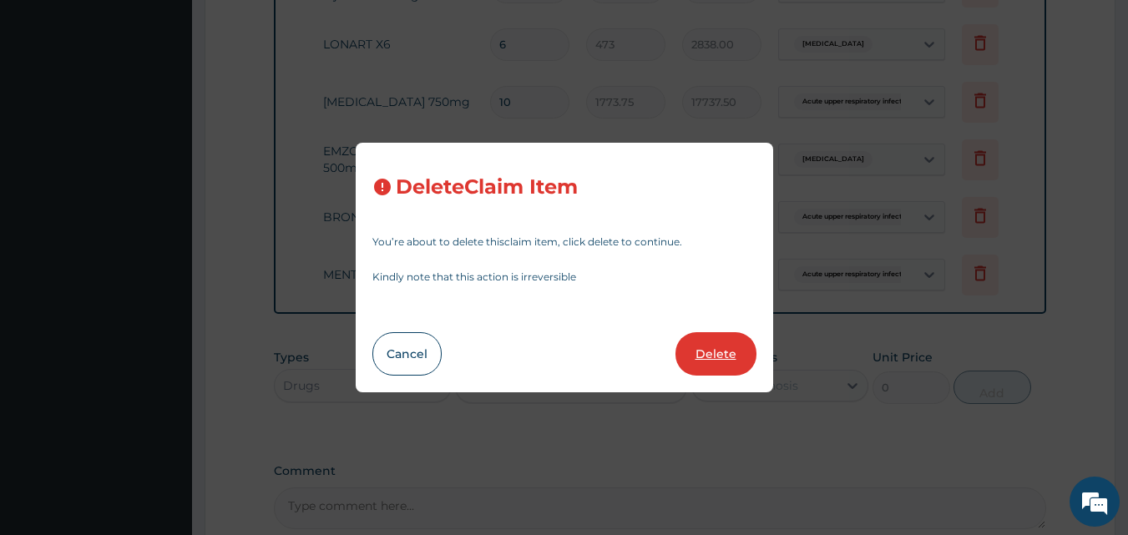
click at [724, 351] on button "Delete" at bounding box center [715, 353] width 81 height 43
type input "4138.75"
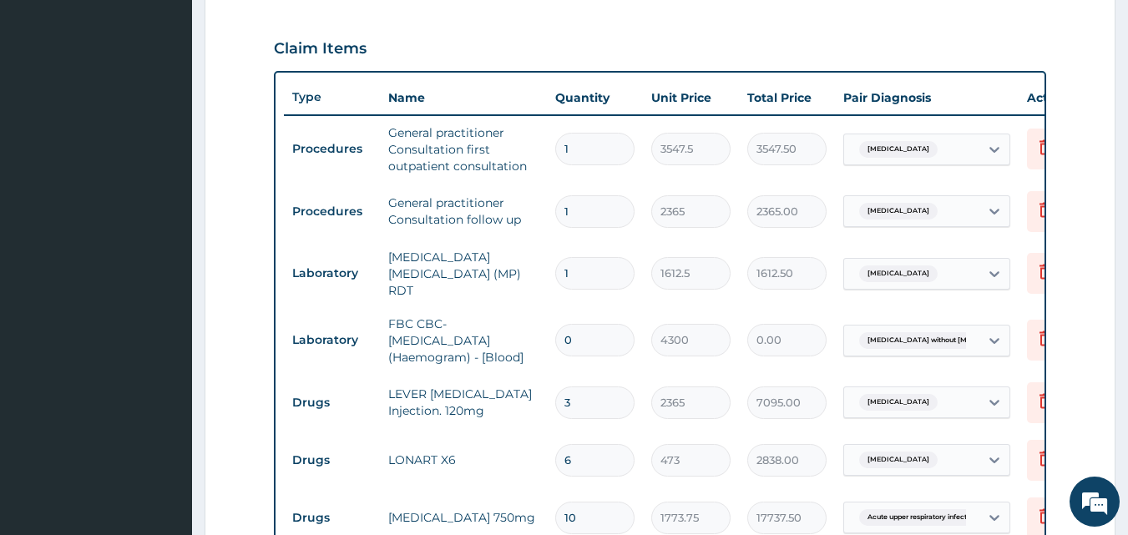
scroll to position [548, 0]
click at [598, 332] on input "0" at bounding box center [594, 341] width 79 height 33
type input "1"
type input "4300.00"
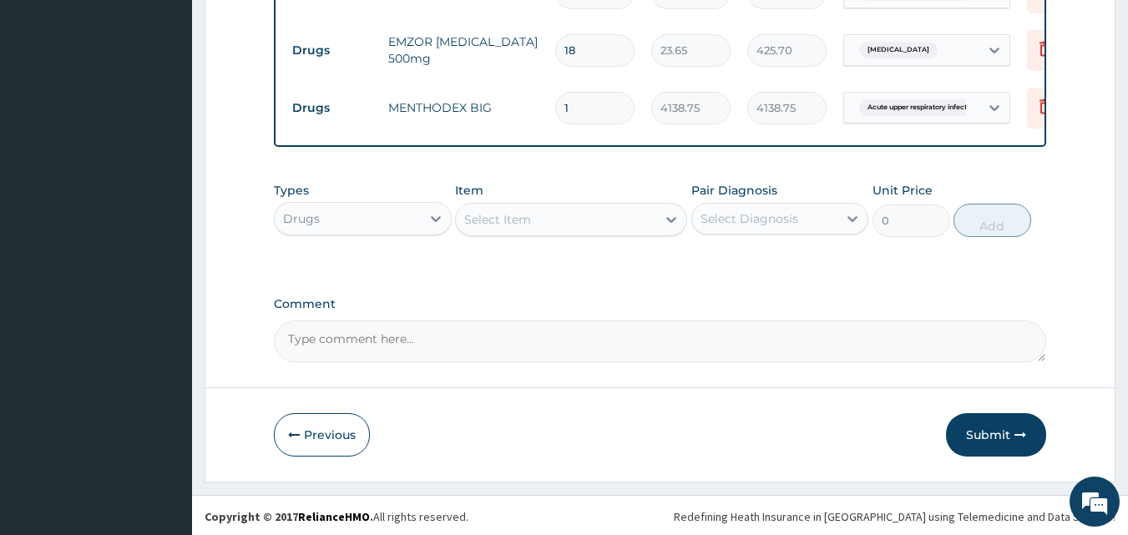
scroll to position [1081, 0]
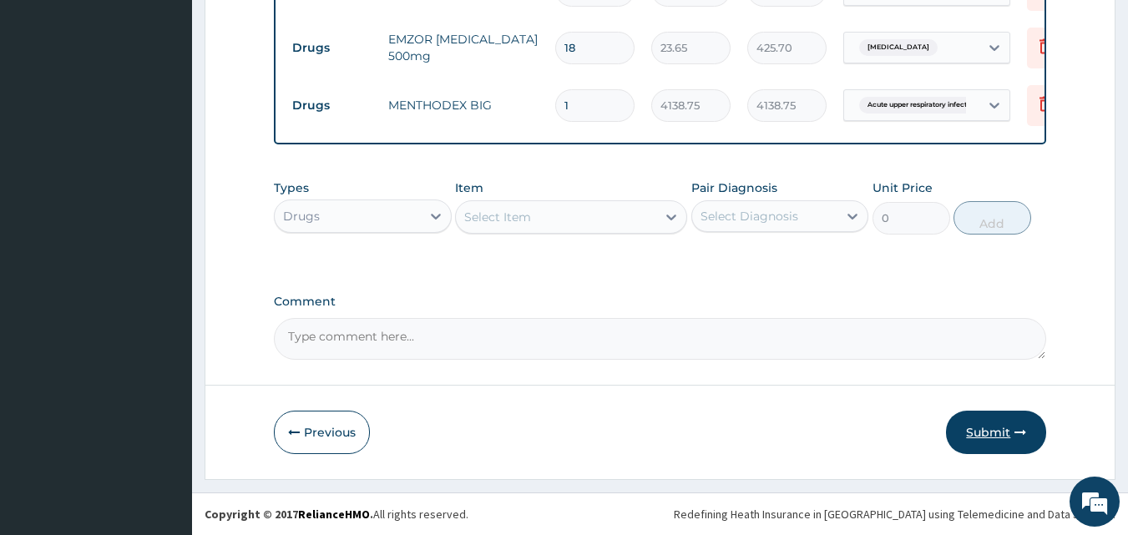
type input "1"
click at [1012, 428] on button "Submit" at bounding box center [996, 432] width 100 height 43
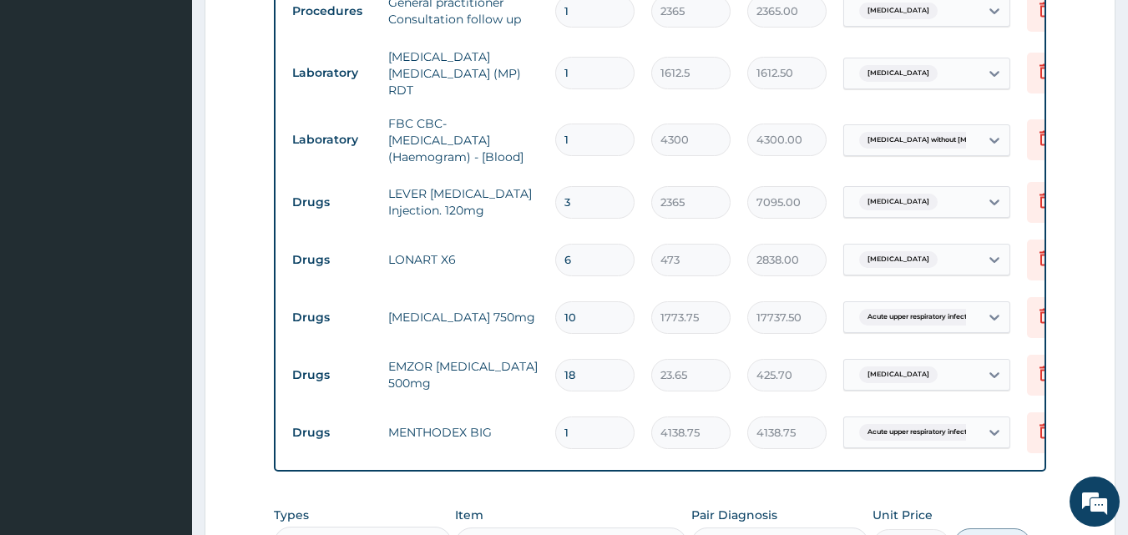
scroll to position [747, 0]
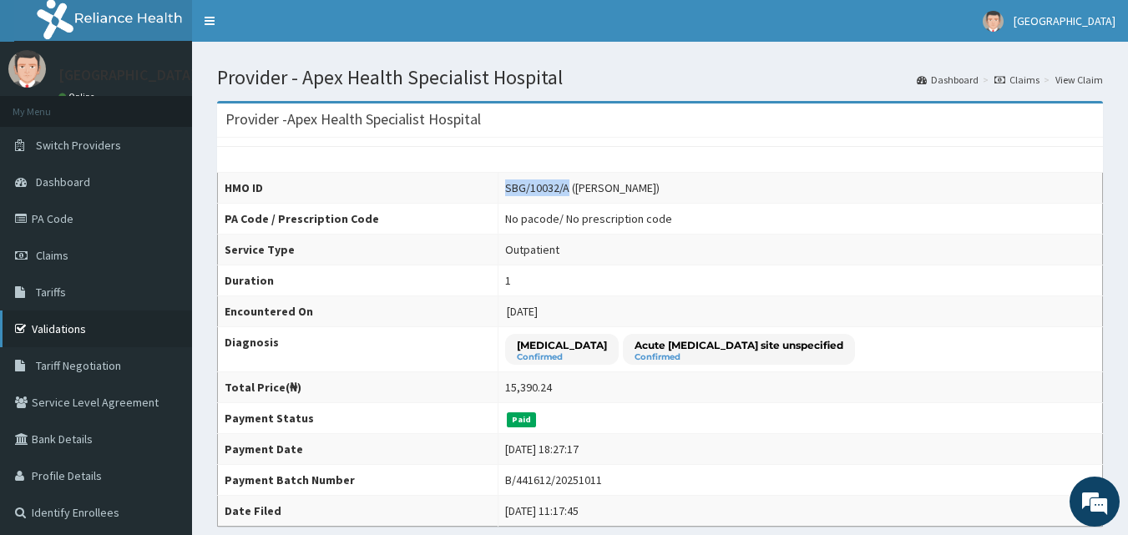
click at [101, 319] on link "Validations" at bounding box center [96, 328] width 192 height 37
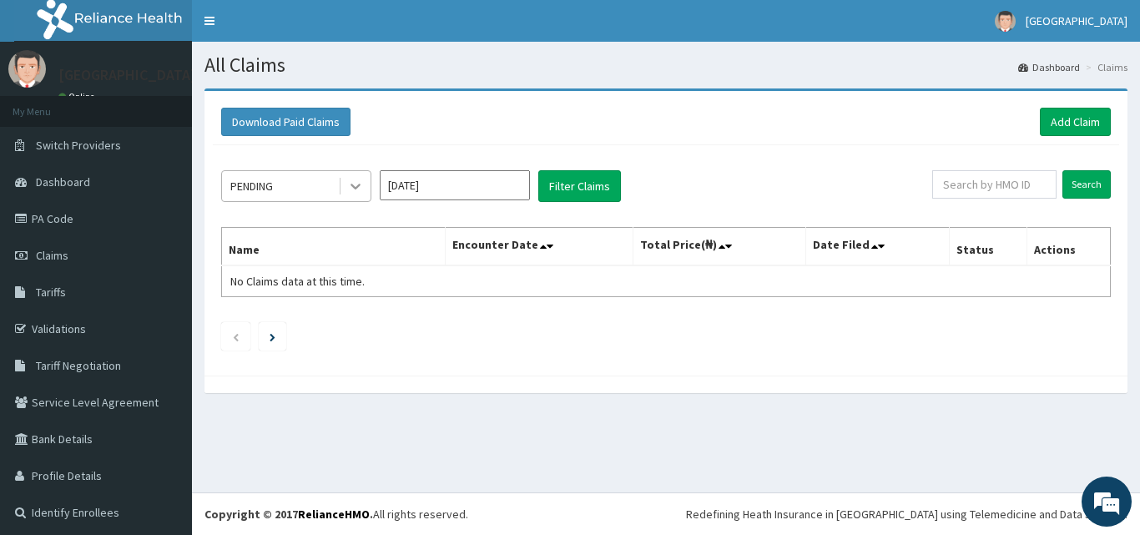
click at [358, 186] on icon at bounding box center [356, 187] width 10 height 6
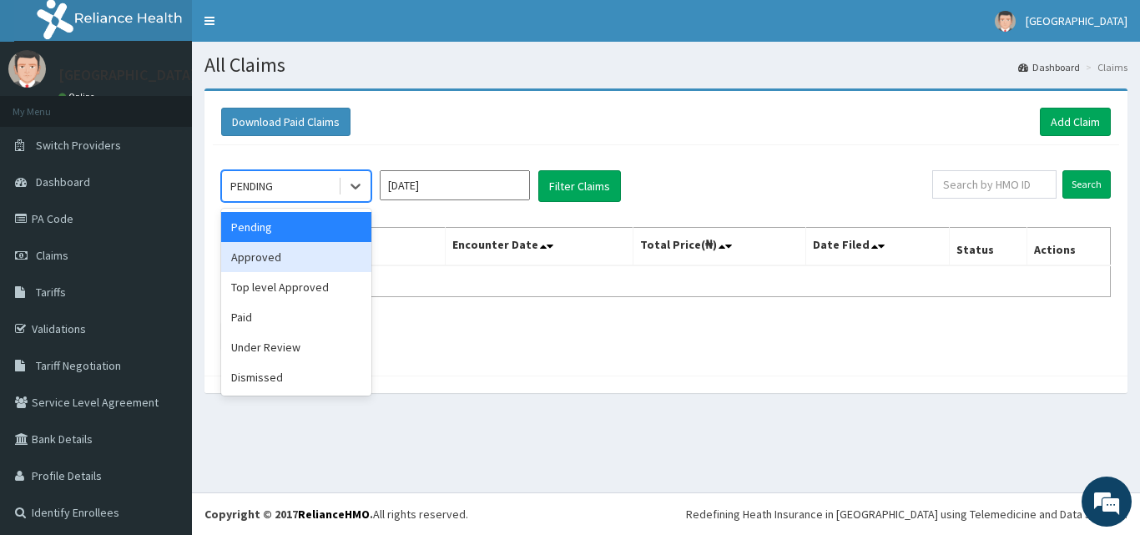
click at [305, 264] on div "Approved" at bounding box center [296, 257] width 150 height 30
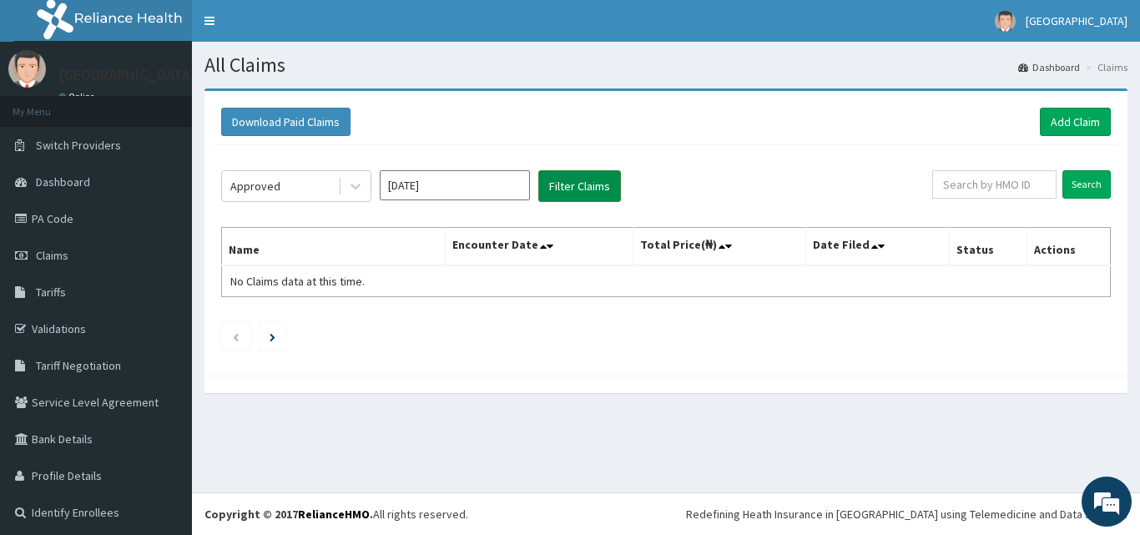
click at [572, 184] on button "Filter Claims" at bounding box center [579, 186] width 83 height 32
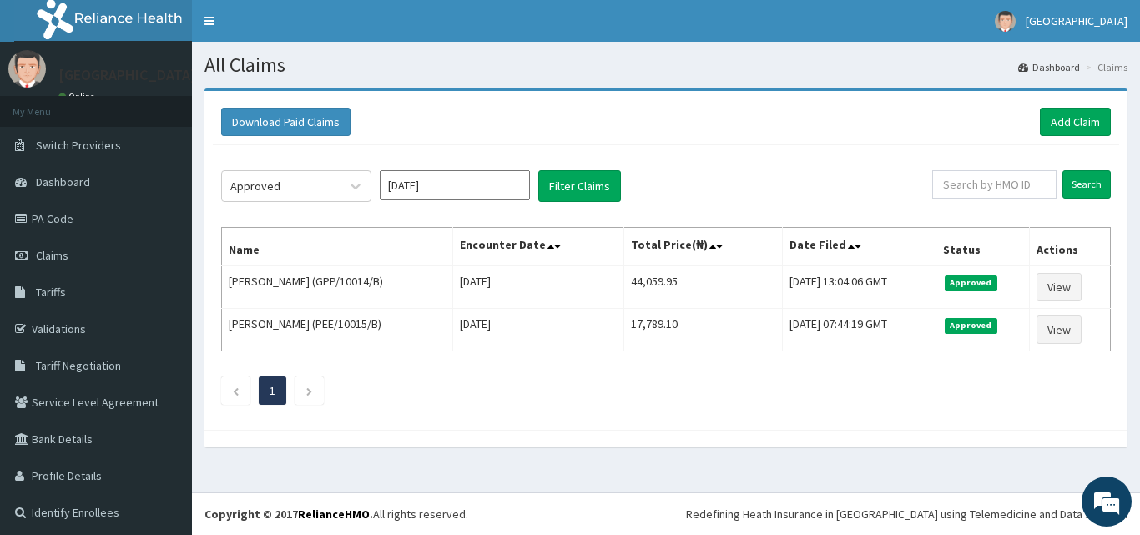
click at [649, 124] on div "Download Paid Claims Add Claim" at bounding box center [666, 122] width 890 height 28
